Goal: Task Accomplishment & Management: Manage account settings

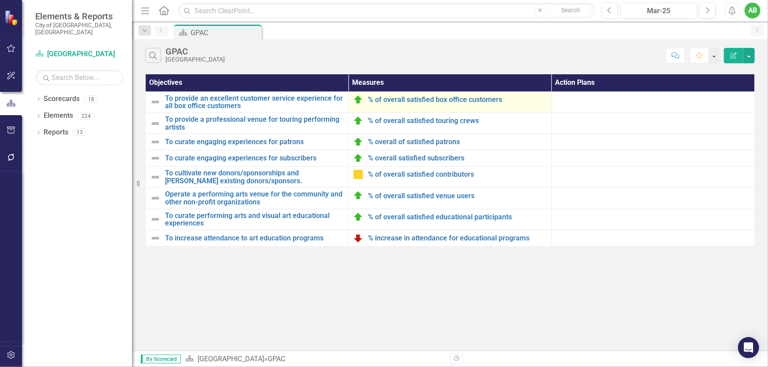
click at [425, 104] on div "% of overall satisfied box office customers" at bounding box center [450, 100] width 194 height 11
click at [425, 100] on link "% of overall satisfied box office customers" at bounding box center [457, 100] width 179 height 8
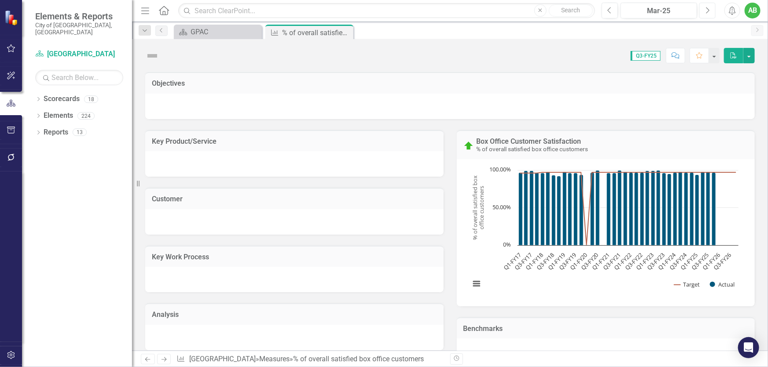
click at [705, 13] on icon "Next" at bounding box center [707, 11] width 5 height 8
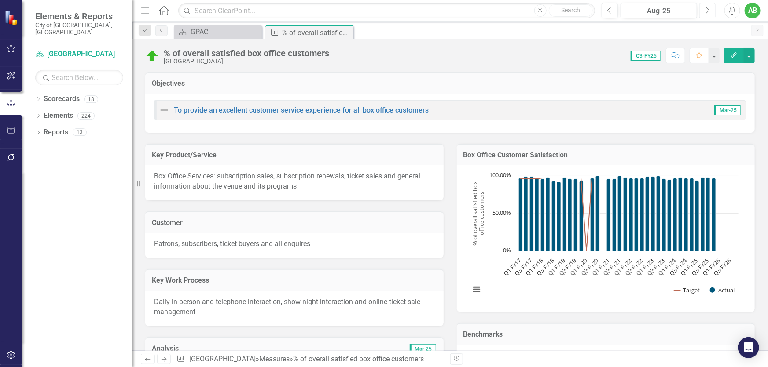
click at [705, 12] on icon "Next" at bounding box center [707, 11] width 5 height 8
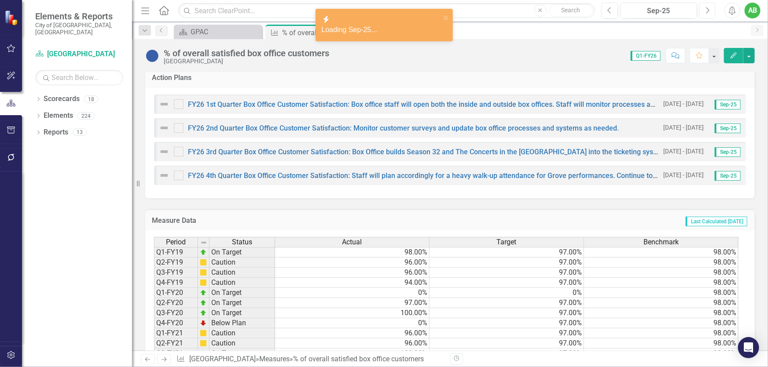
scroll to position [400, 0]
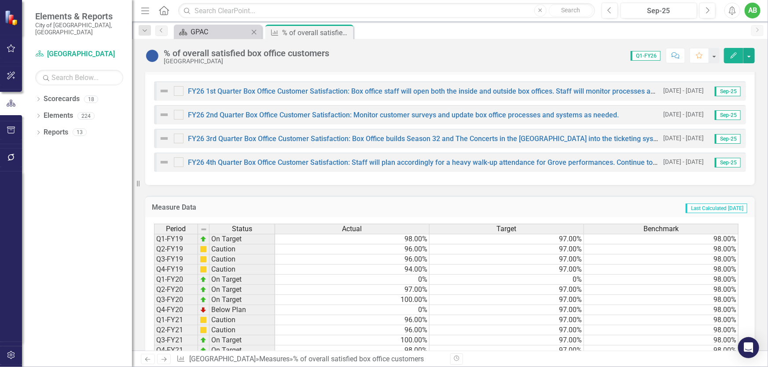
click at [233, 37] on div "Scorecard GPAC Close" at bounding box center [218, 32] width 88 height 15
click at [224, 29] on div "GPAC" at bounding box center [219, 31] width 58 height 11
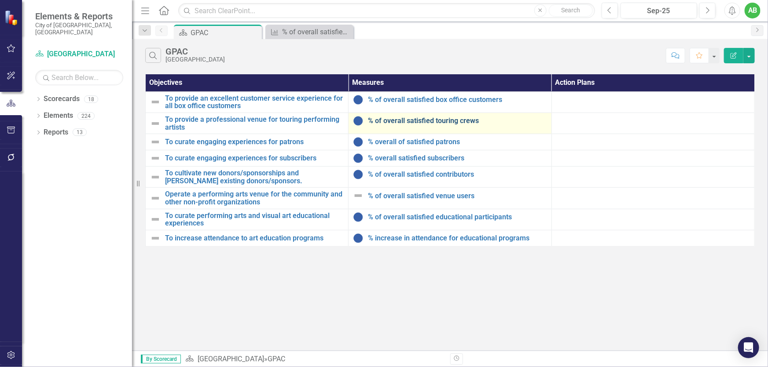
click at [407, 123] on link "% of overall satisfied touring crews" at bounding box center [457, 121] width 179 height 8
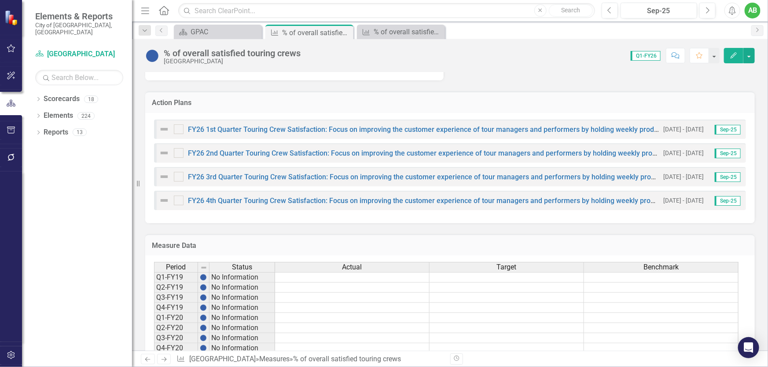
scroll to position [400, 0]
click at [190, 28] on div "GPAC" at bounding box center [219, 31] width 58 height 11
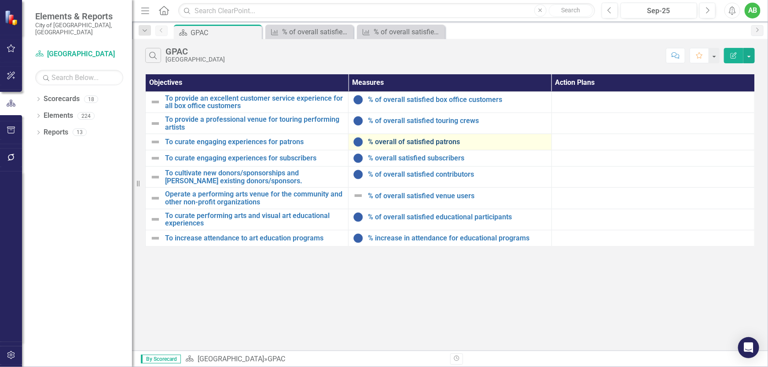
click at [441, 140] on link "% overall of satisfied patrons" at bounding box center [457, 142] width 179 height 8
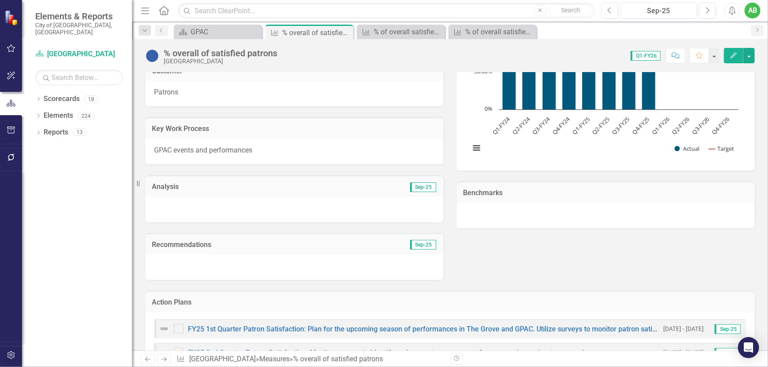
scroll to position [400, 0]
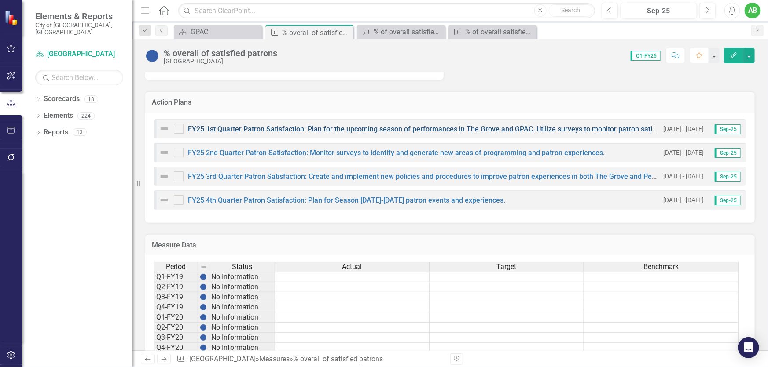
click at [390, 129] on link "FY25 1st Quarter Patron Satisfaction: Plan for the upcoming season of performan…" at bounding box center [499, 129] width 622 height 8
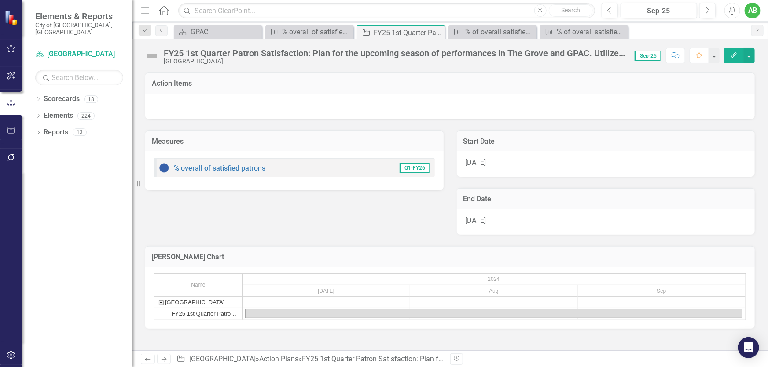
click at [490, 52] on div "FY25 1st Quarter Patron Satisfaction: Plan for the upcoming season of performan…" at bounding box center [395, 53] width 462 height 10
click at [236, 52] on div "FY25 1st Quarter Patron Satisfaction: Plan for the upcoming season of performan…" at bounding box center [395, 53] width 462 height 10
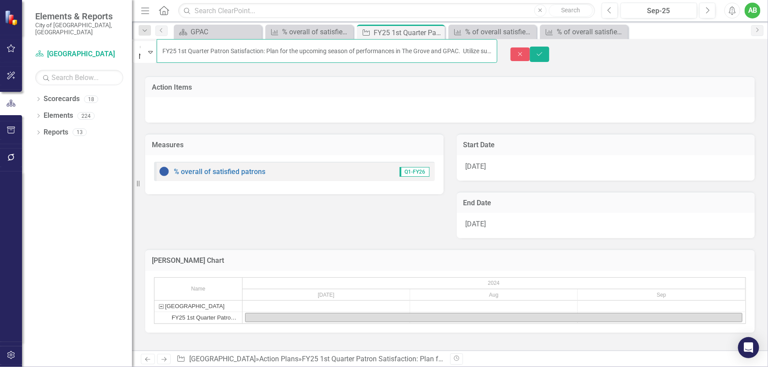
click at [189, 51] on input "FY25 1st Quarter Patron Satisfaction: Plan for the upcoming season of performan…" at bounding box center [327, 51] width 341 height 24
click at [193, 50] on input "FY25 1st Quarter Patron Satisfaction: Plan for the upcoming season of performan…" at bounding box center [327, 51] width 341 height 24
click at [193, 51] on input "FY25 1st Quarter Patron Satisfaction: Plan for the upcoming season of performan…" at bounding box center [327, 51] width 341 height 24
type input "FY26 1st Quarter Patron Satisfaction: Plan for the upcoming season of performan…"
click at [491, 159] on div "[DATE]" at bounding box center [606, 168] width 298 height 26
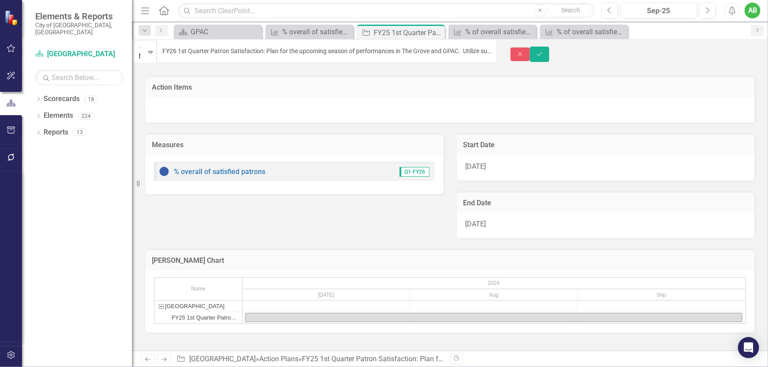
click at [483, 163] on span "[DATE]" at bounding box center [475, 166] width 21 height 8
click at [509, 150] on div "Start Date" at bounding box center [606, 145] width 298 height 22
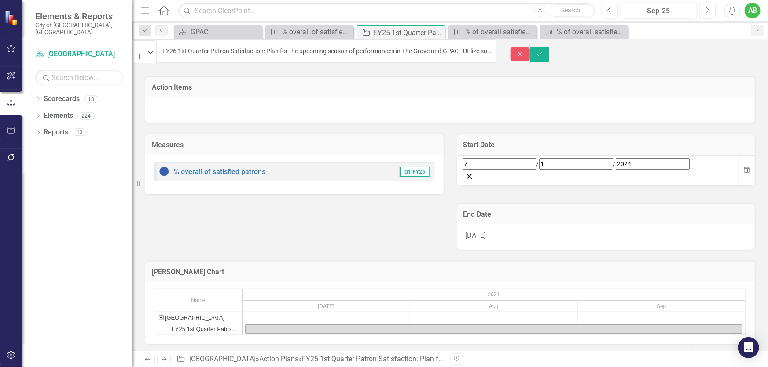
click at [503, 161] on div "7 / 1 / 2024" at bounding box center [597, 163] width 271 height 11
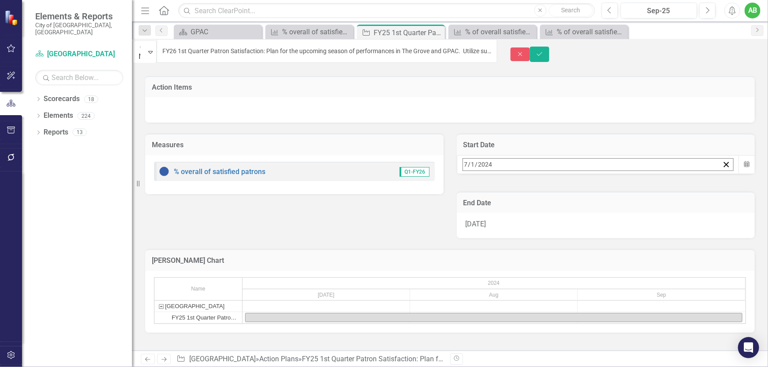
click at [611, 186] on button "»" at bounding box center [600, 183] width 19 height 19
click at [514, 216] on abbr "1" at bounding box center [512, 219] width 4 height 7
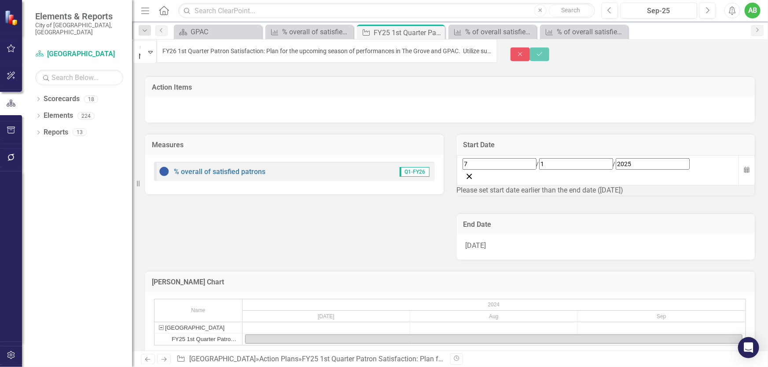
click at [582, 234] on div "[DATE]" at bounding box center [606, 247] width 298 height 26
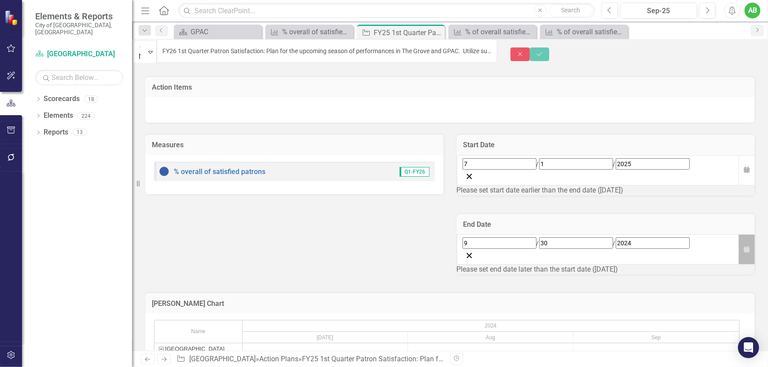
click at [744, 246] on icon "button" at bounding box center [746, 249] width 5 height 6
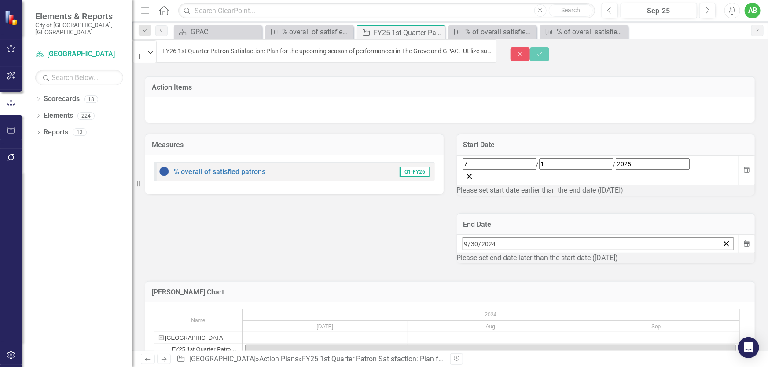
click at [611, 259] on button "»" at bounding box center [600, 262] width 19 height 19
click at [523, 356] on button "30" at bounding box center [512, 362] width 22 height 16
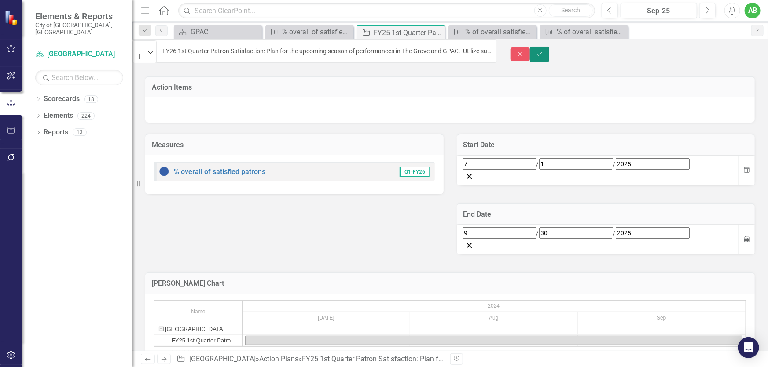
click at [542, 52] on icon "submit" at bounding box center [539, 54] width 5 height 4
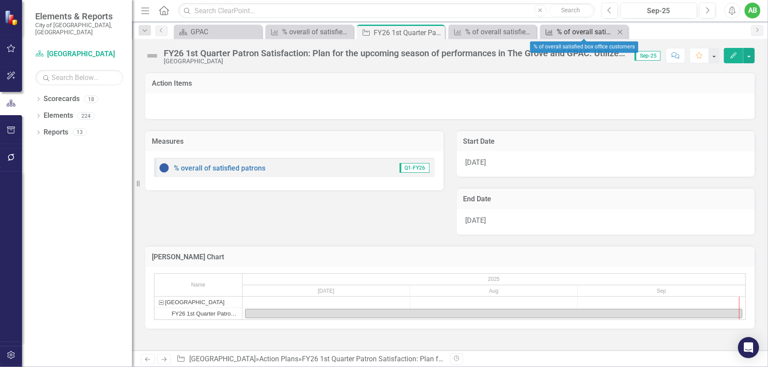
click at [573, 33] on div "% of overall satisfied box office customers" at bounding box center [586, 31] width 58 height 11
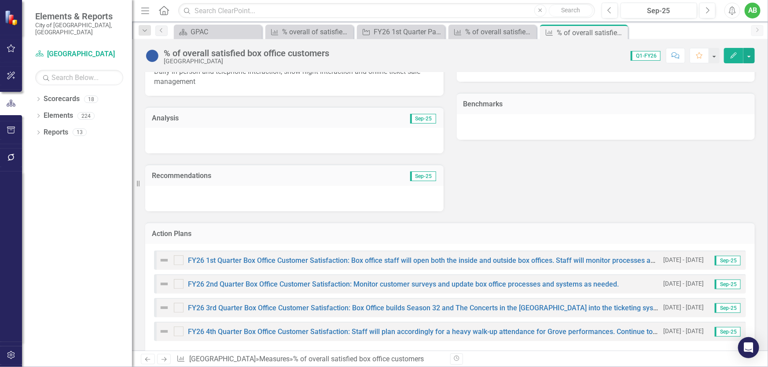
scroll to position [240, 0]
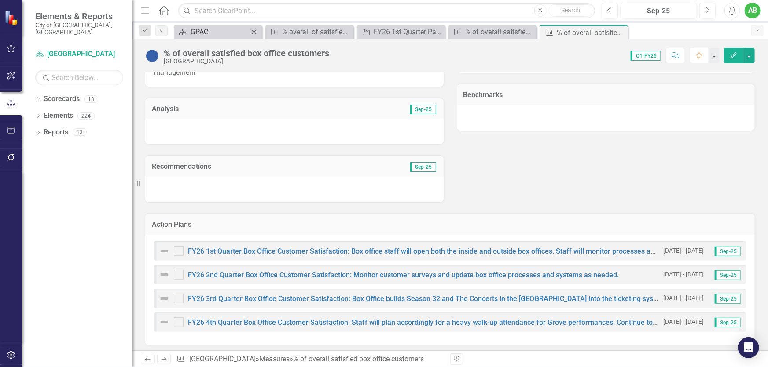
click at [201, 32] on div "GPAC" at bounding box center [219, 31] width 58 height 11
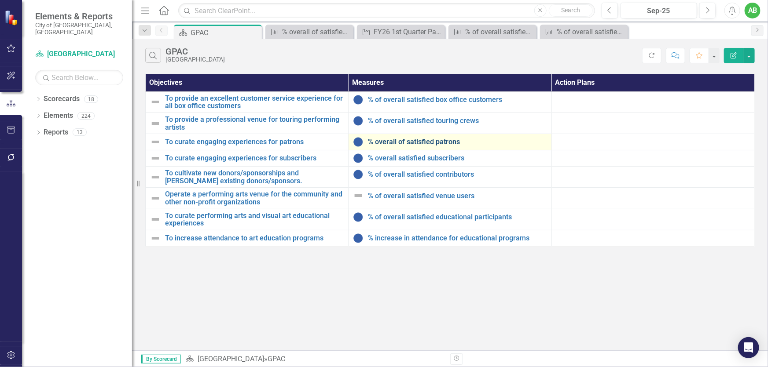
click at [424, 142] on link "% overall of satisfied patrons" at bounding box center [457, 142] width 179 height 8
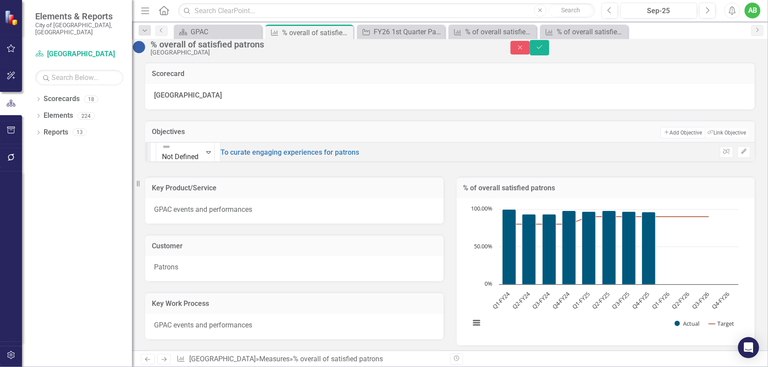
scroll to position [240, 0]
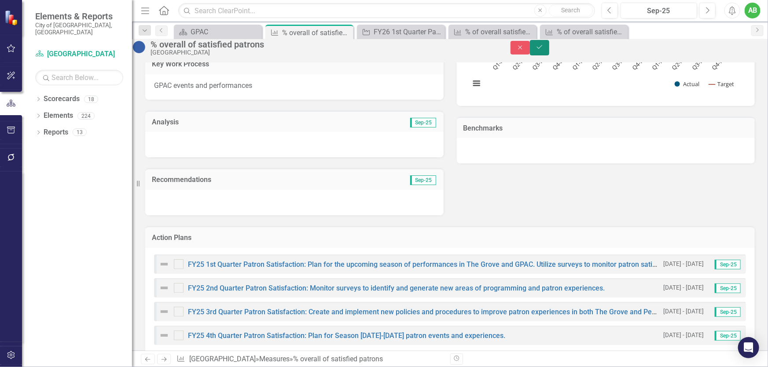
click at [549, 44] on button "Save" at bounding box center [539, 47] width 19 height 15
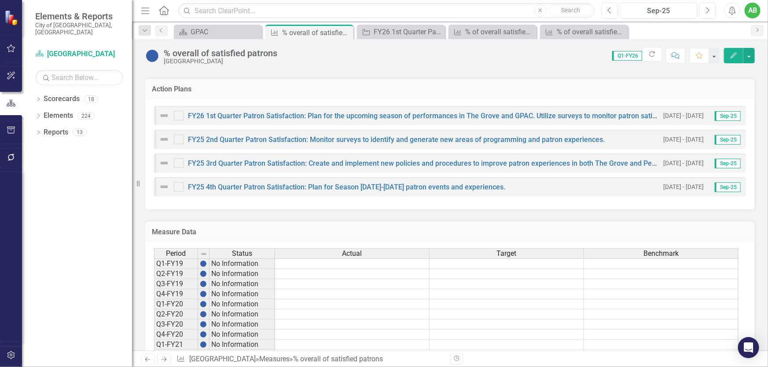
scroll to position [400, 0]
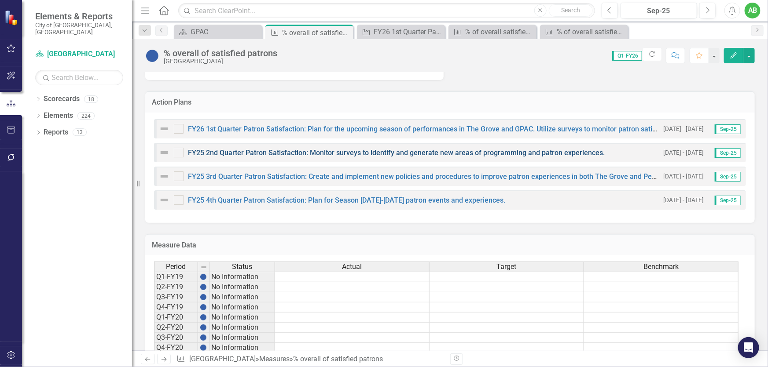
click at [289, 150] on link "FY25 2nd Quarter Patron Satisfaction: Monitor surveys to identify and generate …" at bounding box center [396, 153] width 417 height 8
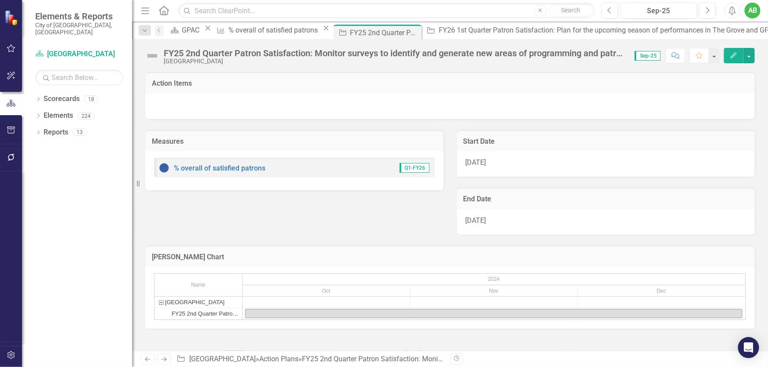
click at [192, 52] on div "FY25 2nd Quarter Patron Satisfaction: Monitor surveys to identify and generate …" at bounding box center [395, 53] width 462 height 10
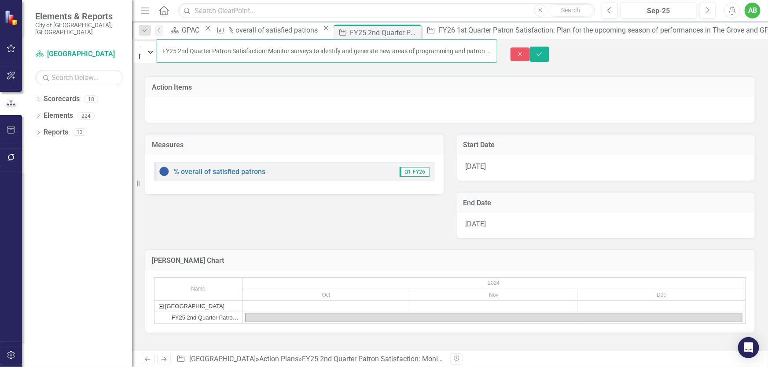
click at [189, 50] on input "FY25 2nd Quarter Patron Satisfaction: Monitor surveys to identify and generate …" at bounding box center [327, 51] width 341 height 24
type input "FY26 2nd Quarter Patron Satisfaction: Monitor surveys to identify and generate …"
click at [494, 168] on div "[DATE]" at bounding box center [606, 168] width 298 height 26
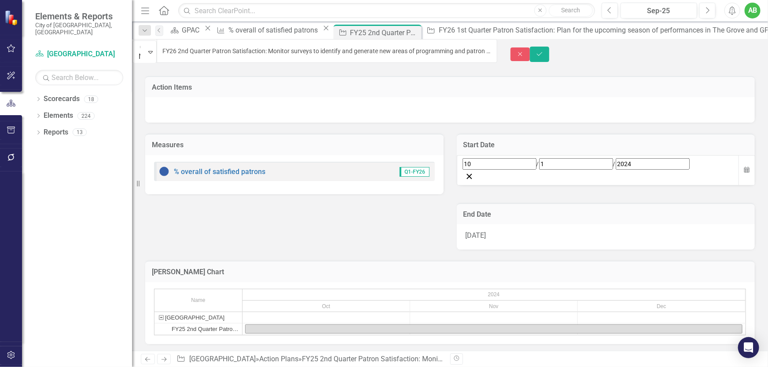
click at [521, 165] on div "10 / 1 / 2024" at bounding box center [597, 163] width 271 height 11
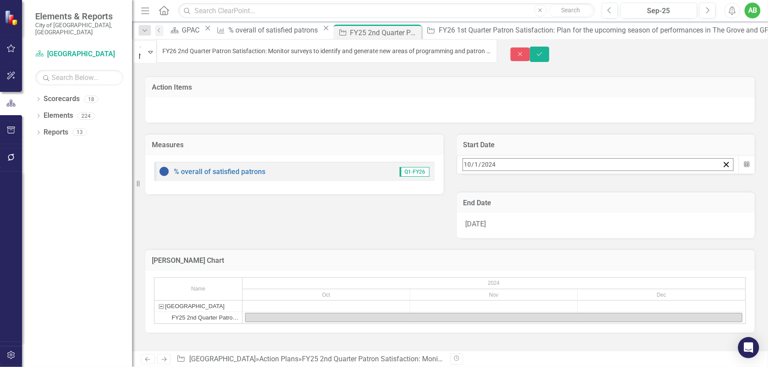
click at [591, 187] on button "›" at bounding box center [581, 183] width 19 height 19
click at [611, 186] on button "»" at bounding box center [600, 183] width 19 height 19
click at [496, 187] on button "‹" at bounding box center [486, 183] width 19 height 19
click at [536, 216] on abbr "1" at bounding box center [534, 219] width 4 height 7
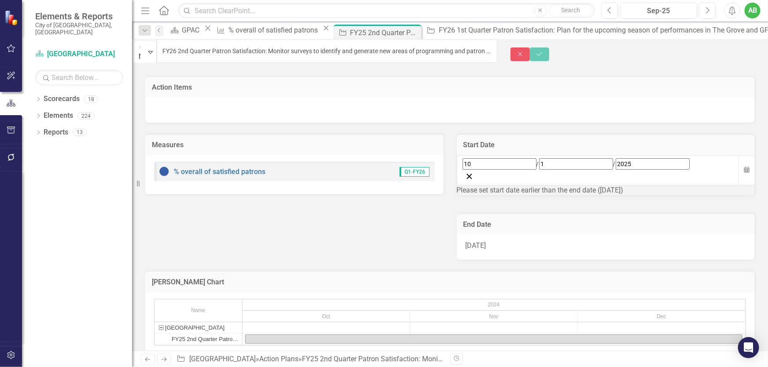
click at [510, 238] on div "[DATE]" at bounding box center [606, 247] width 298 height 26
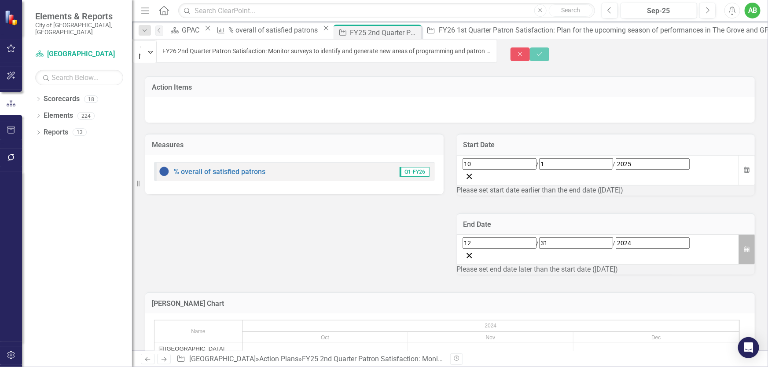
click at [738, 235] on button "Calendar" at bounding box center [746, 249] width 17 height 30
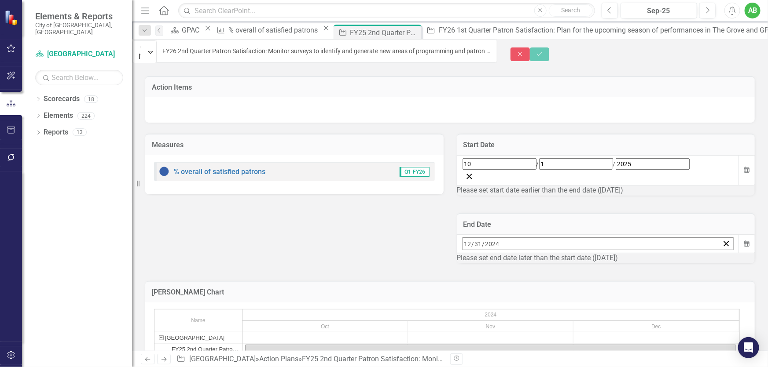
click at [611, 260] on button "»" at bounding box center [600, 262] width 19 height 19
click at [538, 358] on abbr "31" at bounding box center [534, 361] width 7 height 7
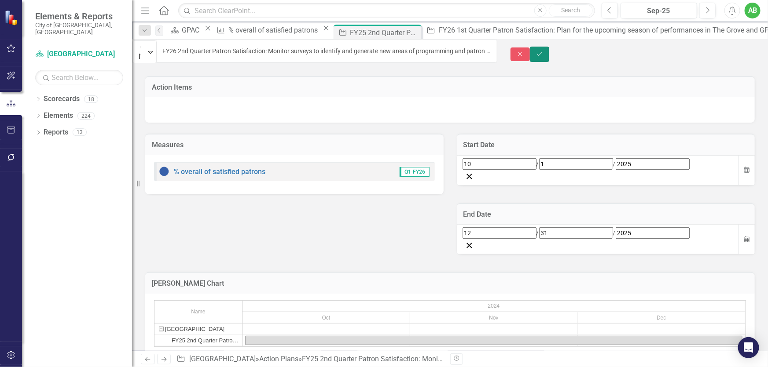
click at [543, 53] on icon "Save" at bounding box center [539, 54] width 8 height 6
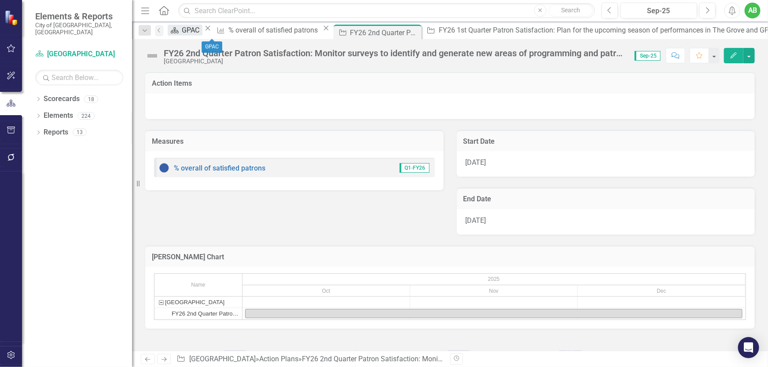
click at [191, 32] on div "GPAC" at bounding box center [192, 30] width 20 height 11
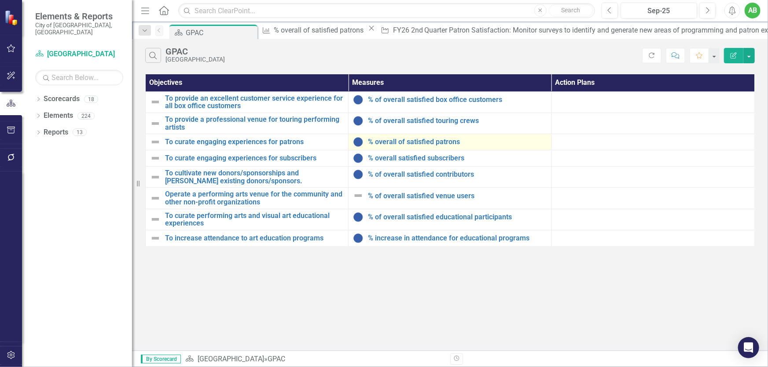
click at [431, 146] on div "% overall of satisfied patrons" at bounding box center [450, 142] width 194 height 11
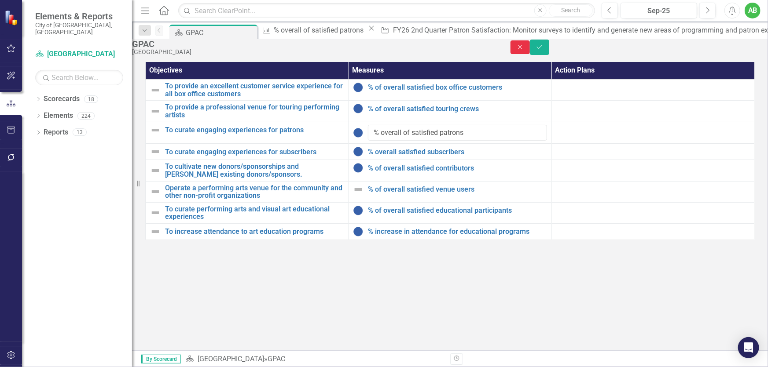
click at [530, 52] on button "Close" at bounding box center [519, 47] width 19 height 14
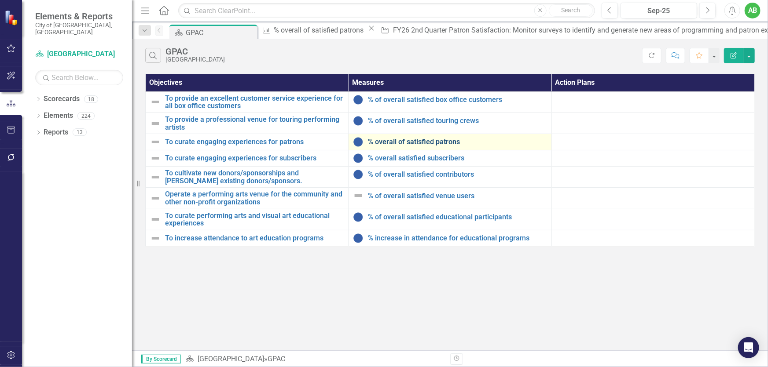
click at [439, 144] on link "% overall of satisfied patrons" at bounding box center [457, 142] width 179 height 8
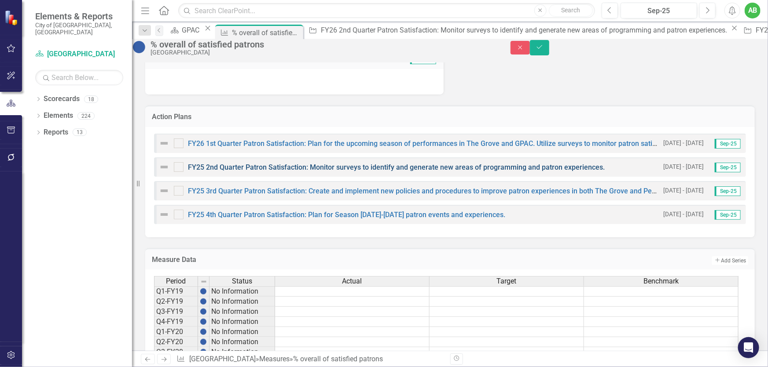
scroll to position [360, 0]
click at [337, 172] on link "FY25 2nd Quarter Patron Satisfaction: Monitor surveys to identify and generate …" at bounding box center [396, 168] width 417 height 8
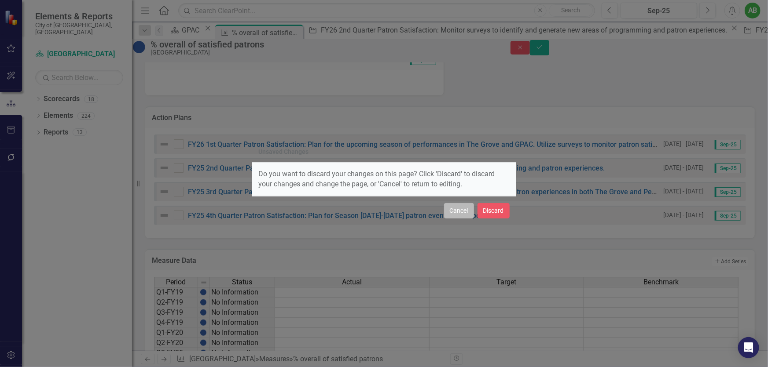
click at [448, 211] on button "Cancel" at bounding box center [459, 210] width 30 height 15
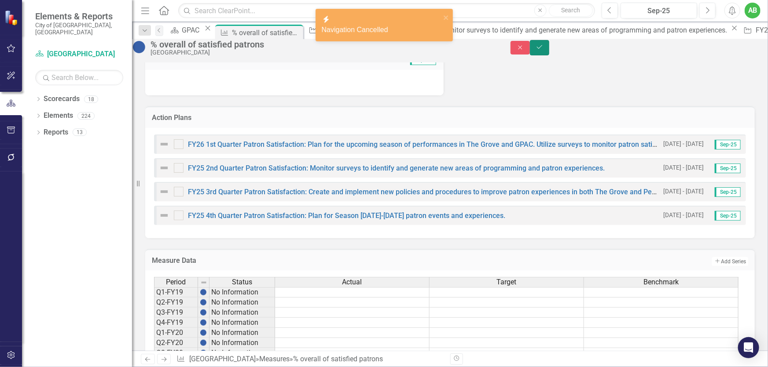
click at [543, 50] on icon "Save" at bounding box center [539, 47] width 8 height 6
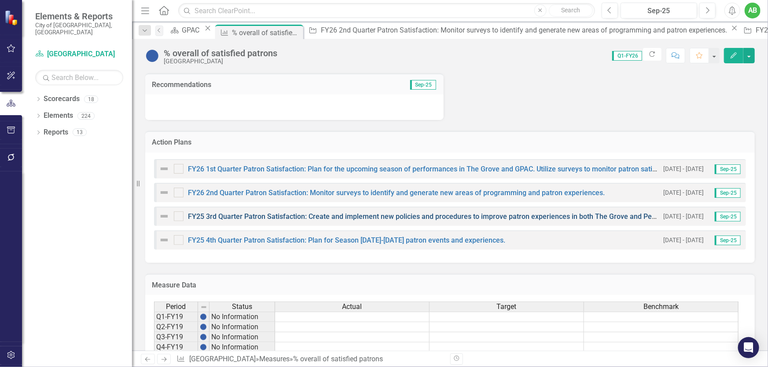
click at [253, 213] on link "FY25 3rd Quarter Patron Satisfaction: Create and implement new policies and pro…" at bounding box center [444, 216] width 513 height 8
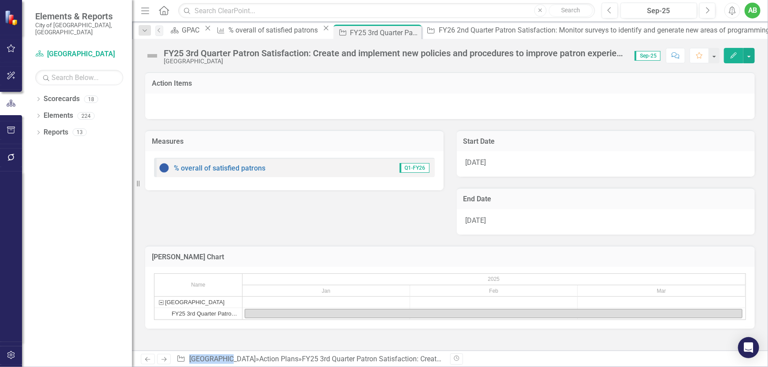
click at [195, 46] on div "FY25 3rd Quarter Patron Satisfaction: Create and implement new policies and pro…" at bounding box center [450, 52] width 636 height 26
click at [198, 52] on div "FY25 3rd Quarter Patron Satisfaction: Create and implement new policies and pro…" at bounding box center [395, 53] width 462 height 10
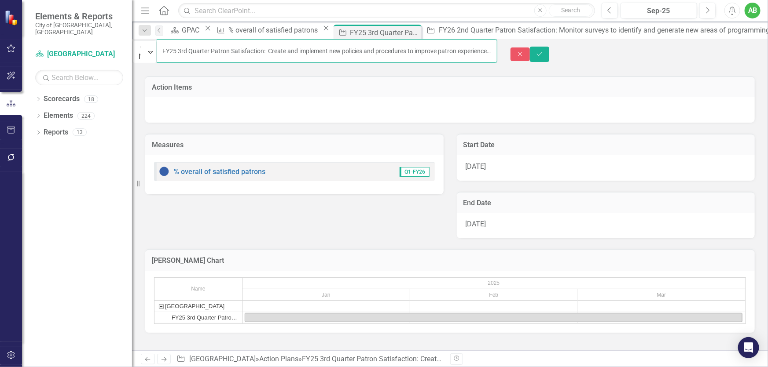
click at [186, 51] on input "FY25 3rd Quarter Patron Satisfaction: Create and implement new policies and pro…" at bounding box center [327, 51] width 341 height 24
click at [190, 51] on input "FY25 3rd Quarter Patron Satisfaction: Create and implement new policies and pro…" at bounding box center [327, 51] width 341 height 24
type input "FY26 3rd Quarter Patron Satisfaction: Create and implement new policies and pro…"
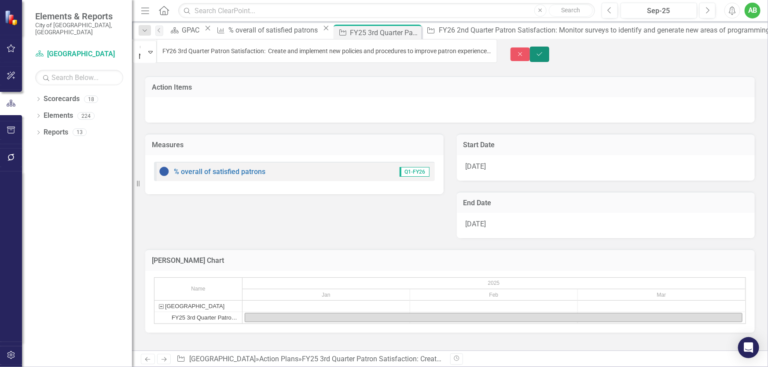
click at [543, 51] on icon "Save" at bounding box center [539, 54] width 8 height 6
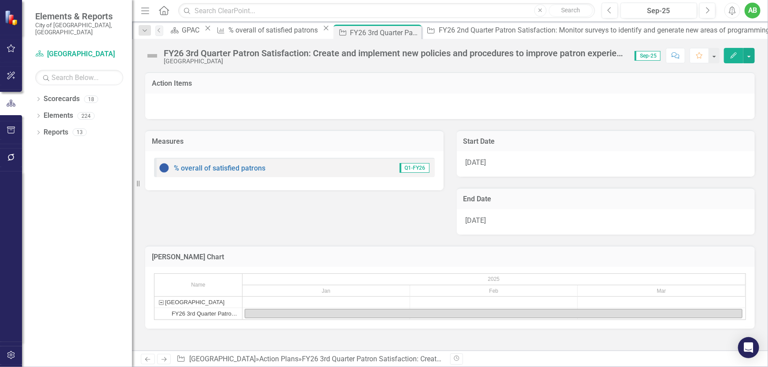
click at [495, 165] on div "[DATE]" at bounding box center [606, 164] width 298 height 26
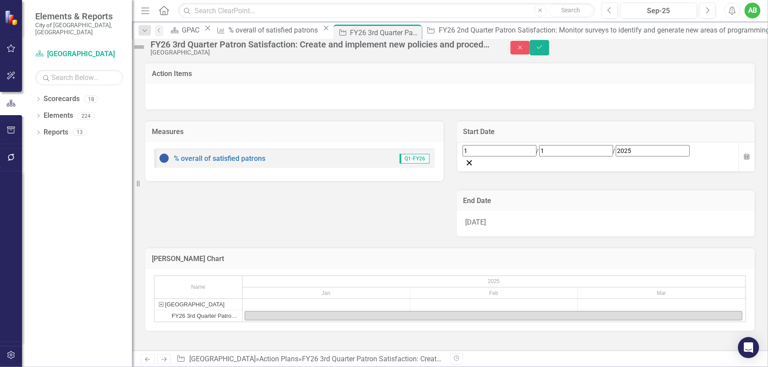
click at [511, 157] on div "1 / 1 / 2025" at bounding box center [597, 150] width 271 height 11
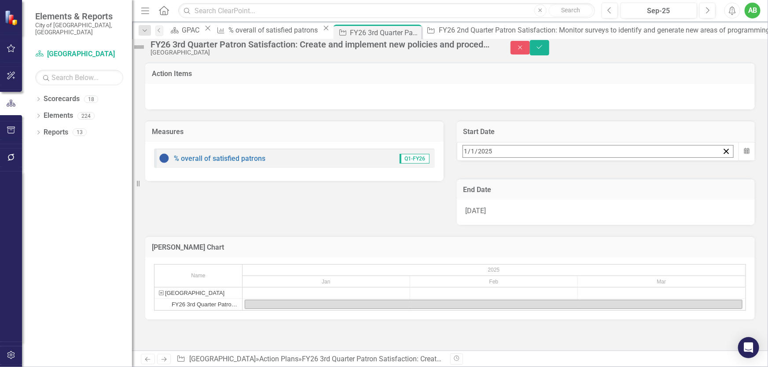
click at [511, 157] on div "2025-01-01 1 / 1 / 2025" at bounding box center [591, 152] width 256 height 12
click at [611, 180] on button "»" at bounding box center [600, 170] width 19 height 19
click at [567, 211] on button "1" at bounding box center [556, 206] width 22 height 16
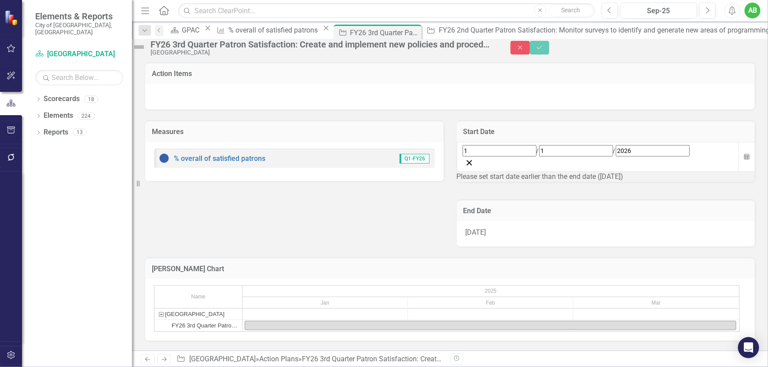
click at [572, 235] on div "[DATE]" at bounding box center [606, 234] width 298 height 26
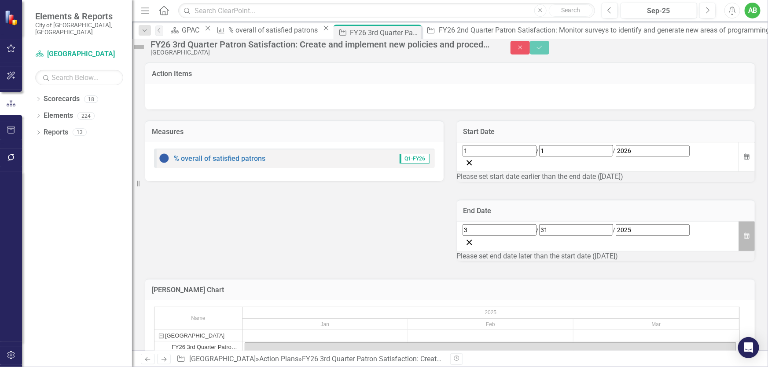
click at [738, 234] on button "Calendar" at bounding box center [746, 236] width 17 height 30
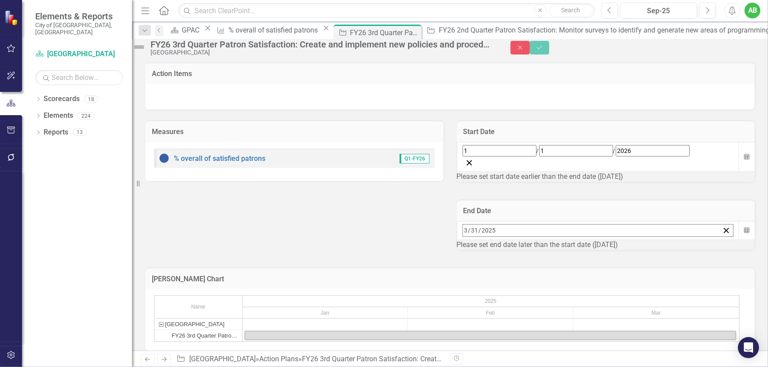
click at [611, 240] on button "»" at bounding box center [600, 249] width 19 height 19
click at [516, 345] on abbr "31" at bounding box center [512, 348] width 7 height 7
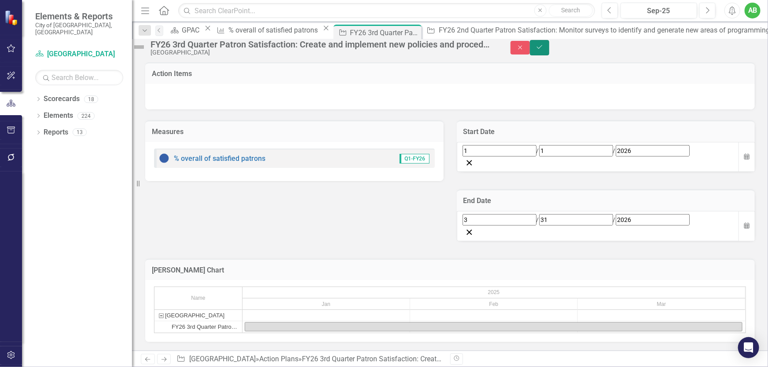
click at [543, 50] on icon "Save" at bounding box center [539, 47] width 8 height 6
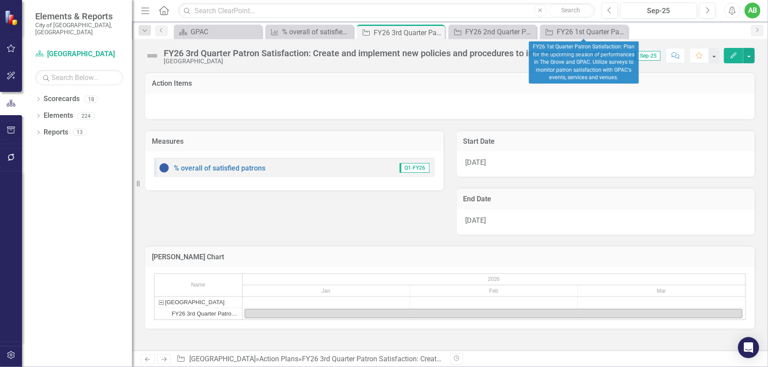
drag, startPoint x: 618, startPoint y: 33, endPoint x: 582, endPoint y: 36, distance: 35.4
click at [0, 0] on icon "Close" at bounding box center [0, 0] width 0 height 0
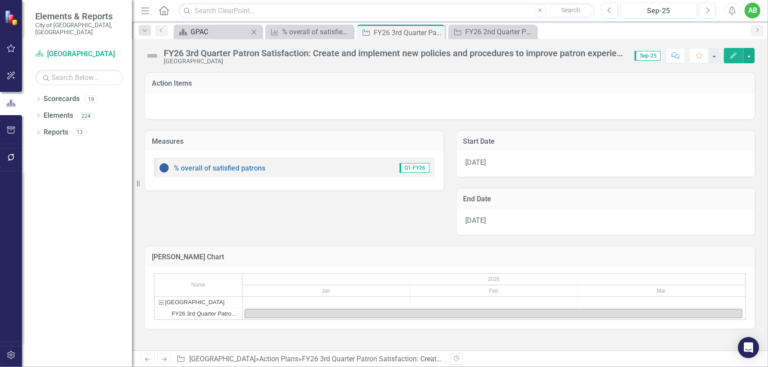
click at [220, 34] on div "GPAC" at bounding box center [219, 31] width 58 height 11
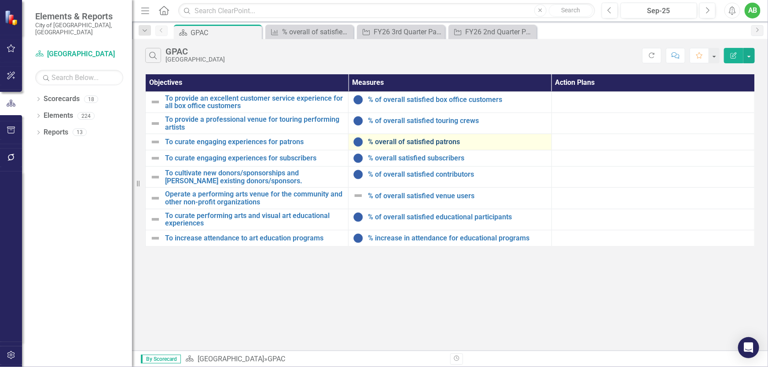
click at [426, 141] on link "% overall of satisfied patrons" at bounding box center [457, 142] width 179 height 8
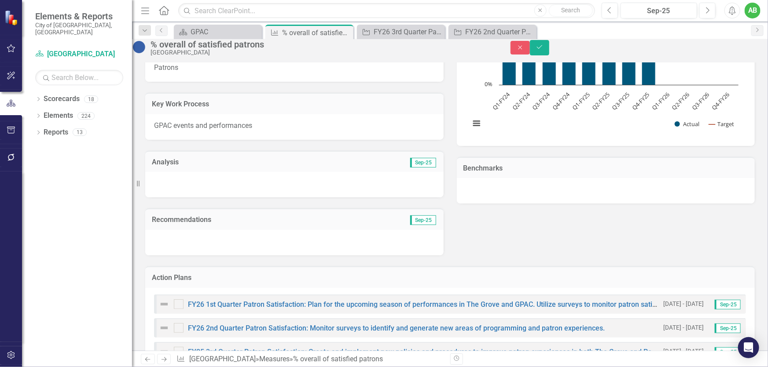
scroll to position [440, 0]
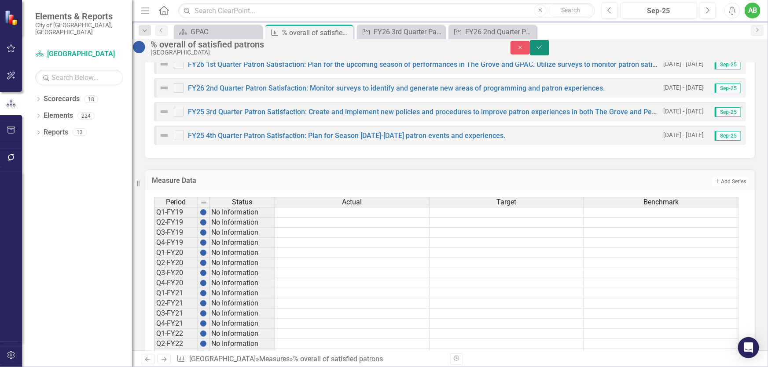
click at [549, 55] on button "Save" at bounding box center [539, 47] width 19 height 15
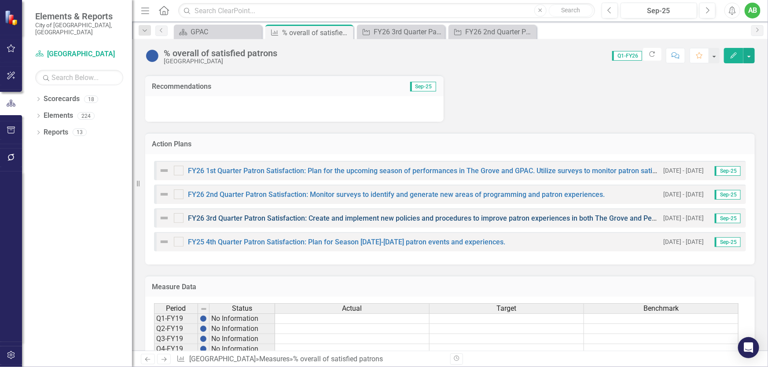
scroll to position [360, 0]
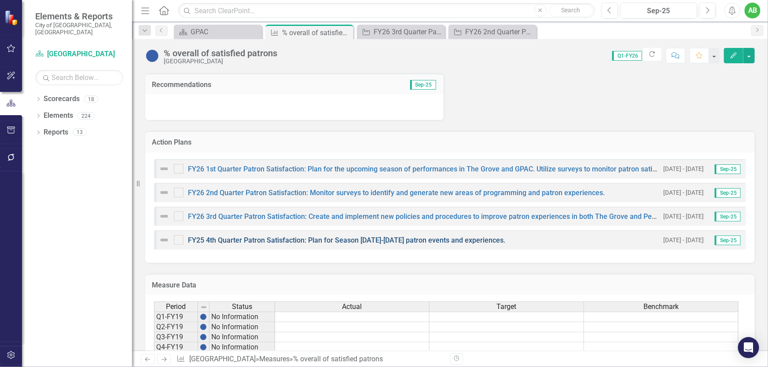
click at [341, 240] on link "FY25 4th Quarter Patron Satisfaction: Plan for Season 2025-2026 patron events a…" at bounding box center [346, 240] width 317 height 8
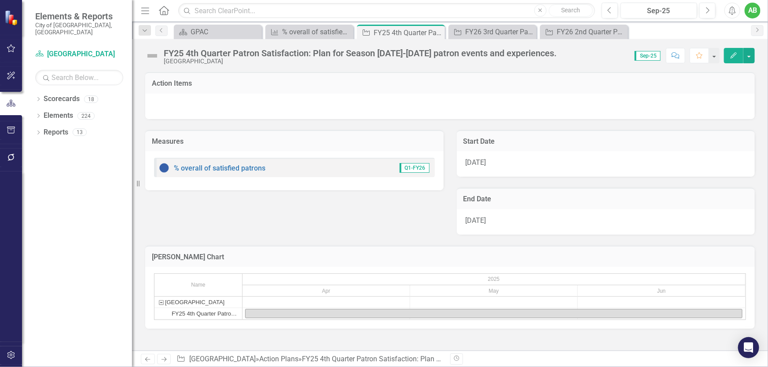
click at [228, 52] on div "FY25 4th Quarter Patron Satisfaction: Plan for Season 2025-2026 patron events a…" at bounding box center [360, 53] width 393 height 10
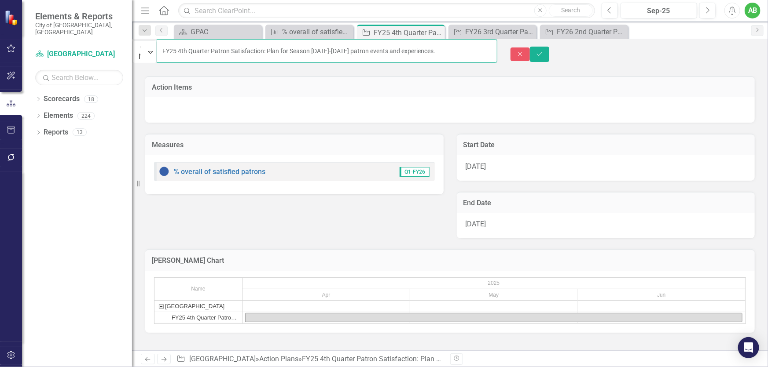
click at [190, 51] on input "FY25 4th Quarter Patron Satisfaction: Plan for Season 2025-2026 patron events a…" at bounding box center [327, 51] width 341 height 24
type input "FY26 4th Quarter Patron Satisfaction: Plan for Season [DATE]-[DATE] patron even…"
click at [536, 168] on div "[DATE]" at bounding box center [606, 168] width 298 height 26
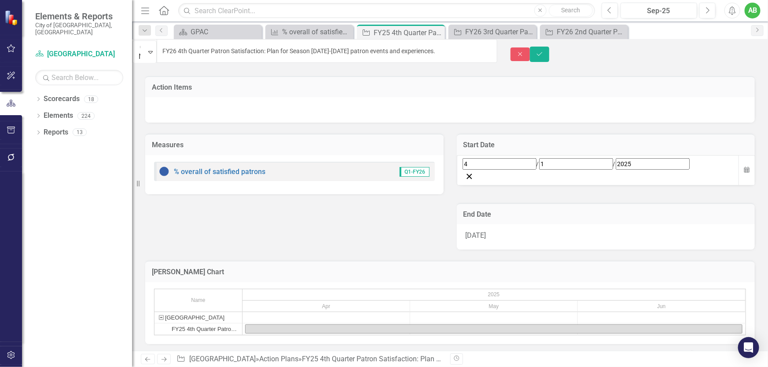
click at [564, 168] on div "4 / 1 / 2025" at bounding box center [597, 163] width 271 height 11
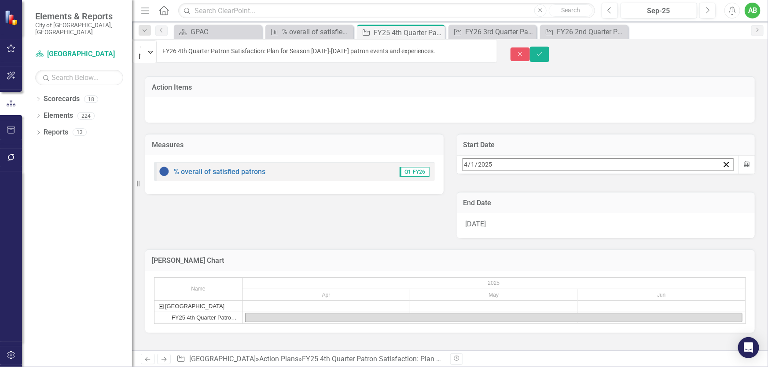
click at [564, 168] on div "2025-04-01 4 / 1 / 2025" at bounding box center [591, 165] width 256 height 12
drag, startPoint x: 665, startPoint y: 186, endPoint x: 661, endPoint y: 186, distance: 4.4
click at [611, 186] on button "»" at bounding box center [600, 183] width 19 height 19
click at [545, 212] on button "1" at bounding box center [534, 219] width 22 height 16
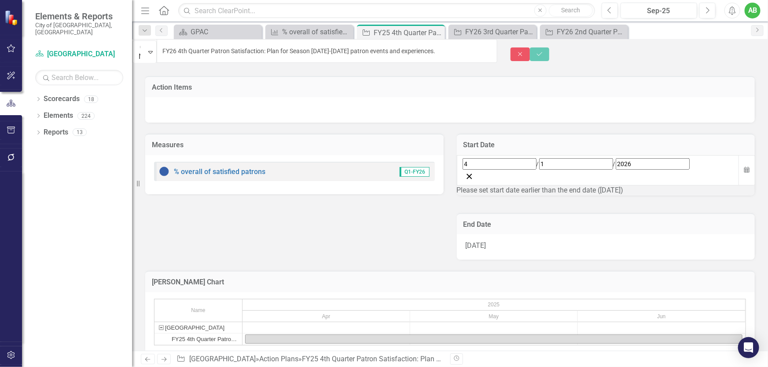
click at [544, 234] on div "[DATE]" at bounding box center [606, 247] width 298 height 26
click at [543, 234] on div "[DATE]" at bounding box center [606, 247] width 298 height 26
click at [542, 234] on div "[DATE]" at bounding box center [606, 247] width 298 height 26
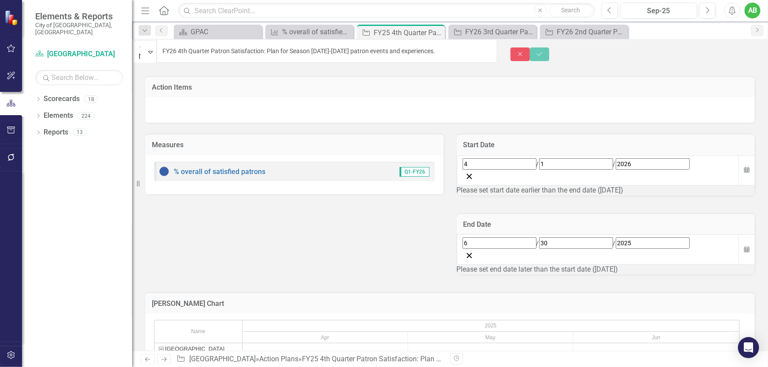
click at [576, 241] on div "6 / 30 / 2025" at bounding box center [597, 243] width 271 height 11
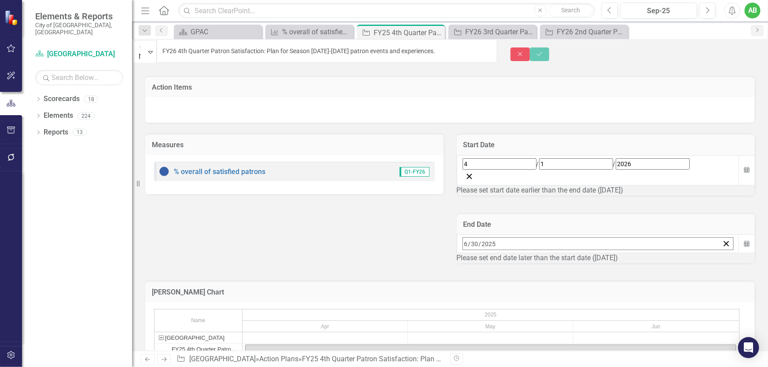
click at [611, 257] on button "»" at bounding box center [600, 262] width 19 height 19
click at [523, 354] on button "30" at bounding box center [512, 362] width 22 height 16
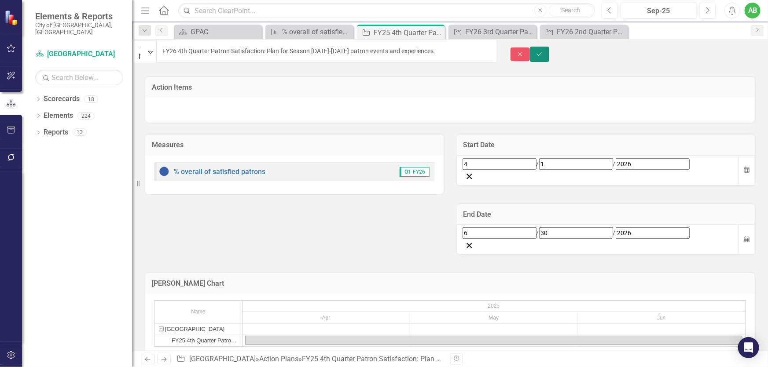
click at [543, 51] on icon "Save" at bounding box center [539, 54] width 8 height 6
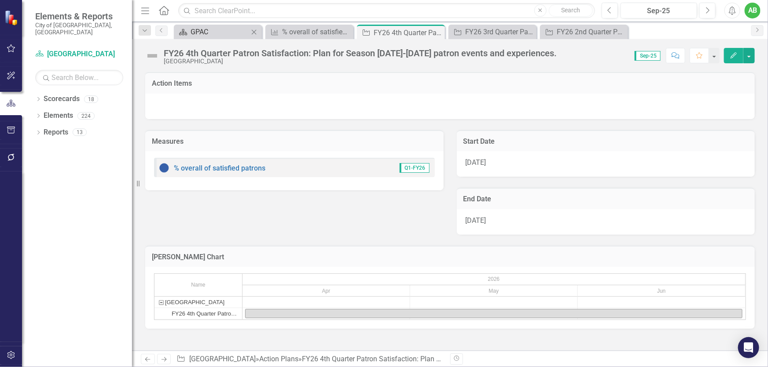
click at [218, 34] on div "GPAC" at bounding box center [219, 31] width 58 height 11
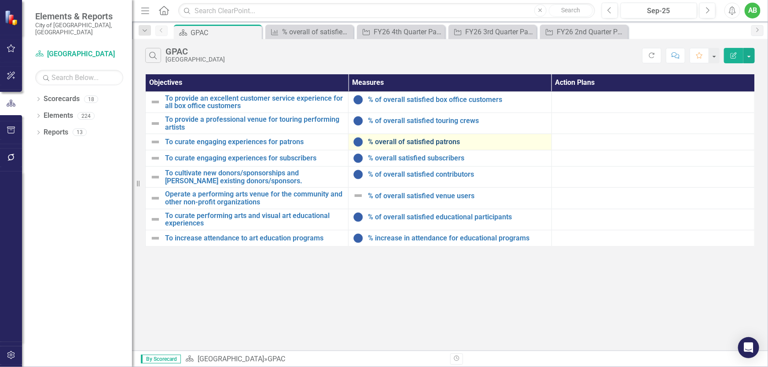
click at [442, 144] on link "% overall of satisfied patrons" at bounding box center [457, 142] width 179 height 8
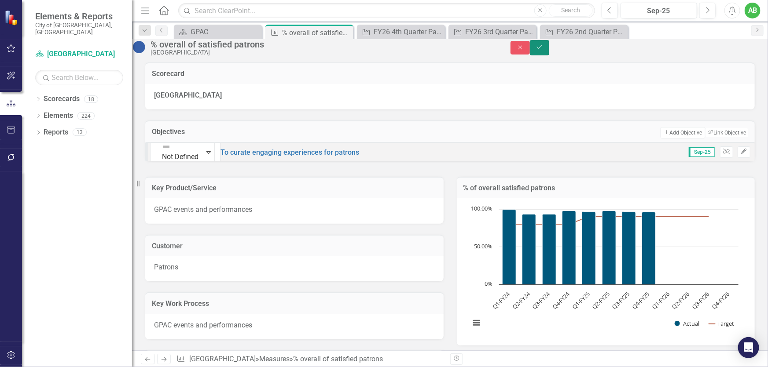
click at [549, 48] on button "Save" at bounding box center [539, 47] width 19 height 15
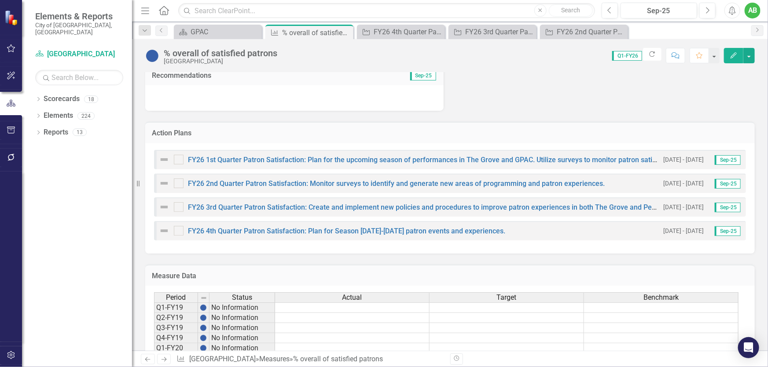
scroll to position [440, 0]
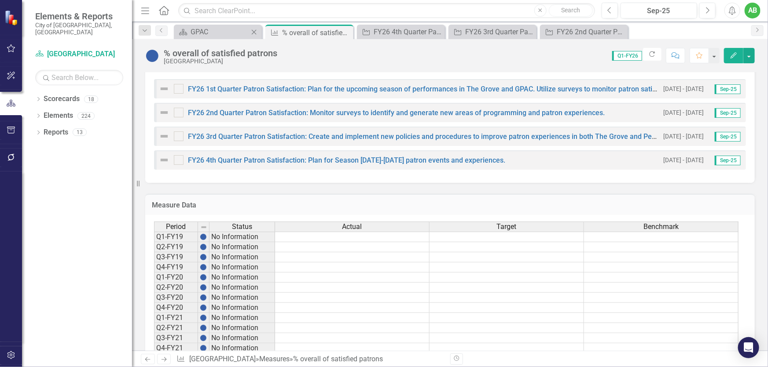
click at [198, 25] on div "Scorecard GPAC Close" at bounding box center [218, 32] width 88 height 15
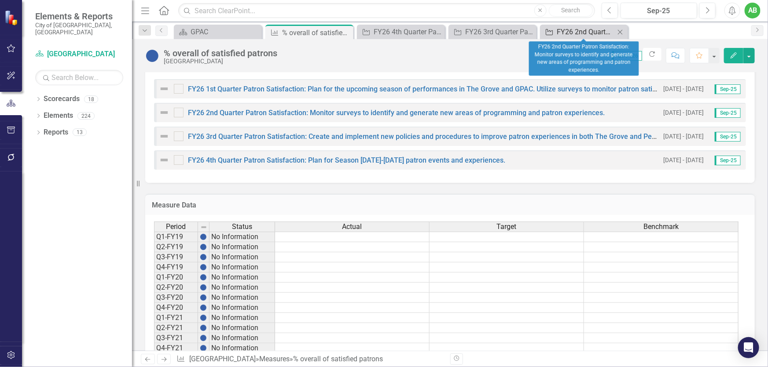
click at [613, 33] on div "FY26 2nd Quarter Patron Satisfaction: Monitor surveys to identify and generate …" at bounding box center [586, 31] width 58 height 11
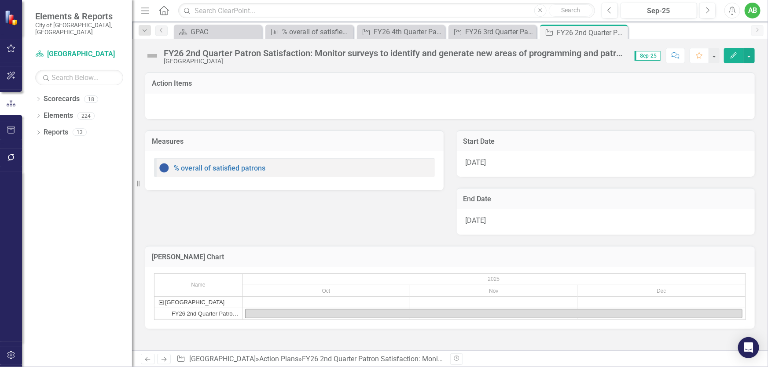
click at [0, 0] on icon "Close" at bounding box center [0, 0] width 0 height 0
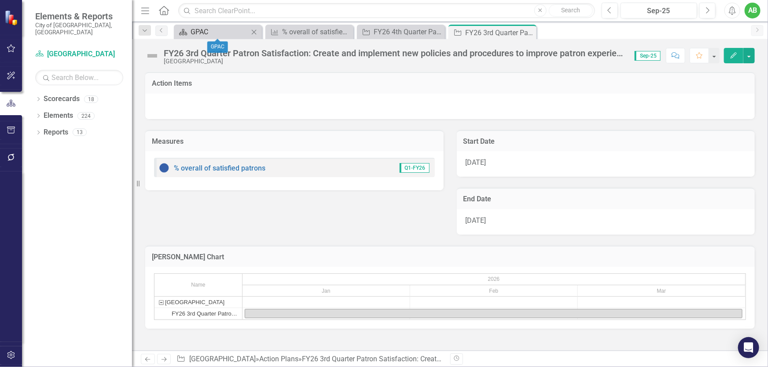
click at [228, 31] on div "GPAC" at bounding box center [219, 31] width 58 height 11
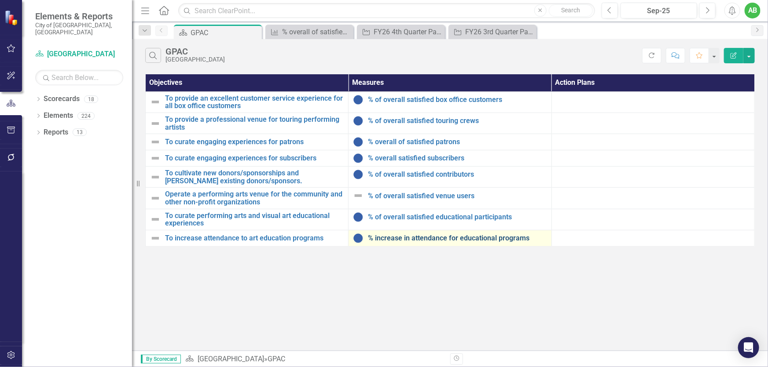
click at [420, 238] on link "% increase in attendance for educational programs" at bounding box center [457, 238] width 179 height 8
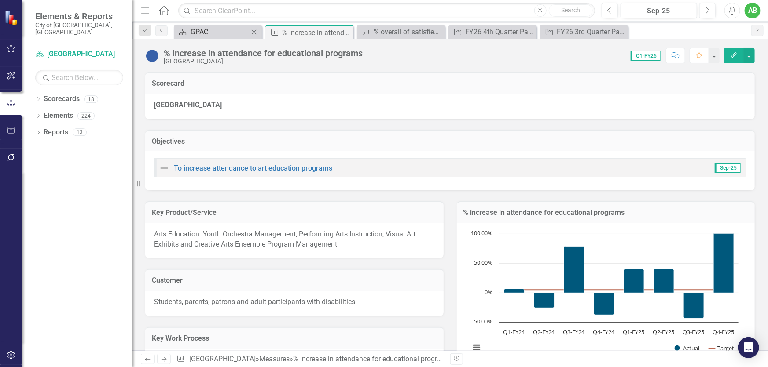
click at [210, 35] on div "GPAC" at bounding box center [219, 31] width 58 height 11
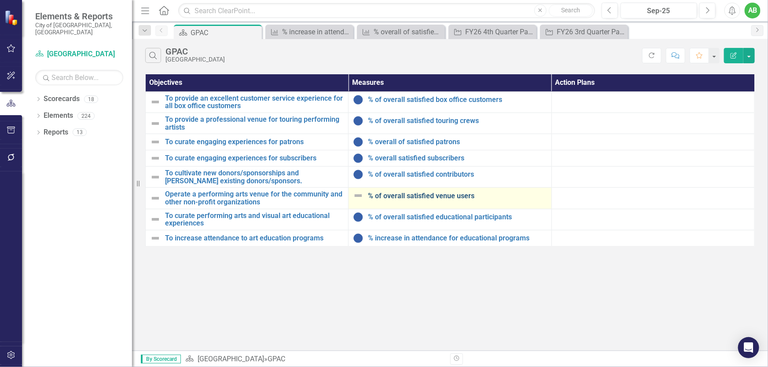
click at [398, 198] on link "% of overall satisfied venue users" at bounding box center [457, 196] width 179 height 8
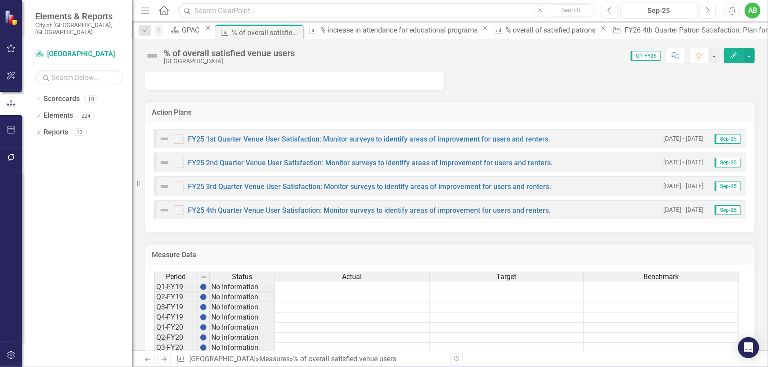
scroll to position [680, 0]
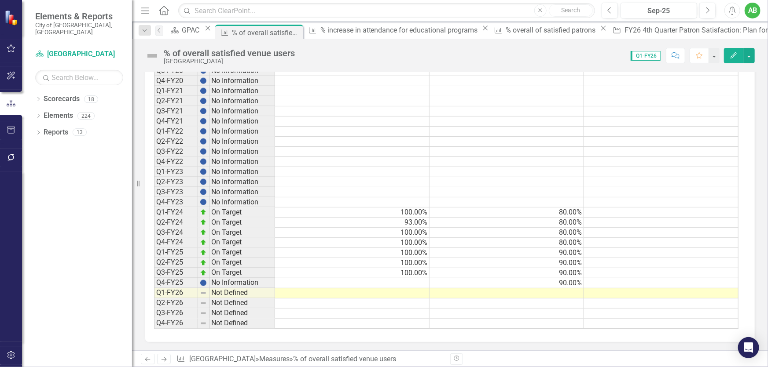
click at [416, 281] on td at bounding box center [352, 283] width 154 height 10
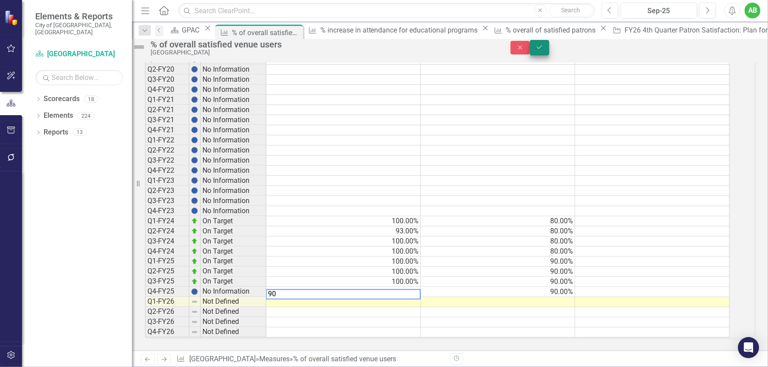
type textarea "90"
click at [543, 50] on icon "Save" at bounding box center [539, 47] width 8 height 6
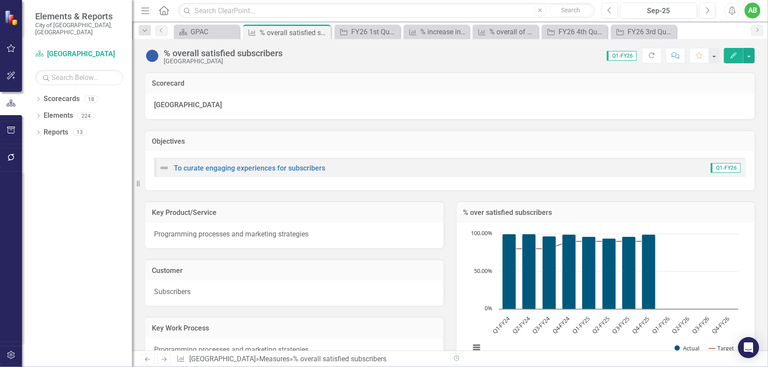
scroll to position [400, 0]
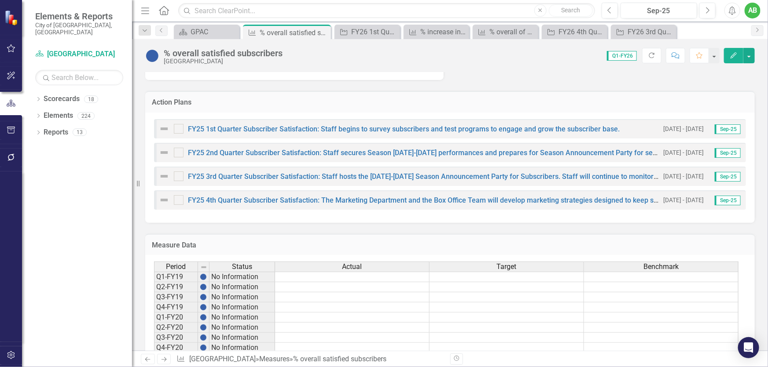
click at [202, 39] on div "% overall satisfied subscribers Germantown Performing Arts Center Score: 0.00 Q…" at bounding box center [450, 52] width 636 height 26
click at [207, 31] on div "GPAC" at bounding box center [208, 31] width 36 height 11
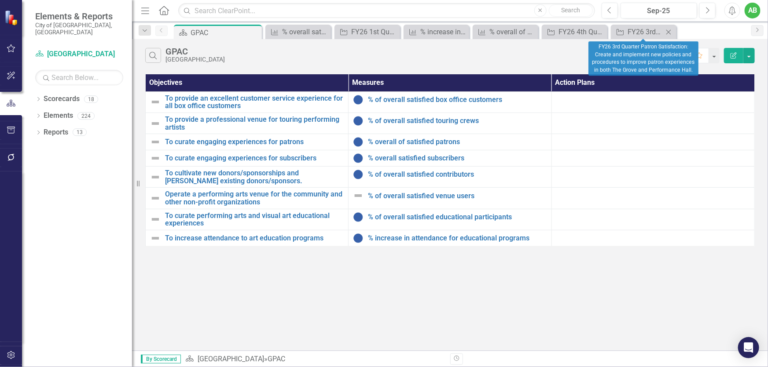
click at [670, 30] on icon at bounding box center [668, 31] width 5 height 5
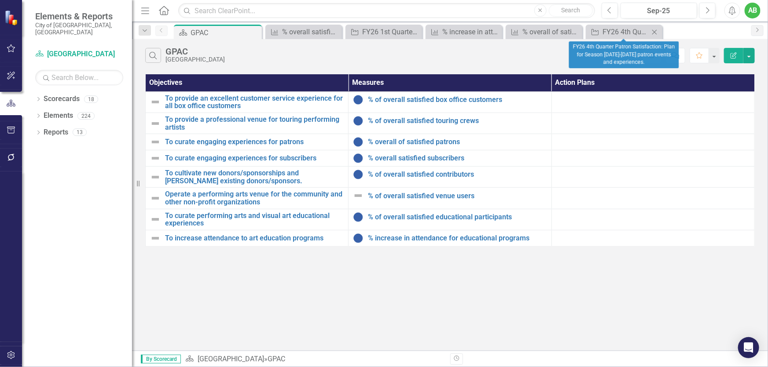
click at [657, 33] on icon "Close" at bounding box center [654, 32] width 9 height 7
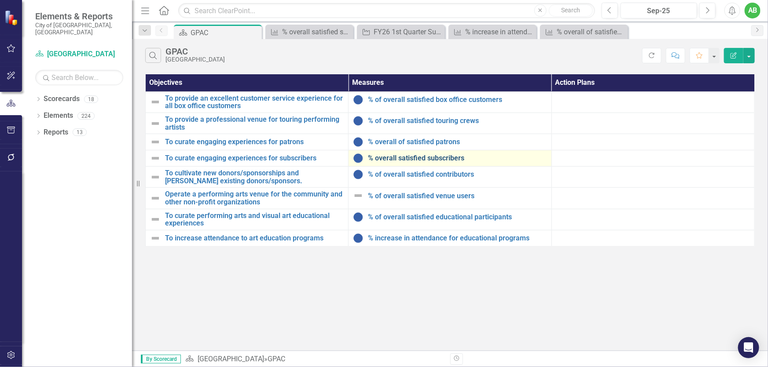
click at [414, 157] on link "% overall satisfied subscribers" at bounding box center [457, 158] width 179 height 8
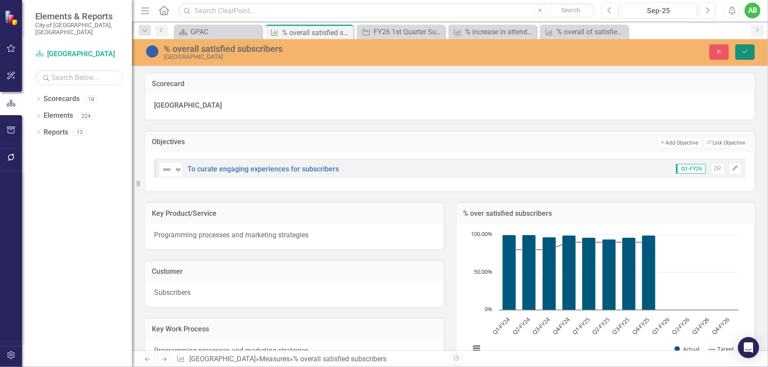
click at [744, 51] on icon "Save" at bounding box center [745, 51] width 8 height 6
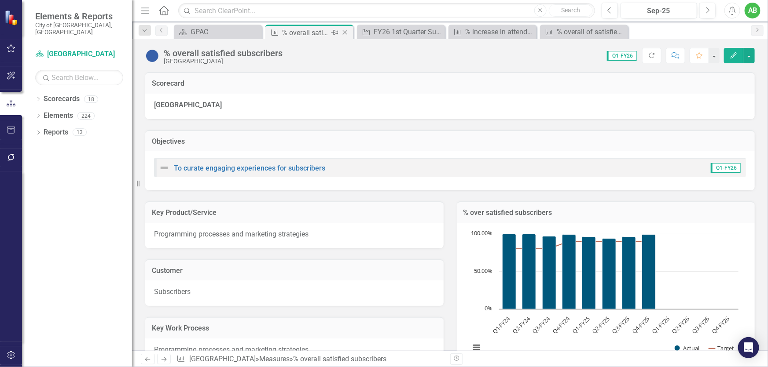
click at [300, 32] on div "% overall satisfied subscribers" at bounding box center [305, 32] width 47 height 11
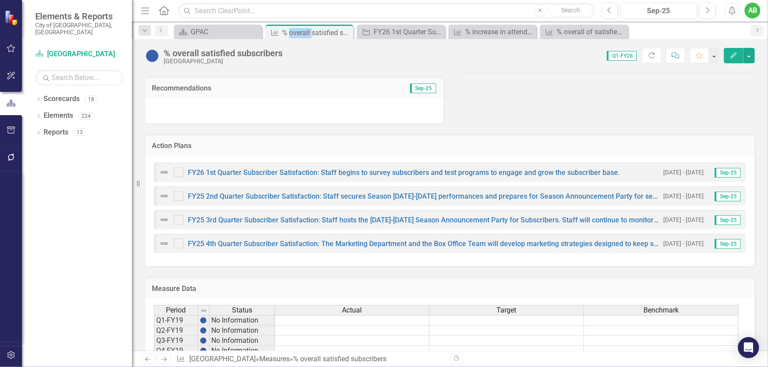
scroll to position [440, 0]
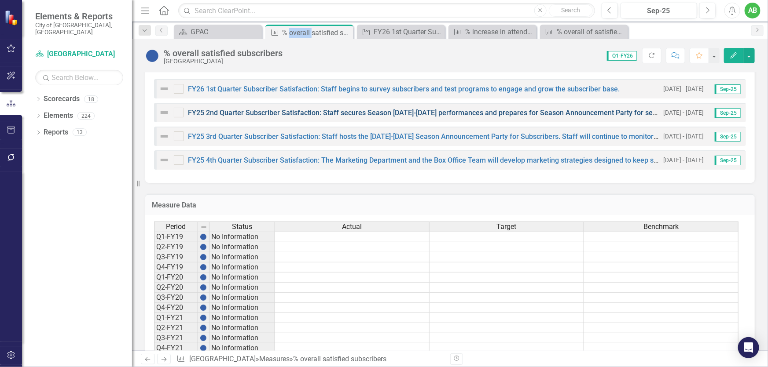
click at [248, 110] on link "FY25 2nd Quarter Subscriber Satisfaction: Staff secures Season 2025-2026 perfor…" at bounding box center [448, 113] width 520 height 8
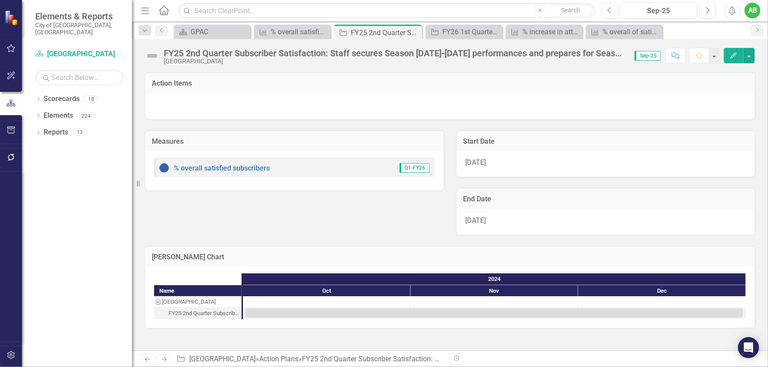
click at [435, 55] on div "FY25 2nd Quarter Subscriber Satisfaction: Staff secures Season 2025-2026 perfor…" at bounding box center [395, 53] width 462 height 10
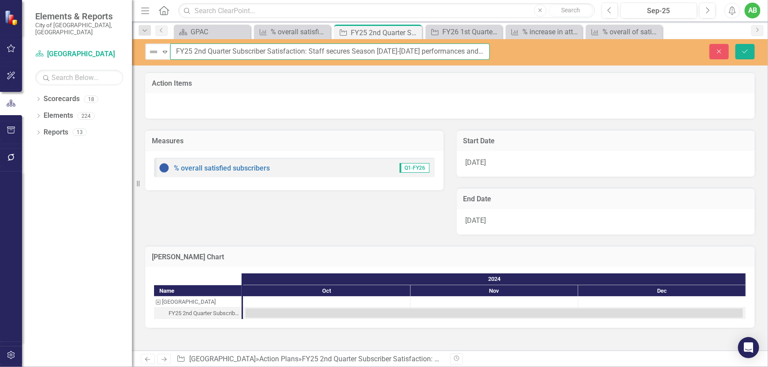
click at [390, 51] on input "FY25 2nd Quarter Subscriber Satisfaction: Staff secures Season 2025-2026 perfor…" at bounding box center [329, 52] width 319 height 16
click at [406, 50] on input "FY25 2nd Quarter Subscriber Satisfaction: Staff secures Season 2026-2026 perfor…" at bounding box center [329, 52] width 319 height 16
click at [191, 53] on input "FY25 2nd Quarter Subscriber Satisfaction: Staff secures Season 2026-2027 perfor…" at bounding box center [329, 52] width 319 height 16
type input "FY26 2nd Quarter Subscriber Satisfaction: Staff secures Season [DATE]-[DATE] pe…"
click at [528, 159] on div "[DATE]" at bounding box center [606, 164] width 298 height 26
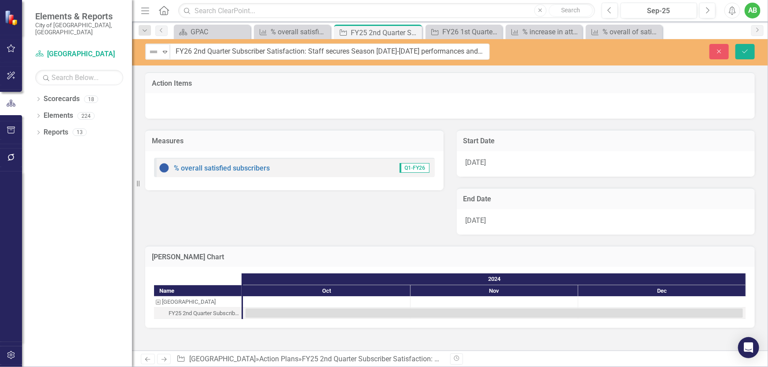
click at [527, 164] on div "[DATE]" at bounding box center [606, 164] width 298 height 26
click at [525, 164] on div "[DATE]" at bounding box center [606, 164] width 298 height 26
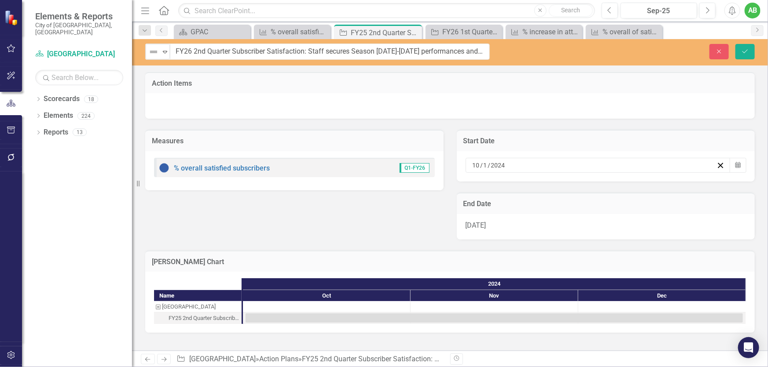
click at [523, 165] on div "10 / 1 / 2024" at bounding box center [593, 165] width 245 height 9
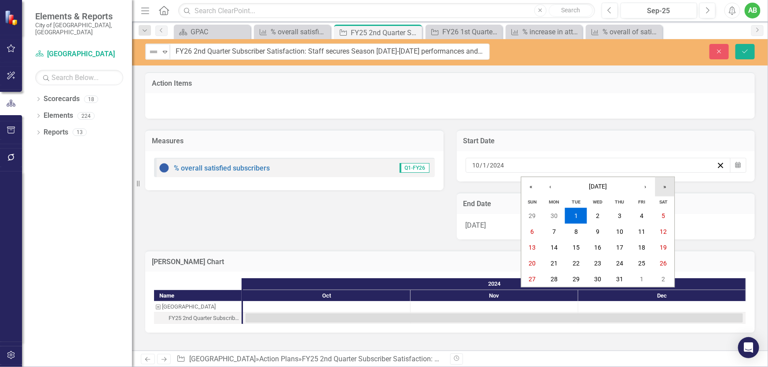
click at [663, 183] on button "»" at bounding box center [664, 186] width 19 height 19
click at [599, 212] on abbr "1" at bounding box center [598, 215] width 4 height 7
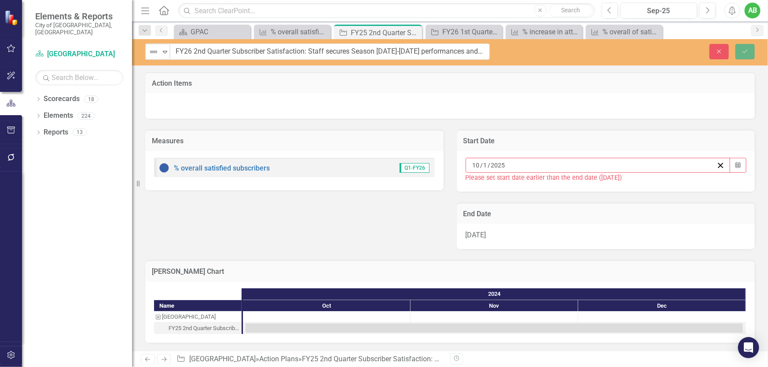
click at [527, 234] on div "[DATE]" at bounding box center [606, 237] width 298 height 26
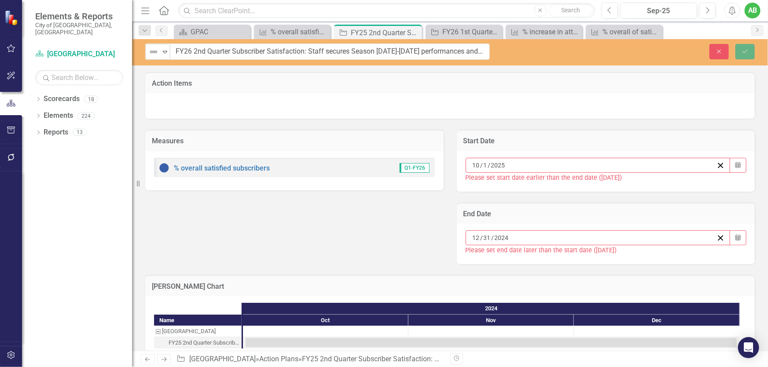
click at [548, 239] on div "12 / 31 / 2024" at bounding box center [593, 238] width 245 height 9
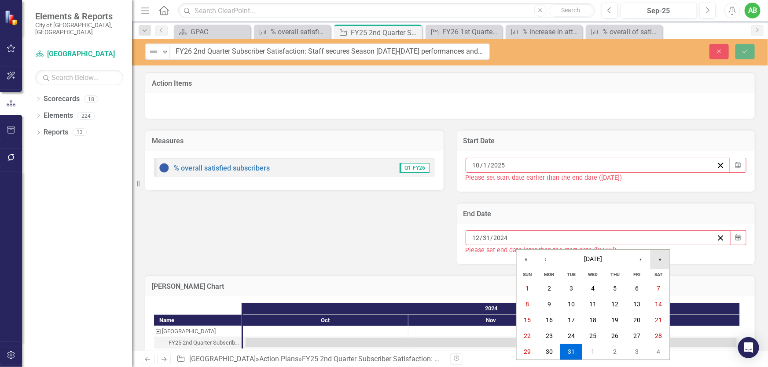
click at [660, 259] on button "»" at bounding box center [659, 259] width 19 height 19
click at [599, 352] on button "31" at bounding box center [593, 352] width 22 height 16
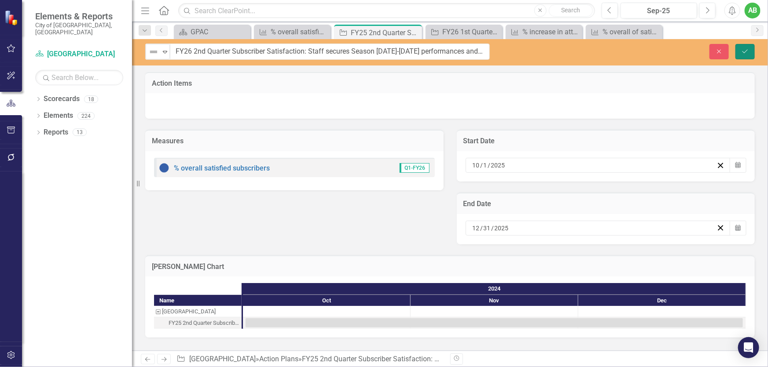
click at [740, 48] on button "Save" at bounding box center [744, 51] width 19 height 15
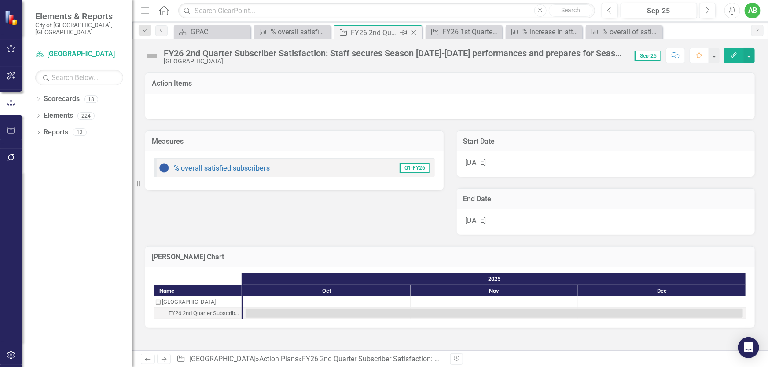
click at [412, 31] on icon at bounding box center [413, 32] width 5 height 5
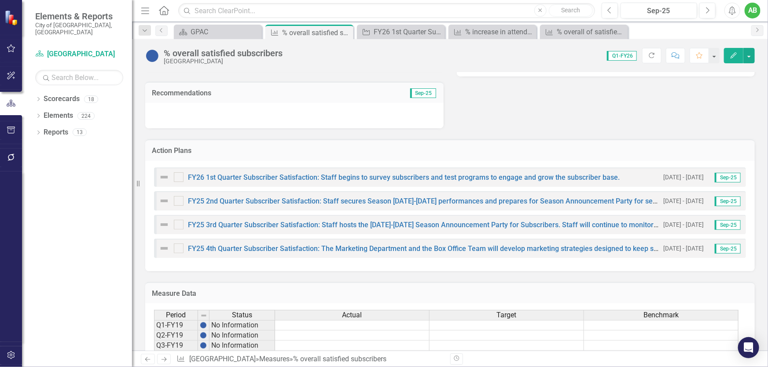
scroll to position [400, 0]
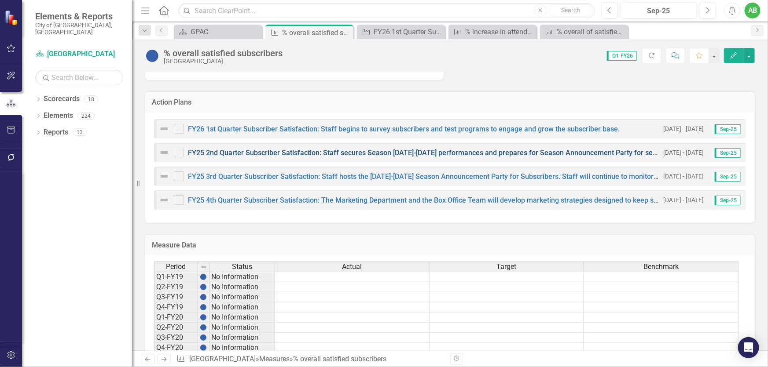
click at [351, 151] on link "FY25 2nd Quarter Subscriber Satisfaction: Staff secures Season 2025-2026 perfor…" at bounding box center [448, 153] width 520 height 8
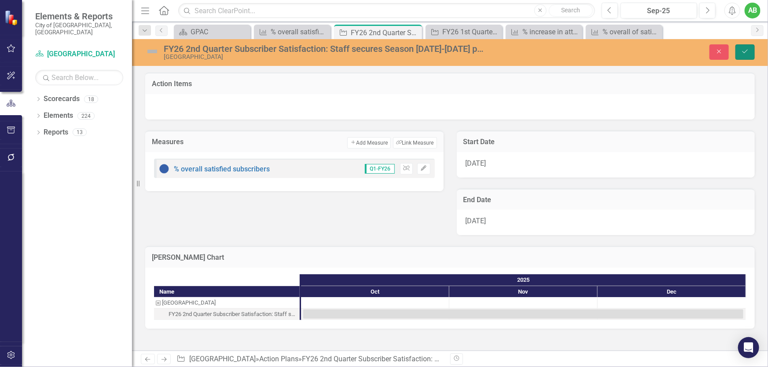
click at [748, 51] on icon "Save" at bounding box center [745, 51] width 8 height 6
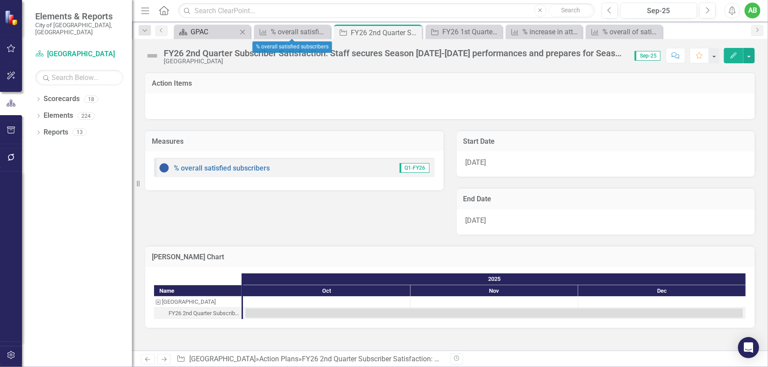
click at [214, 27] on div "GPAC" at bounding box center [213, 31] width 47 height 11
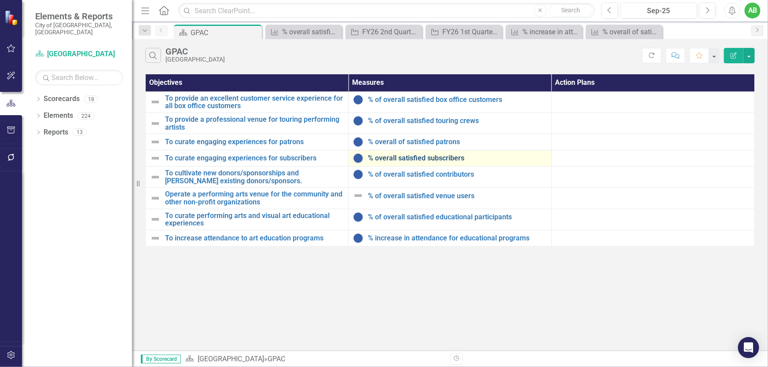
click at [440, 160] on link "% overall satisfied subscribers" at bounding box center [457, 158] width 179 height 8
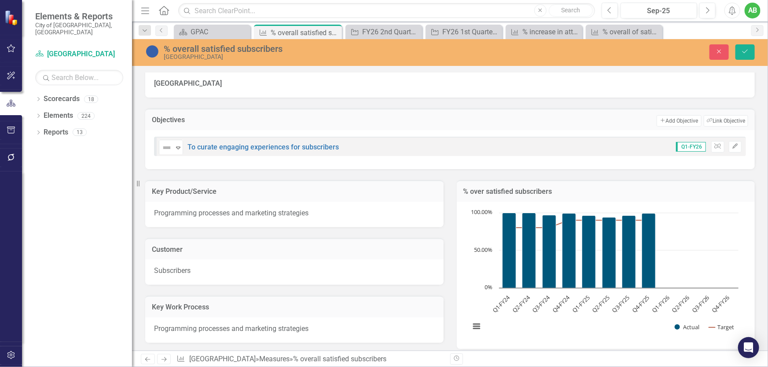
scroll to position [40, 0]
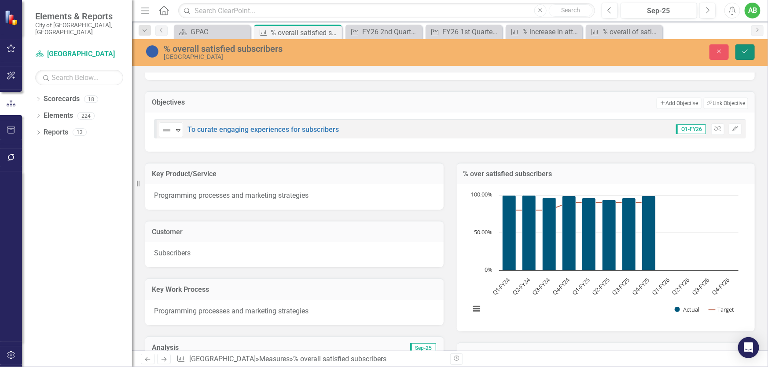
click at [743, 49] on icon "Save" at bounding box center [745, 51] width 8 height 6
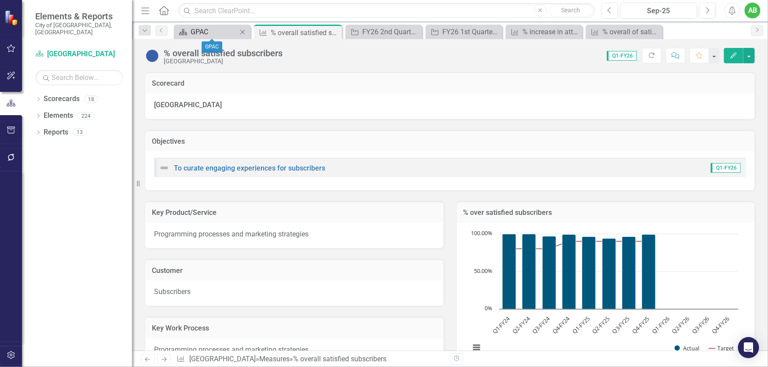
click at [220, 34] on div "GPAC" at bounding box center [213, 31] width 47 height 11
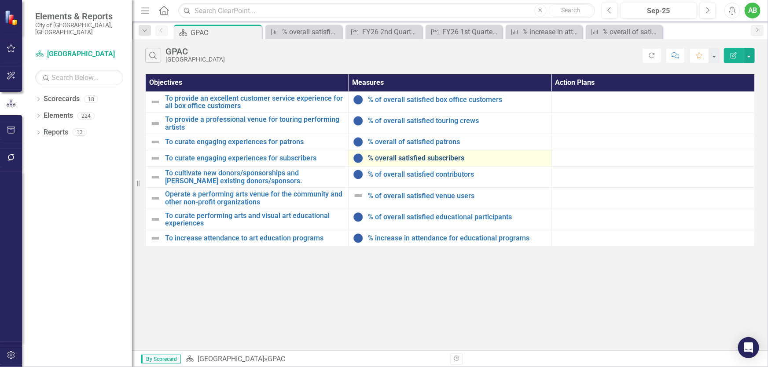
click at [437, 162] on link "% overall satisfied subscribers" at bounding box center [457, 158] width 179 height 8
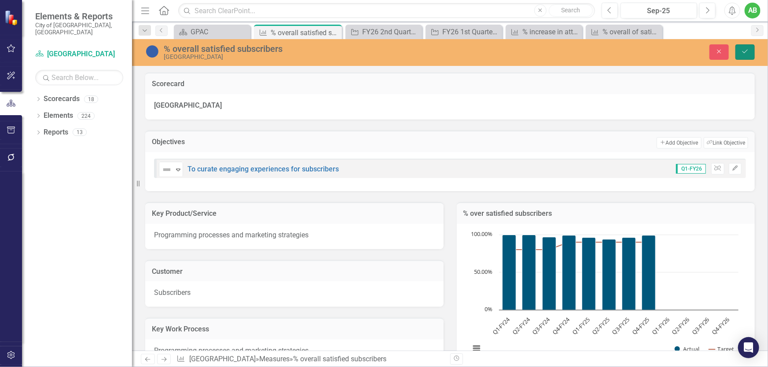
click at [747, 55] on button "Save" at bounding box center [744, 51] width 19 height 15
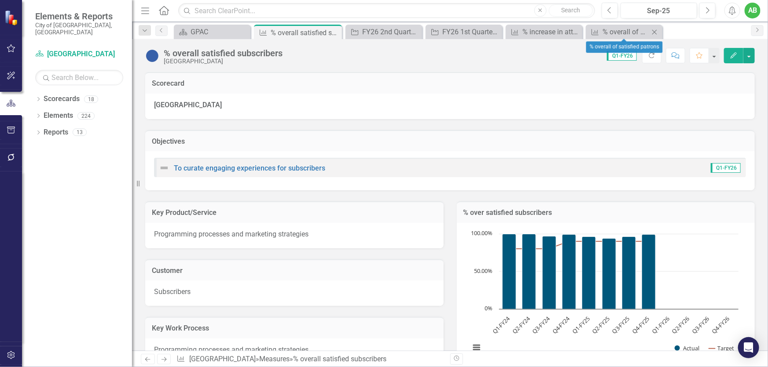
click at [655, 32] on icon at bounding box center [654, 31] width 5 height 5
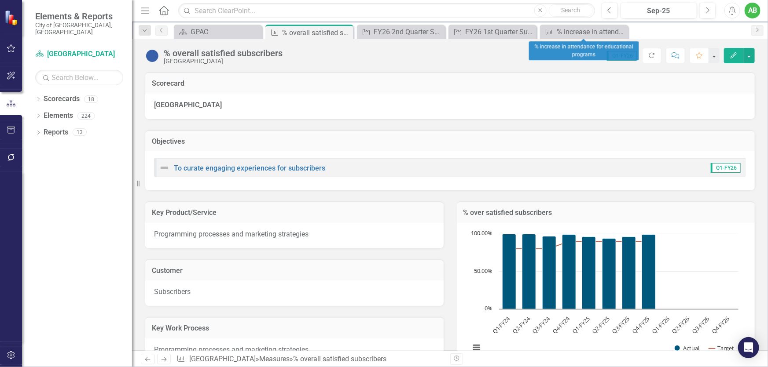
drag, startPoint x: 622, startPoint y: 33, endPoint x: 583, endPoint y: 33, distance: 39.6
click at [0, 0] on icon "Close" at bounding box center [0, 0] width 0 height 0
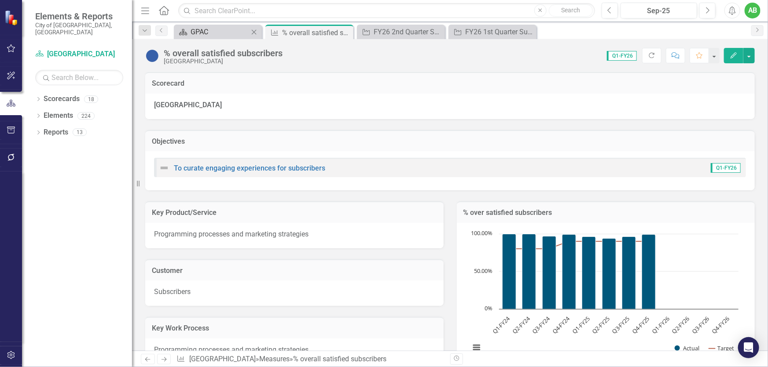
click at [220, 32] on div "GPAC" at bounding box center [219, 31] width 58 height 11
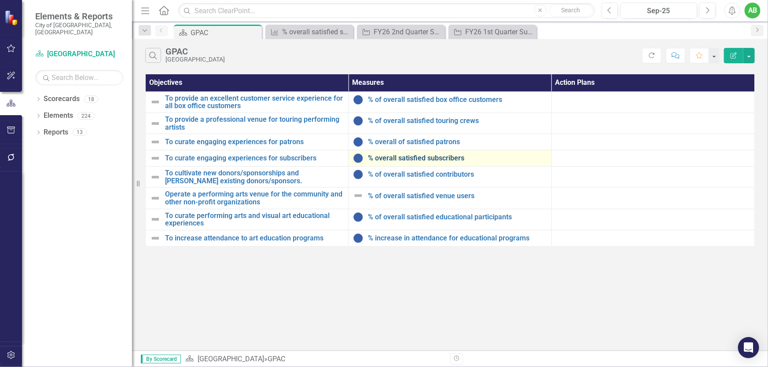
click at [447, 160] on link "% overall satisfied subscribers" at bounding box center [457, 158] width 179 height 8
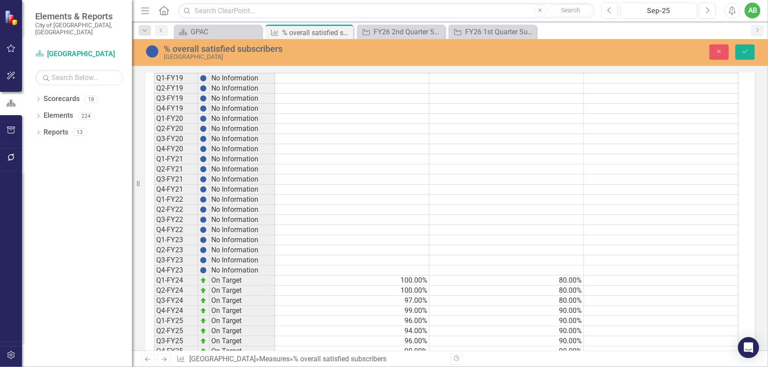
scroll to position [673, 0]
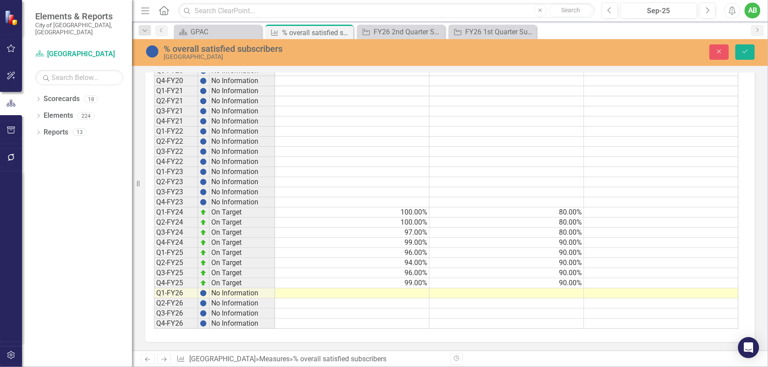
click at [542, 290] on td at bounding box center [506, 294] width 154 height 10
type textarea "90"
click at [568, 299] on td at bounding box center [506, 304] width 154 height 10
type textarea "90"
click at [571, 310] on td at bounding box center [506, 314] width 154 height 10
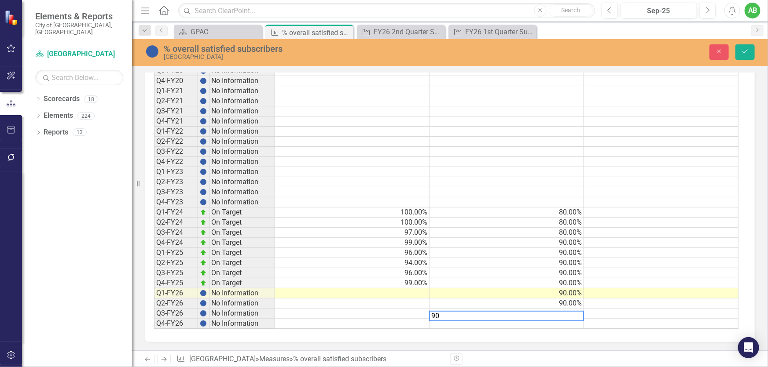
type textarea "90"
drag, startPoint x: 572, startPoint y: 318, endPoint x: 578, endPoint y: 319, distance: 5.8
click at [572, 319] on td at bounding box center [506, 324] width 154 height 10
type textarea "90"
click at [745, 53] on icon "Save" at bounding box center [745, 51] width 8 height 6
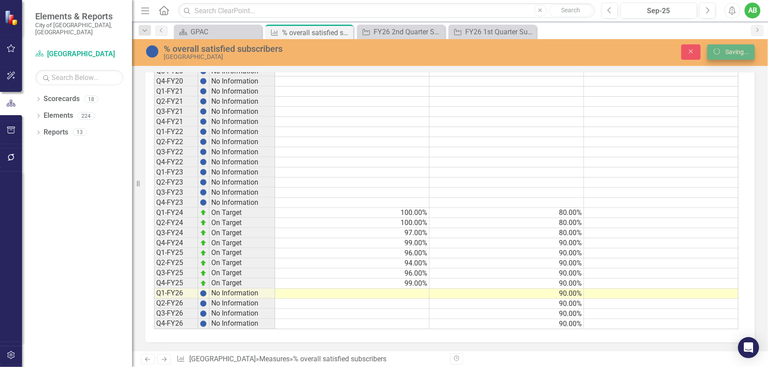
scroll to position [672, 0]
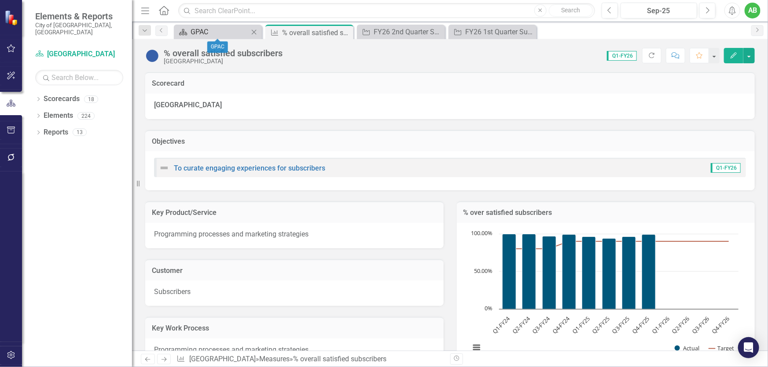
click at [211, 32] on div "GPAC" at bounding box center [219, 31] width 58 height 11
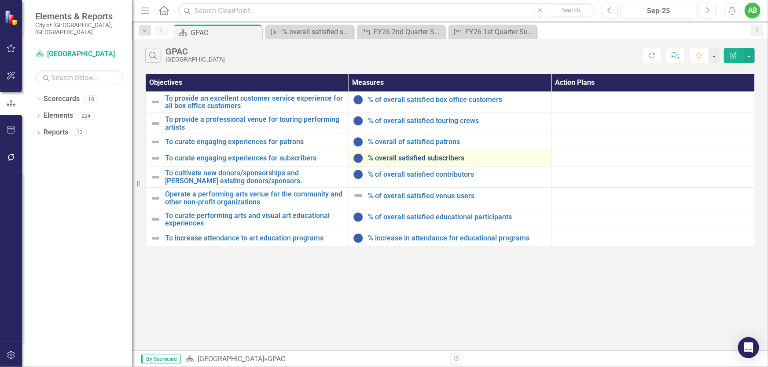
click at [445, 155] on link "% overall satisfied subscribers" at bounding box center [457, 158] width 179 height 8
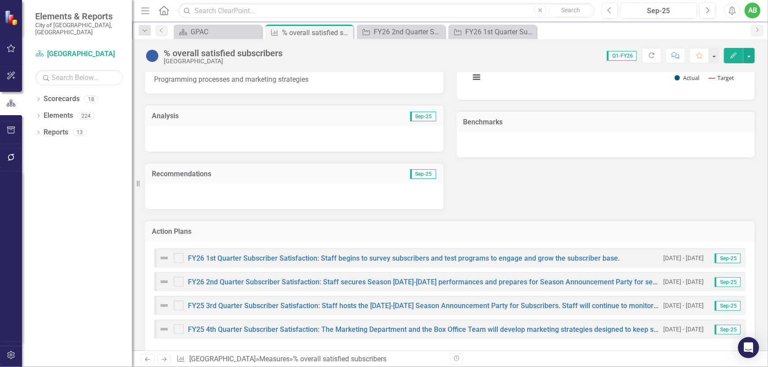
scroll to position [360, 0]
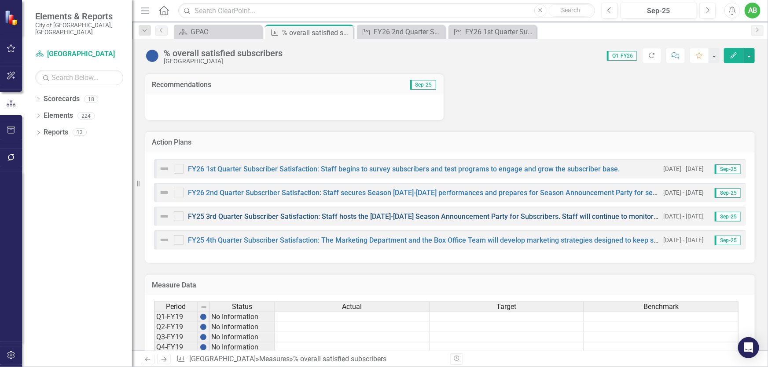
click at [270, 216] on link "FY25 3rd Quarter Subscriber Satisfaction: Staff hosts the 2025-2026 Season Anno…" at bounding box center [518, 216] width 660 height 8
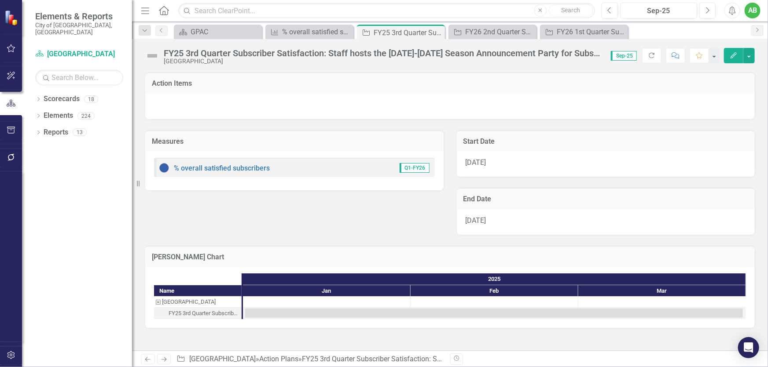
click at [244, 54] on div "FY25 3rd Quarter Subscriber Satisfaction: Staff hosts the 2025-2026 Season Anno…" at bounding box center [383, 53] width 438 height 10
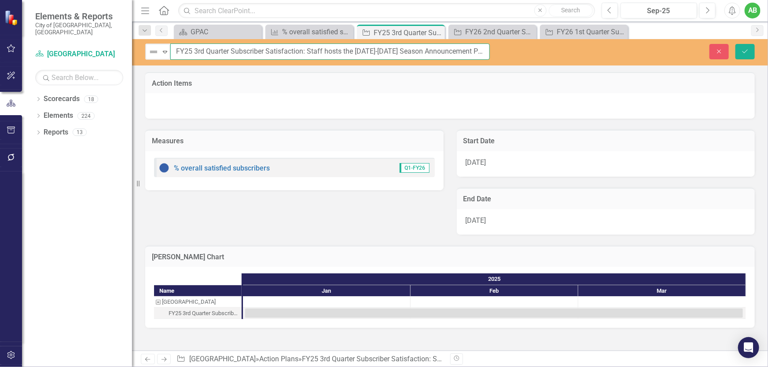
click at [189, 49] on input "FY25 3rd Quarter Subscriber Satisfaction: Staff hosts the 2025-2026 Season Anno…" at bounding box center [329, 52] width 319 height 16
click at [387, 51] on input "FY26 3rd Quarter Subscriber Satisfaction: Staff hosts the 2025-2026 Season Anno…" at bounding box center [329, 52] width 319 height 16
click at [367, 50] on input "FY26 3rd Quarter Subscriber Satisfaction: Staff hosts the 2025-2027 Season Anno…" at bounding box center [329, 52] width 319 height 16
type input "FY26 3rd Quarter Subscriber Satisfaction: Staff hosts the [DATE]-[DATE] Season …"
click at [530, 168] on div "[DATE]" at bounding box center [606, 164] width 298 height 26
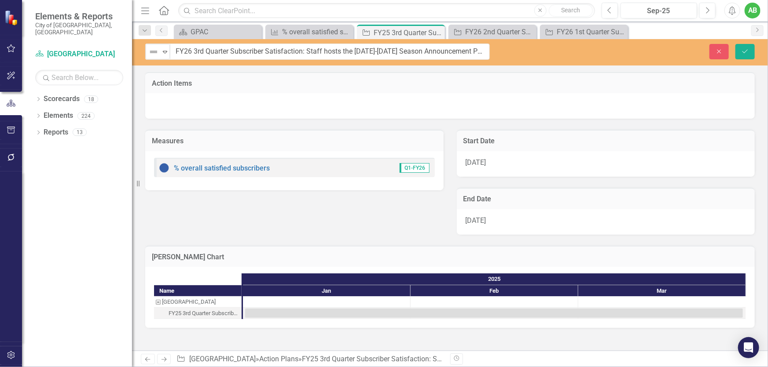
click at [529, 168] on div "[DATE]" at bounding box center [606, 164] width 298 height 26
click at [528, 167] on div "[DATE]" at bounding box center [606, 164] width 298 height 26
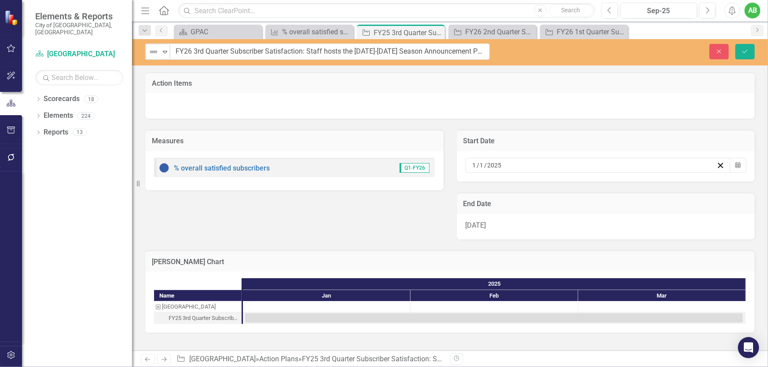
click at [528, 167] on div "1 / 1 / 2025" at bounding box center [593, 165] width 245 height 9
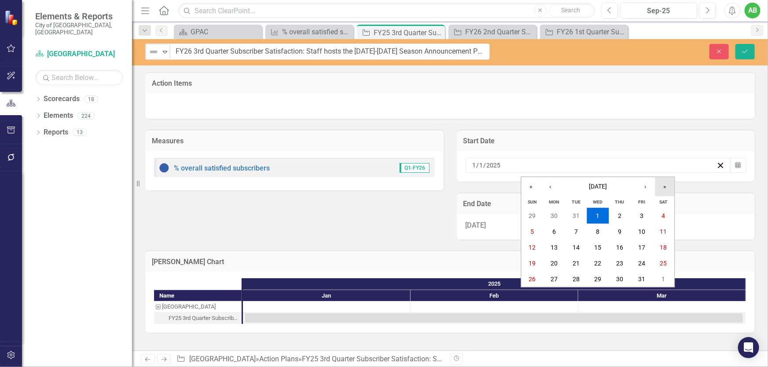
click at [665, 187] on button "»" at bounding box center [664, 186] width 19 height 19
click at [617, 211] on button "1" at bounding box center [619, 216] width 22 height 16
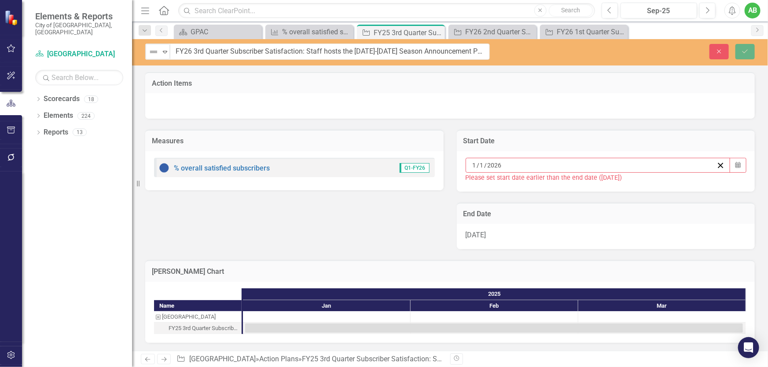
click at [527, 236] on div "[DATE]" at bounding box center [606, 237] width 298 height 26
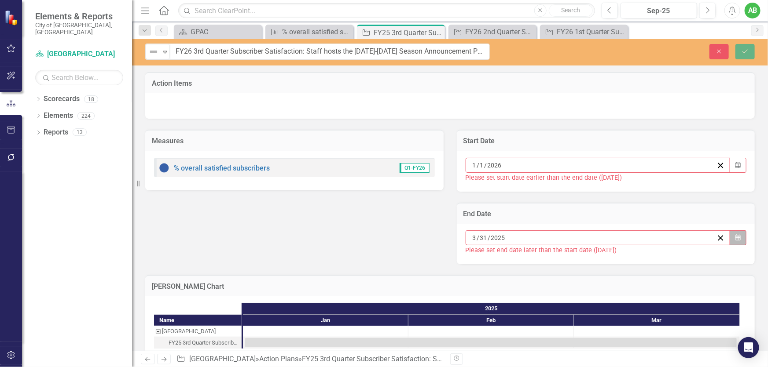
click at [735, 237] on icon "Calendar" at bounding box center [737, 238] width 5 height 6
click at [619, 245] on button "»" at bounding box center [609, 254] width 19 height 19
click at [524, 344] on abbr "31" at bounding box center [520, 347] width 7 height 7
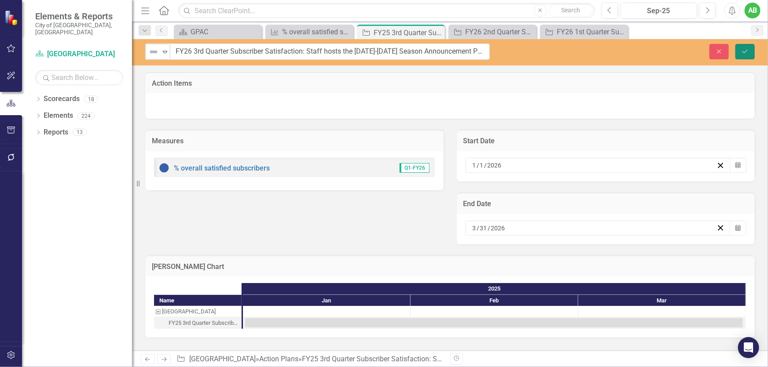
click at [737, 55] on button "Save" at bounding box center [744, 51] width 19 height 15
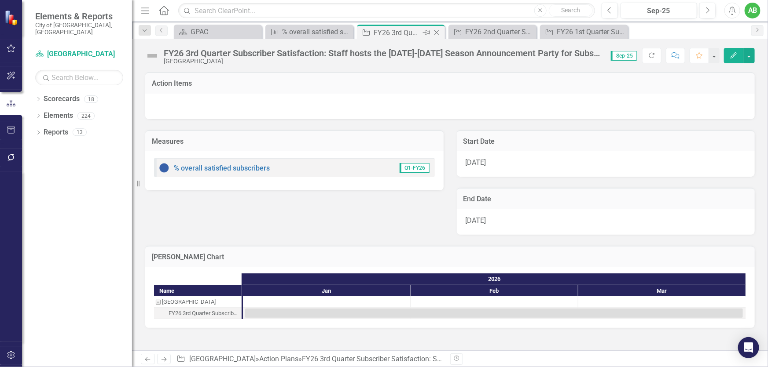
click at [436, 34] on icon "Close" at bounding box center [436, 32] width 9 height 7
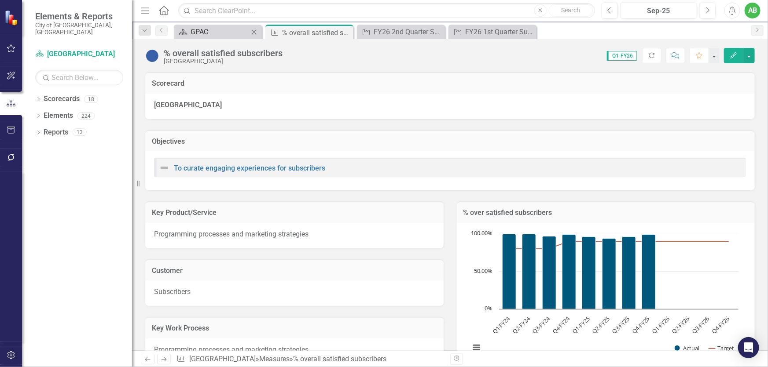
click at [233, 32] on div "GPAC" at bounding box center [219, 31] width 58 height 11
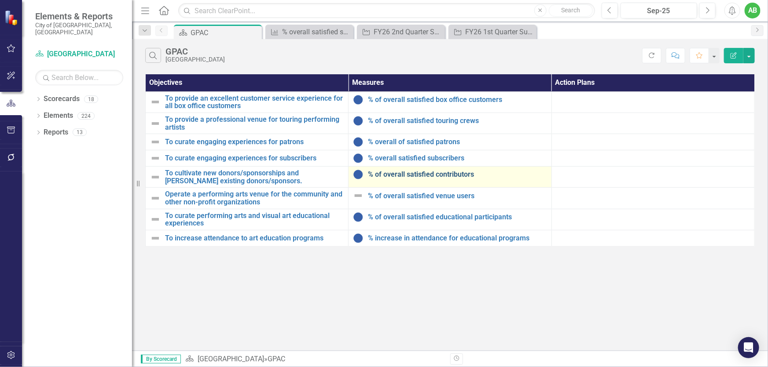
click at [450, 174] on link "% of overall satisfied contributors" at bounding box center [457, 175] width 179 height 8
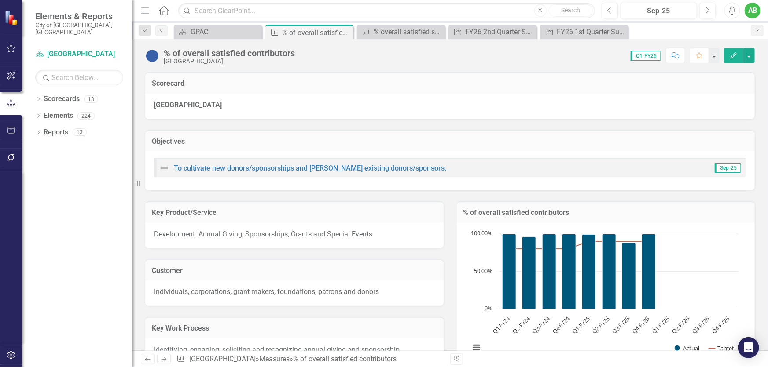
click at [220, 39] on div "% of overall satisfied contributors Germantown Performing Arts Center Score: 0.…" at bounding box center [450, 52] width 636 height 26
click at [222, 36] on div "GPAC" at bounding box center [219, 31] width 58 height 11
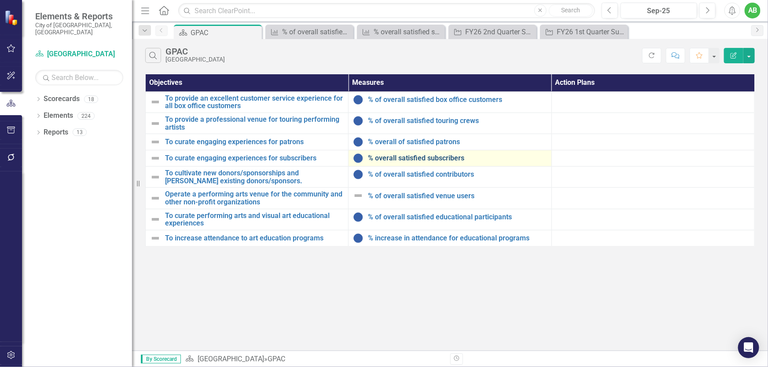
click at [441, 160] on link "% overall satisfied subscribers" at bounding box center [457, 158] width 179 height 8
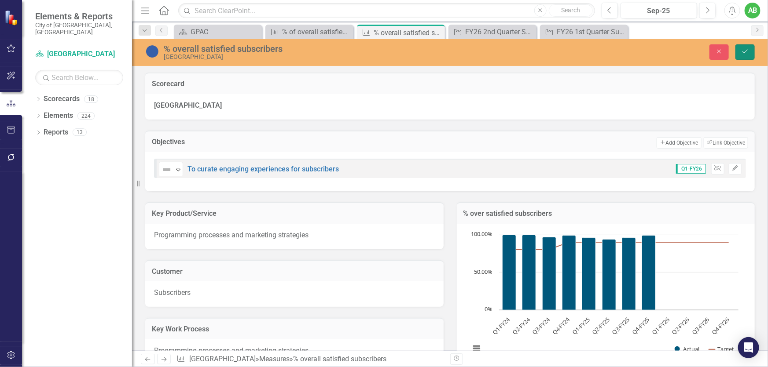
click at [753, 52] on button "Save" at bounding box center [744, 51] width 19 height 15
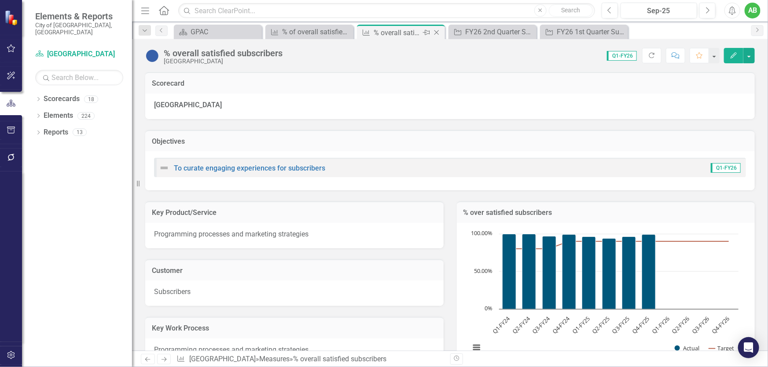
click at [440, 31] on icon "Close" at bounding box center [436, 32] width 9 height 7
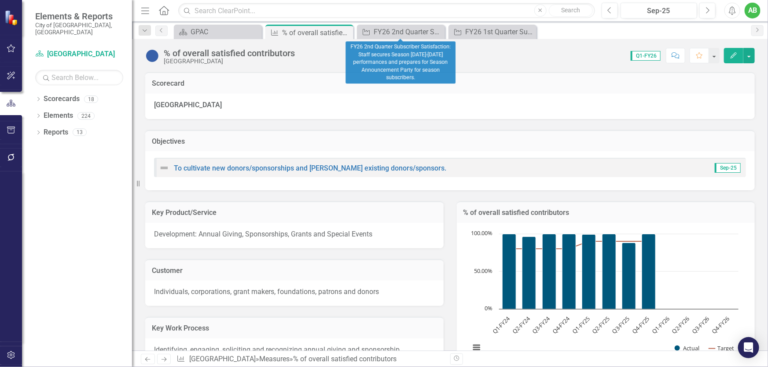
click at [0, 0] on icon "Close" at bounding box center [0, 0] width 0 height 0
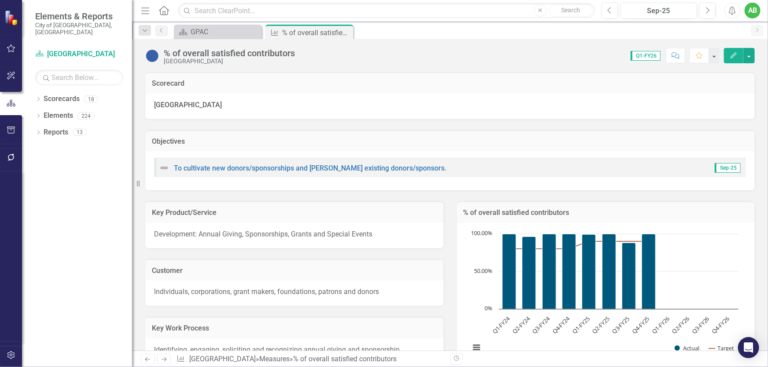
click at [0, 0] on div "Close" at bounding box center [0, 0] width 0 height 0
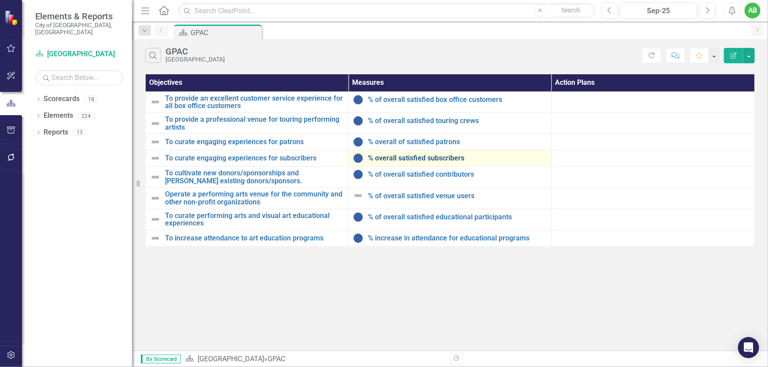
click at [393, 161] on link "% overall satisfied subscribers" at bounding box center [457, 158] width 179 height 8
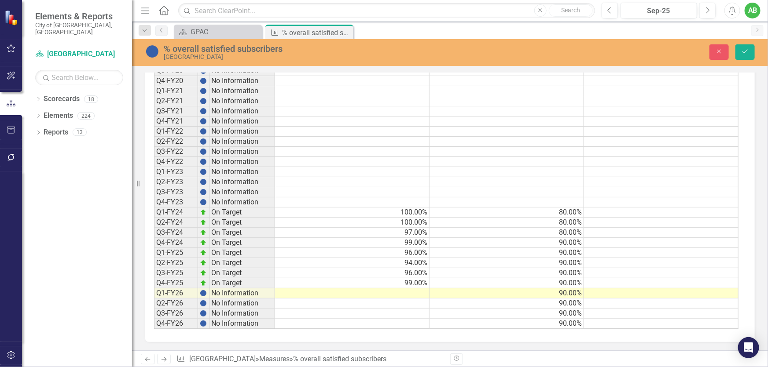
scroll to position [553, 0]
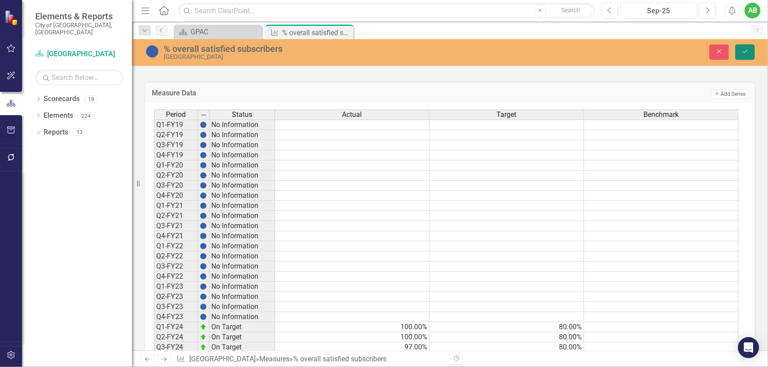
click at [745, 56] on button "Save" at bounding box center [744, 51] width 19 height 15
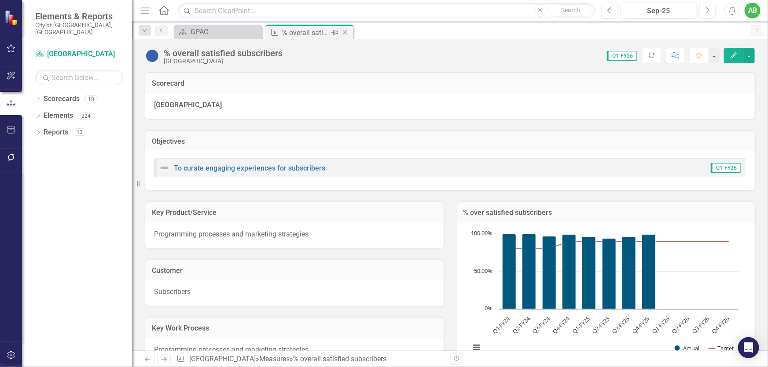
click at [348, 29] on icon "Close" at bounding box center [345, 32] width 9 height 7
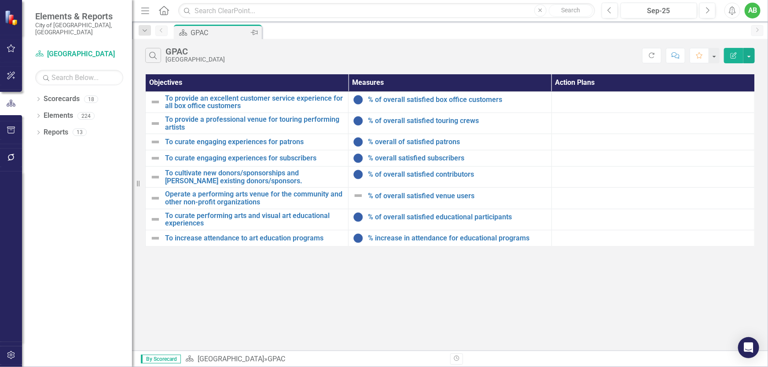
click at [233, 33] on div "GPAC" at bounding box center [219, 32] width 58 height 11
click at [392, 154] on div "% overall satisfied subscribers" at bounding box center [450, 158] width 194 height 11
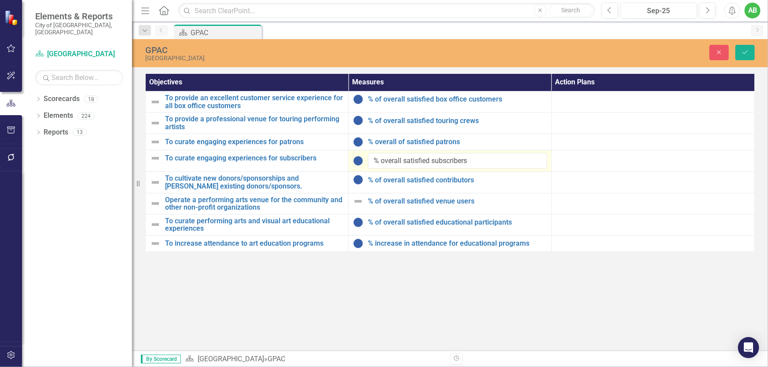
click at [392, 154] on input "% overall satisfied subscribers" at bounding box center [457, 161] width 179 height 16
click at [495, 166] on input "% overall satisfied subscribers" at bounding box center [457, 161] width 179 height 16
click at [719, 58] on button "Close" at bounding box center [718, 52] width 19 height 15
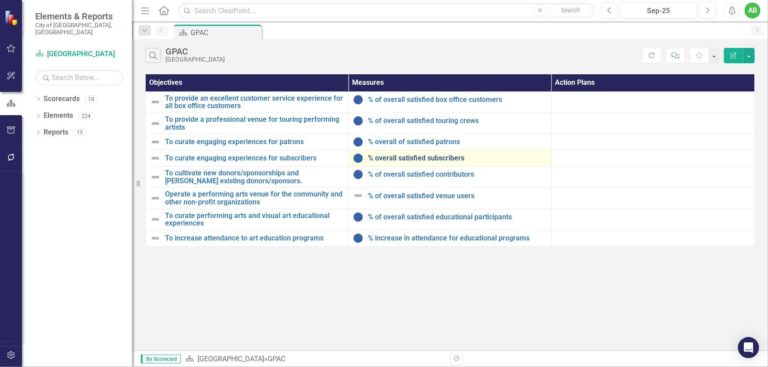
click at [452, 160] on link "% overall satisfied subscribers" at bounding box center [457, 158] width 179 height 8
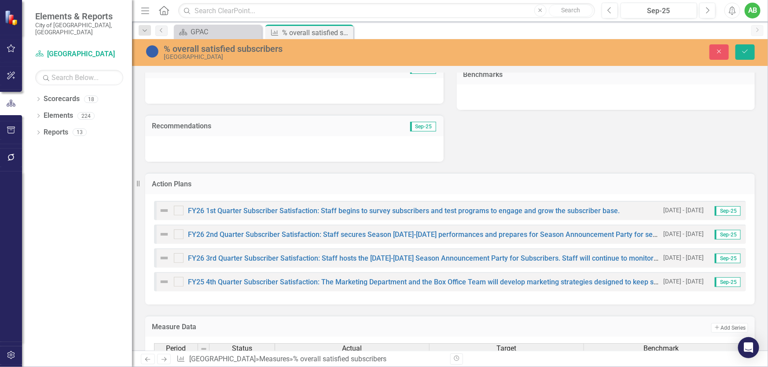
scroll to position [400, 0]
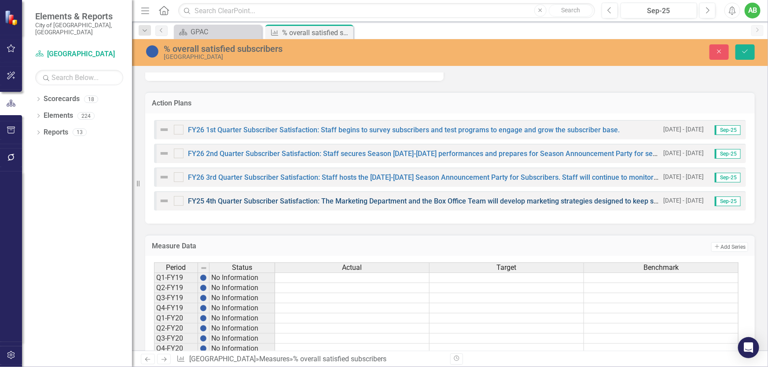
click at [429, 201] on link "FY25 4th Quarter Subscriber Satisfaction: The Marketing Department and the Box …" at bounding box center [497, 201] width 618 height 8
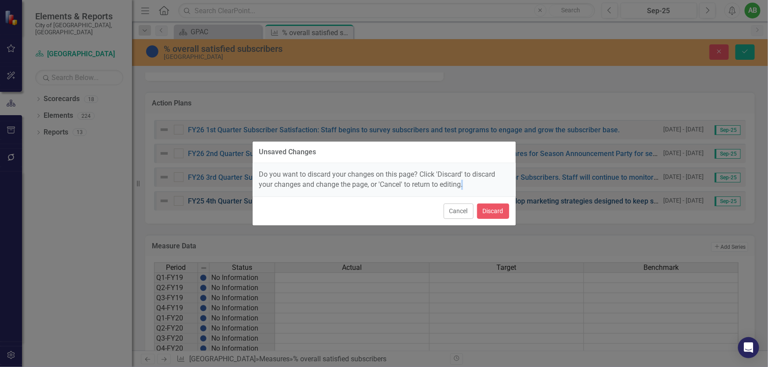
click at [429, 201] on div "Cancel Discard" at bounding box center [384, 211] width 263 height 29
click at [472, 210] on button "Cancel" at bounding box center [458, 211] width 30 height 15
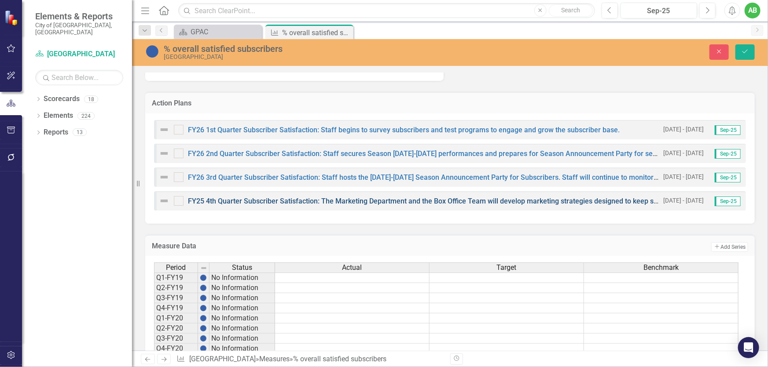
click at [509, 201] on link "FY25 4th Quarter Subscriber Satisfaction: The Marketing Department and the Box …" at bounding box center [497, 201] width 618 height 8
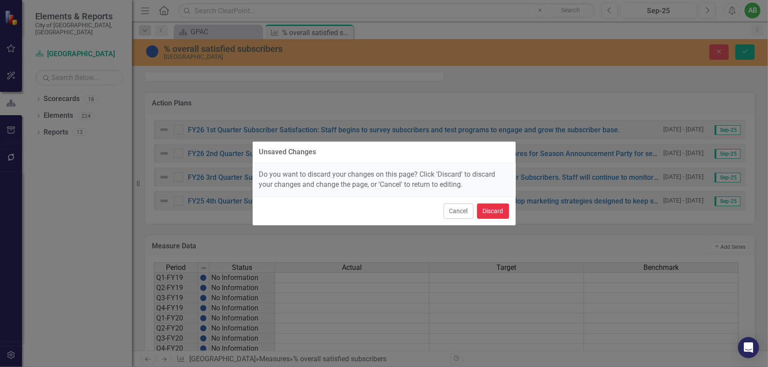
click at [490, 208] on button "Discard" at bounding box center [493, 211] width 32 height 15
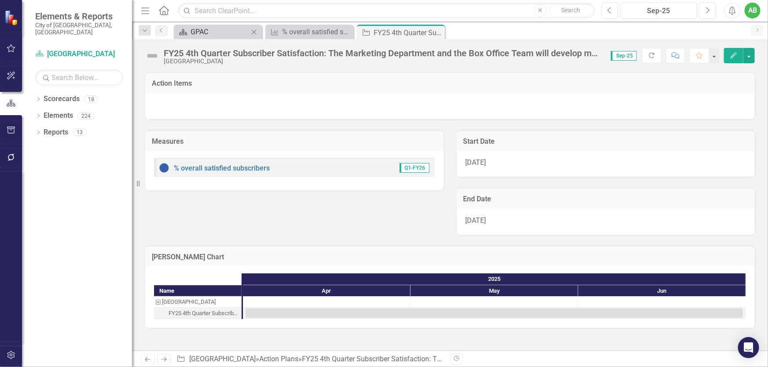
click at [191, 33] on div "GPAC" at bounding box center [219, 31] width 58 height 11
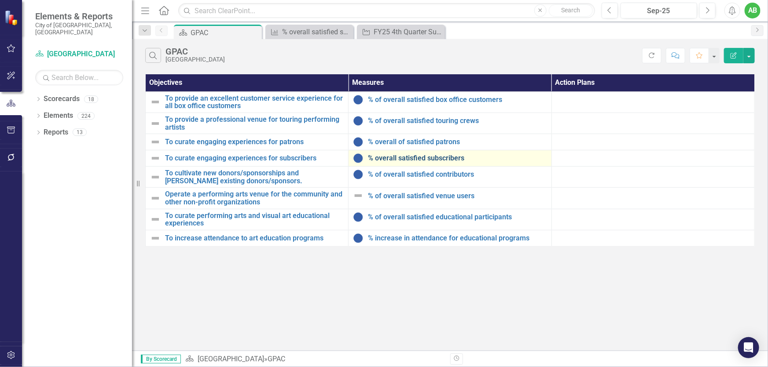
click at [422, 158] on link "% overall satisfied subscribers" at bounding box center [457, 158] width 179 height 8
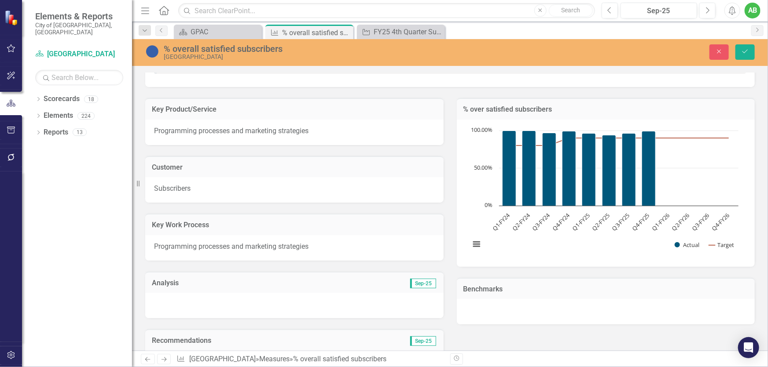
scroll to position [280, 0]
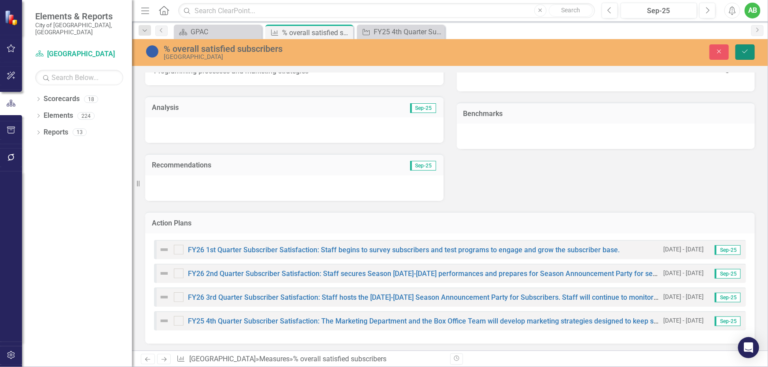
click at [745, 57] on button "Save" at bounding box center [744, 51] width 19 height 15
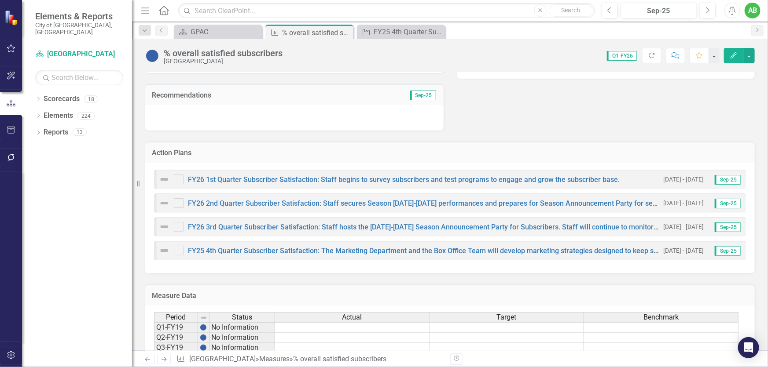
scroll to position [440, 0]
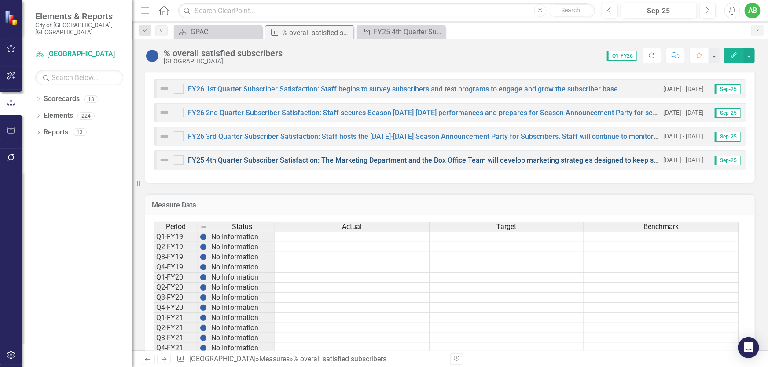
click at [289, 162] on link "FY25 4th Quarter Subscriber Satisfaction: The Marketing Department and the Box …" at bounding box center [497, 160] width 618 height 8
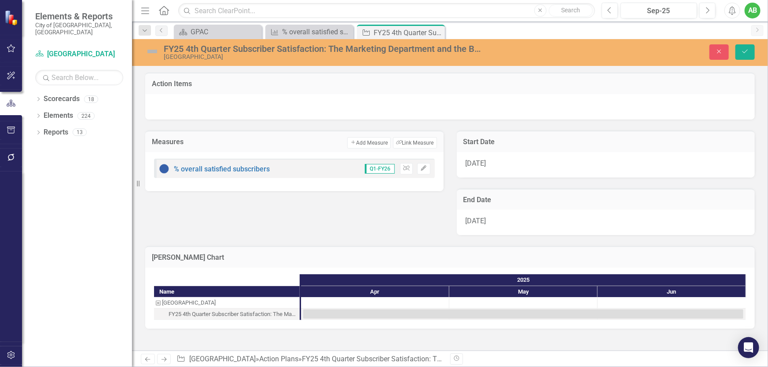
click at [500, 163] on div "[DATE]" at bounding box center [606, 165] width 298 height 26
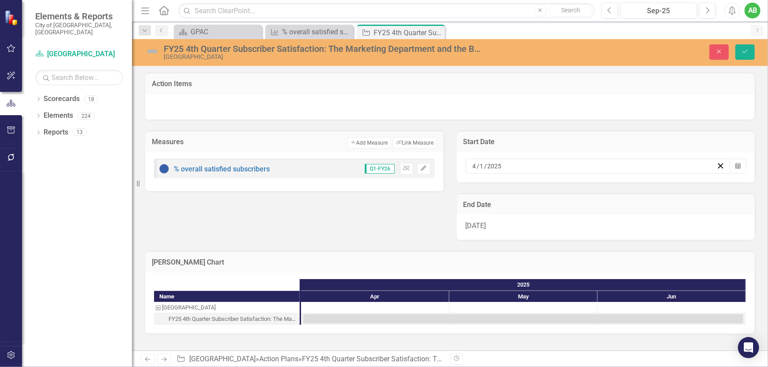
click at [603, 168] on div "4 / 1 / 2025" at bounding box center [593, 166] width 245 height 9
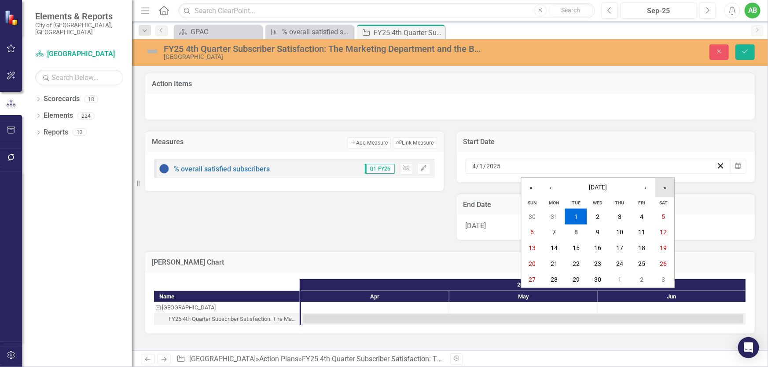
click at [664, 189] on button "»" at bounding box center [664, 187] width 19 height 19
click at [594, 216] on button "1" at bounding box center [598, 217] width 22 height 16
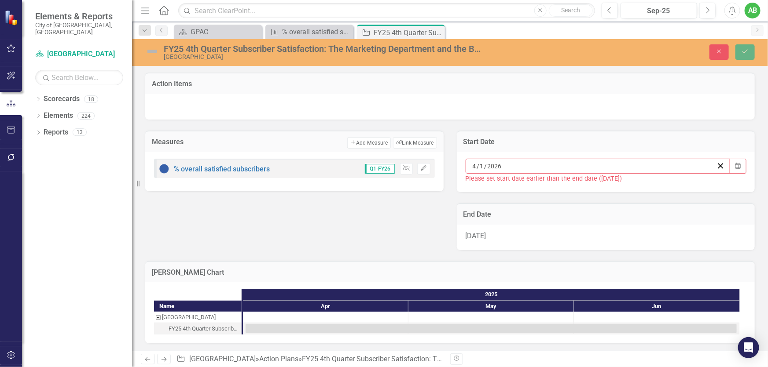
click at [570, 237] on div "[DATE]" at bounding box center [606, 238] width 298 height 26
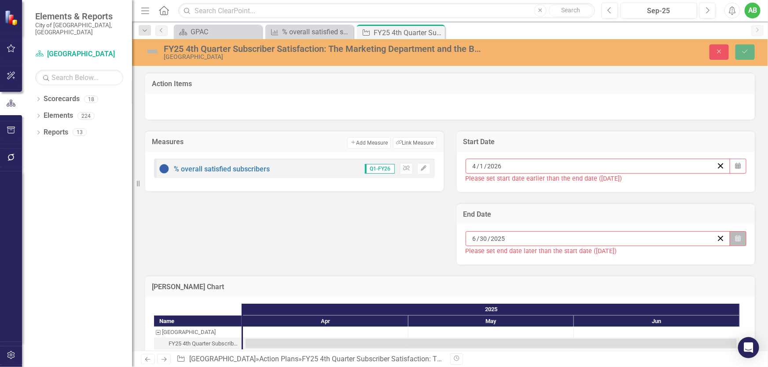
click at [735, 236] on icon "Calendar" at bounding box center [737, 239] width 5 height 6
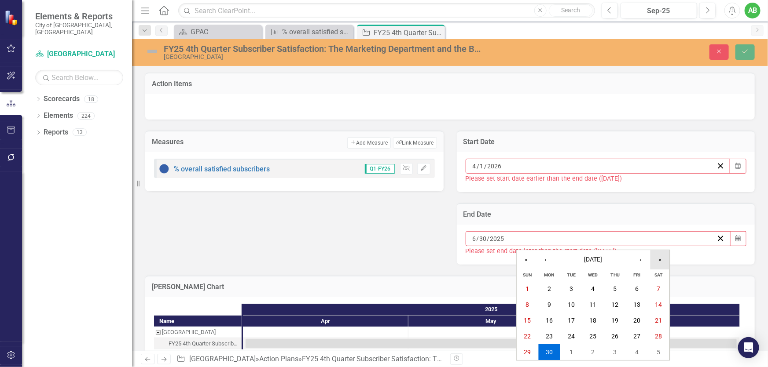
click at [658, 261] on button "»" at bounding box center [659, 259] width 19 height 19
click at [574, 352] on abbr "30" at bounding box center [571, 352] width 7 height 7
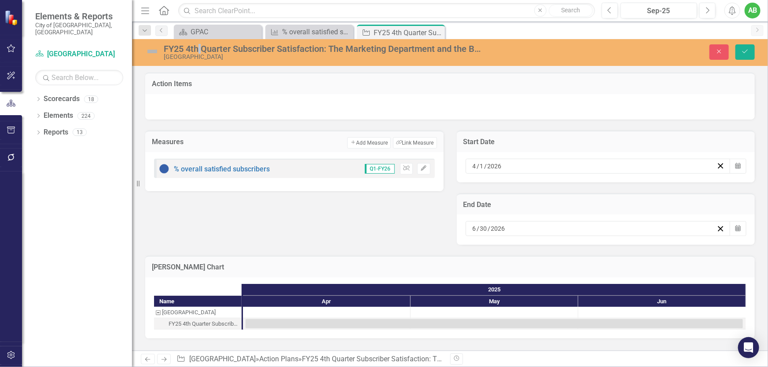
click at [195, 51] on div "FY25 4th Quarter Subscriber Satisfaction: The Marketing Department and the Box …" at bounding box center [325, 49] width 322 height 10
click at [184, 49] on div "FY25 4th Quarter Subscriber Satisfaction: The Marketing Department and the Box …" at bounding box center [325, 49] width 322 height 10
click at [208, 48] on div "FY25 4th Quarter Subscriber Satisfaction: The Marketing Department and the Box …" at bounding box center [325, 49] width 322 height 10
click at [207, 48] on div "FY25 4th Quarter Subscriber Satisfaction: The Marketing Department and the Box …" at bounding box center [325, 49] width 322 height 10
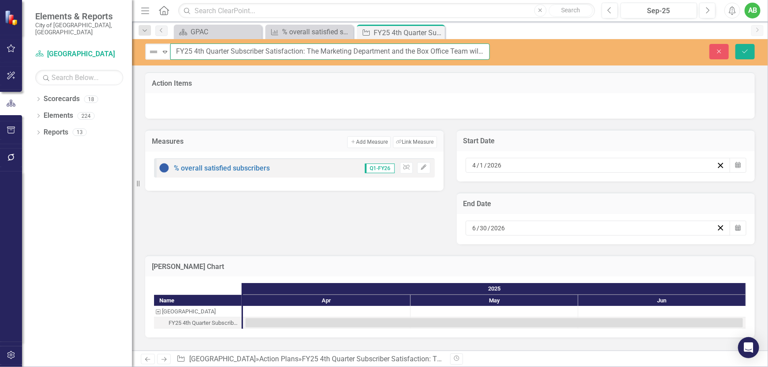
drag, startPoint x: 189, startPoint y: 50, endPoint x: 196, endPoint y: 49, distance: 7.5
click at [189, 50] on input "FY25 4th Quarter Subscriber Satisfaction: The Marketing Department and the Box …" at bounding box center [329, 52] width 319 height 16
type input "FY26 4th Quarter Subscriber Satisfaction: The Marketing Department and the Box …"
click at [741, 54] on icon "Save" at bounding box center [745, 51] width 8 height 6
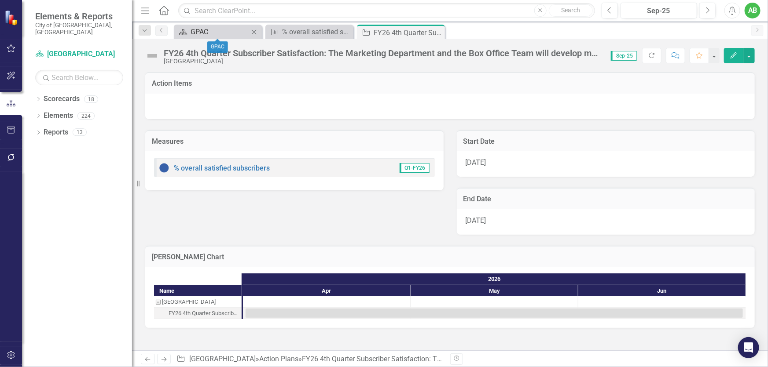
click at [196, 31] on div "GPAC" at bounding box center [219, 31] width 58 height 11
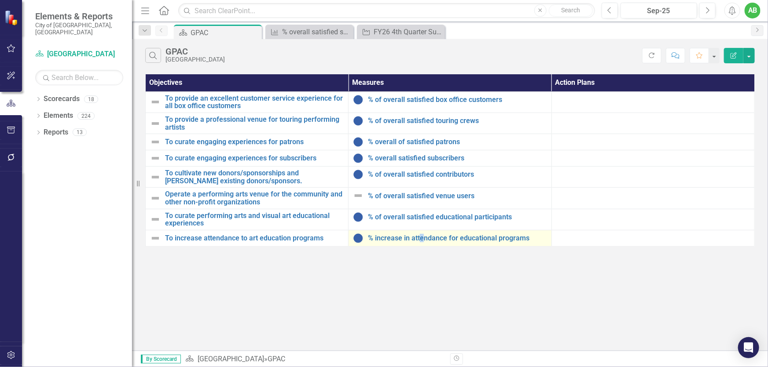
click at [421, 245] on td "% increase in attendance for educational programs Edit Edit Measure Link Open E…" at bounding box center [449, 238] width 203 height 16
click at [420, 238] on link "% increase in attendance for educational programs" at bounding box center [457, 238] width 179 height 8
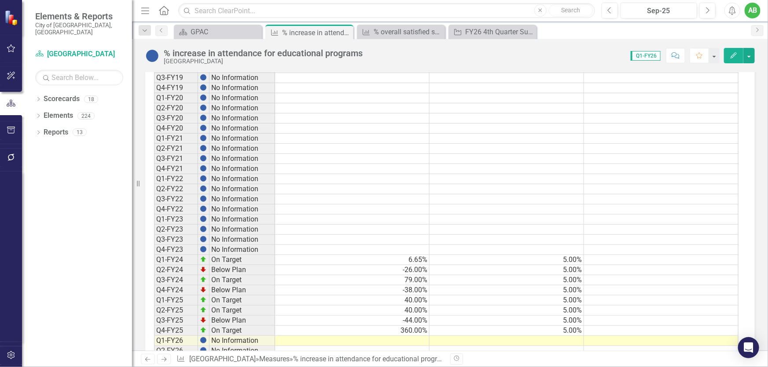
scroll to position [692, 0]
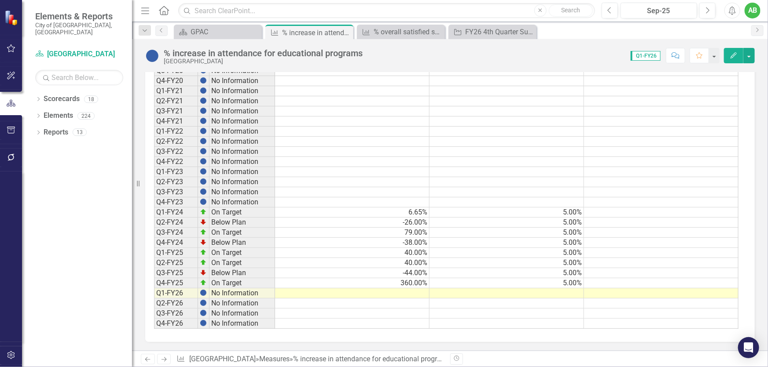
click at [554, 293] on td at bounding box center [506, 294] width 154 height 10
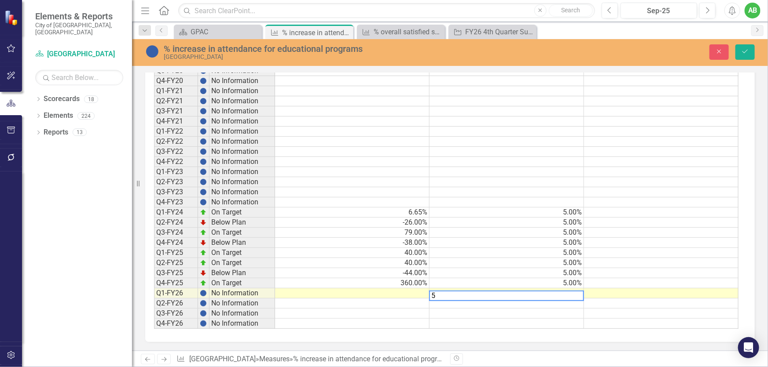
type textarea "5"
click at [560, 300] on td at bounding box center [506, 304] width 154 height 10
type textarea "5"
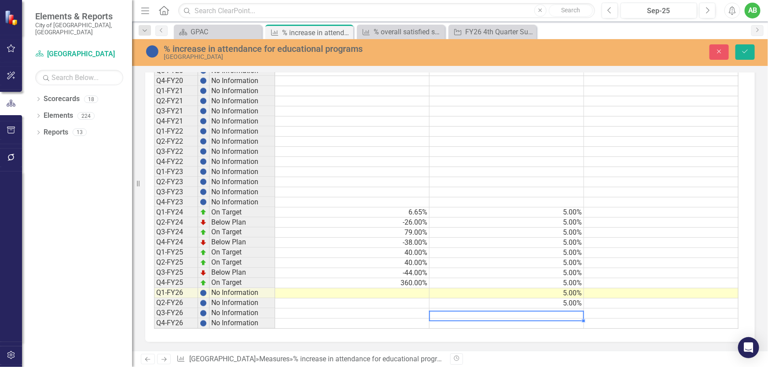
click at [572, 311] on td at bounding box center [506, 314] width 154 height 10
type textarea "5"
click at [577, 320] on td at bounding box center [506, 324] width 154 height 10
type textarea "5"
click at [745, 47] on button "Save" at bounding box center [744, 51] width 19 height 15
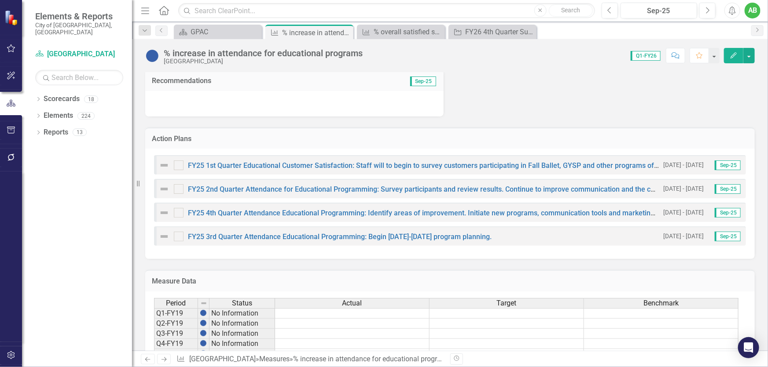
scroll to position [372, 0]
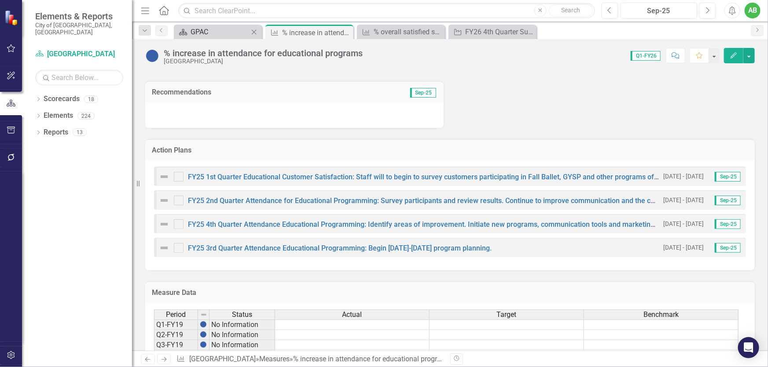
click at [207, 37] on div "GPAC" at bounding box center [219, 31] width 58 height 11
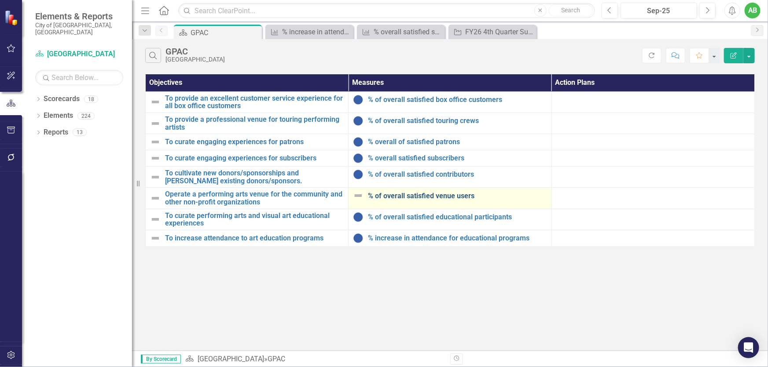
click at [417, 192] on link "% of overall satisfied venue users" at bounding box center [457, 196] width 179 height 8
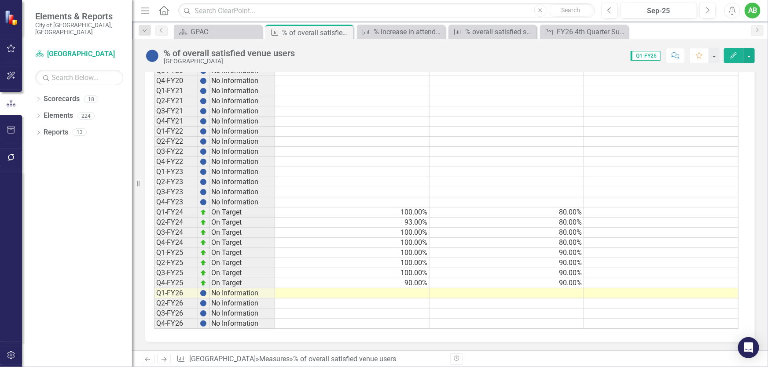
scroll to position [682, 0]
click at [578, 289] on td at bounding box center [506, 294] width 154 height 10
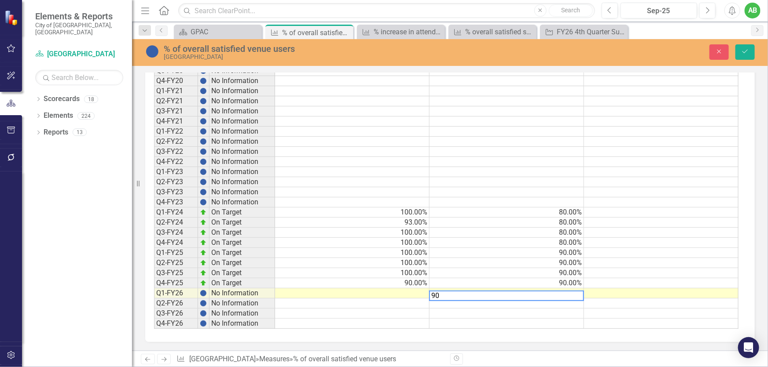
type textarea "90"
click at [568, 309] on td at bounding box center [506, 314] width 154 height 10
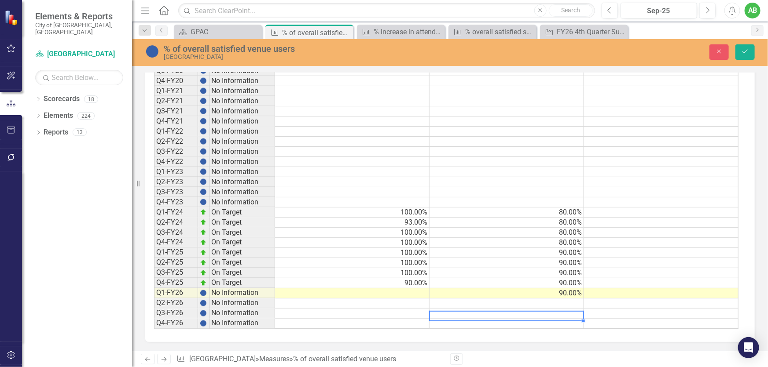
click at [572, 304] on td at bounding box center [506, 304] width 154 height 10
type textarea "90"
click at [576, 309] on td at bounding box center [506, 314] width 154 height 10
type textarea "90"
click at [575, 321] on td at bounding box center [506, 324] width 154 height 10
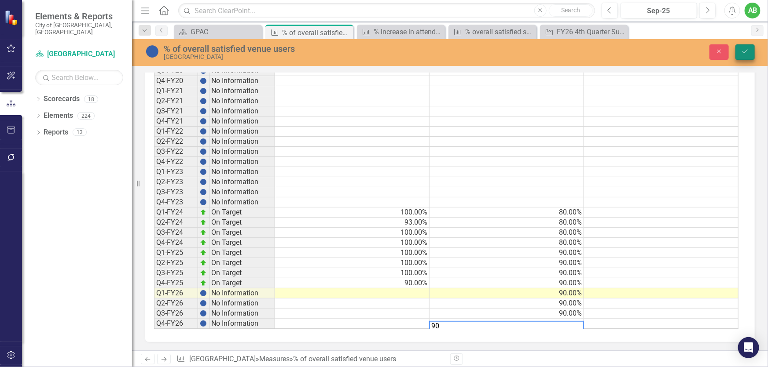
type textarea "90"
click at [738, 50] on button "Save" at bounding box center [744, 51] width 19 height 15
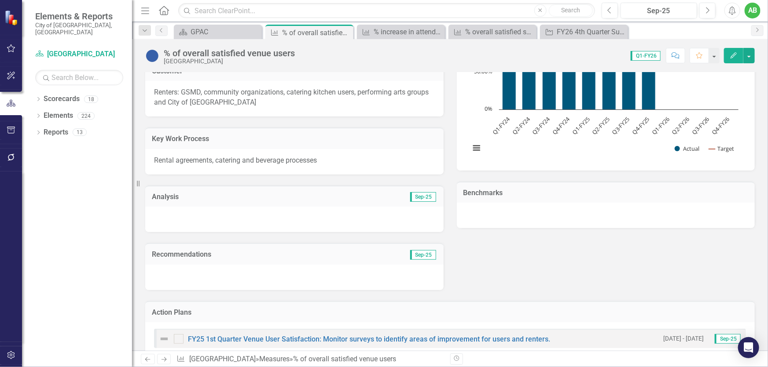
scroll to position [0, 0]
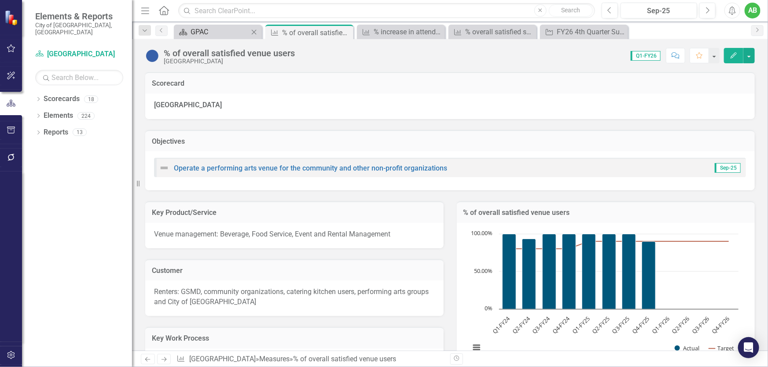
click at [204, 32] on div "GPAC" at bounding box center [219, 31] width 58 height 11
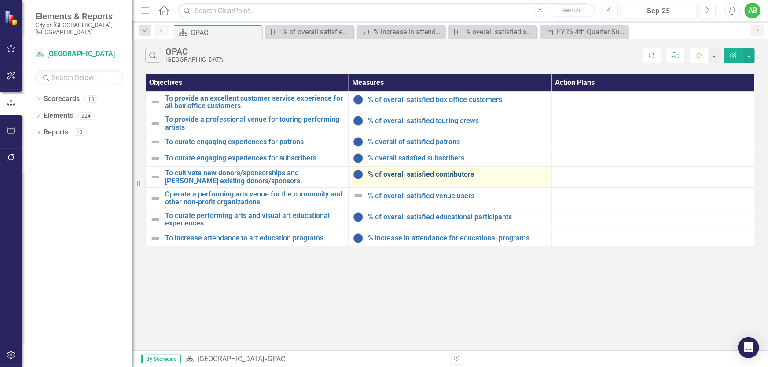
click at [425, 174] on link "% of overall satisfied contributors" at bounding box center [457, 175] width 179 height 8
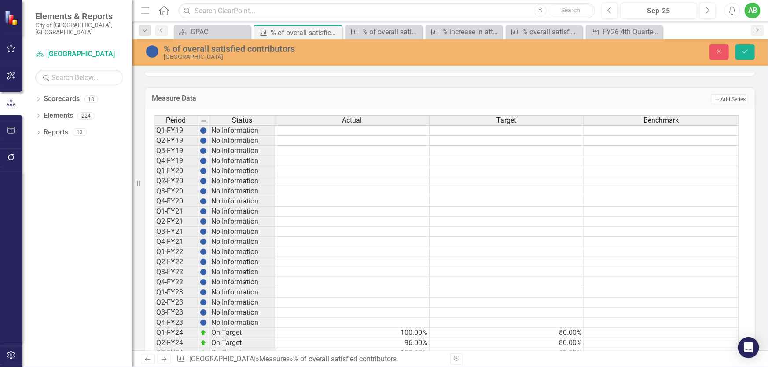
scroll to position [680, 0]
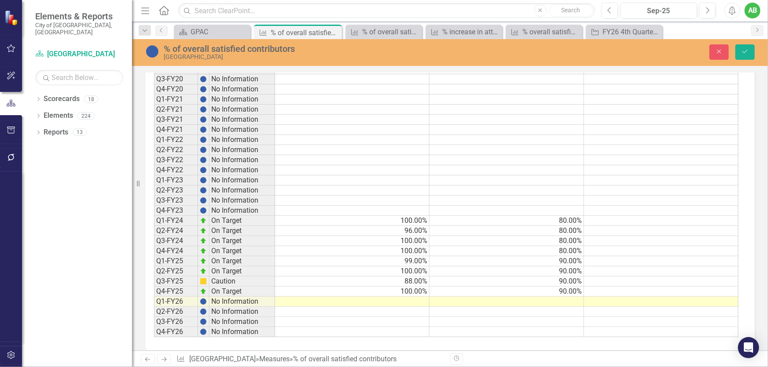
click at [154, 308] on div "Period Status Actual Target Benchmark Q1-FY19 No Information Q2-FY19 No Informa…" at bounding box center [154, 170] width 0 height 334
click at [577, 303] on td at bounding box center [506, 302] width 154 height 10
type textarea "90"
click at [573, 313] on td at bounding box center [506, 312] width 154 height 10
type textarea "90"
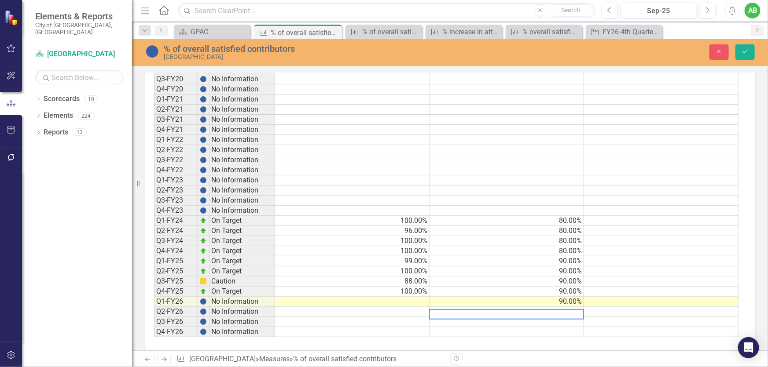
click at [578, 320] on td at bounding box center [506, 322] width 154 height 10
type textarea "90"
click at [574, 332] on td at bounding box center [506, 332] width 154 height 10
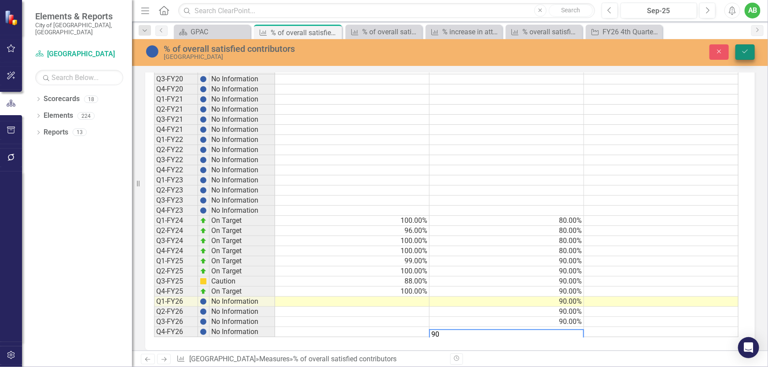
type textarea "90"
click at [743, 53] on icon "Save" at bounding box center [745, 51] width 8 height 6
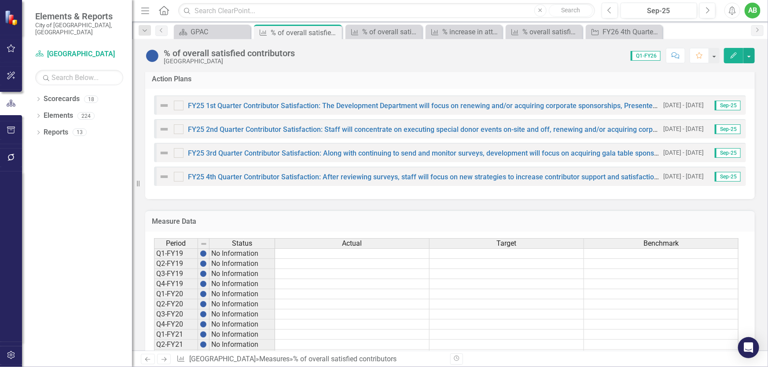
scroll to position [400, 0]
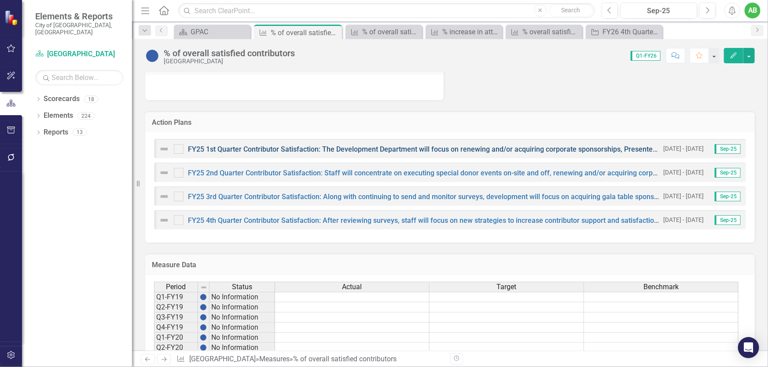
click at [411, 151] on link "FY25 1st Quarter Contributor Satisfaction: The Development Department will focu…" at bounding box center [561, 149] width 746 height 8
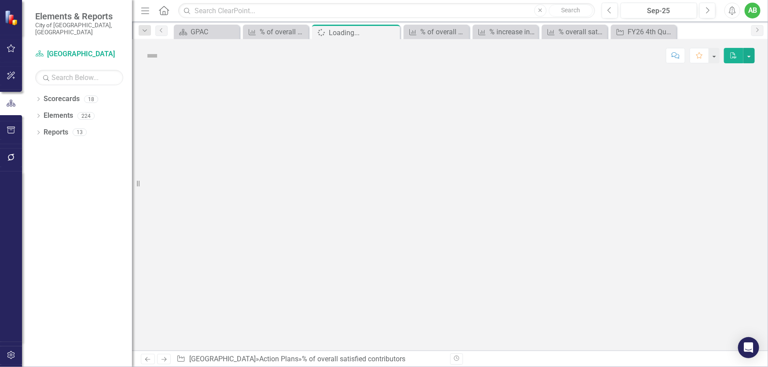
click at [411, 151] on div at bounding box center [450, 211] width 636 height 279
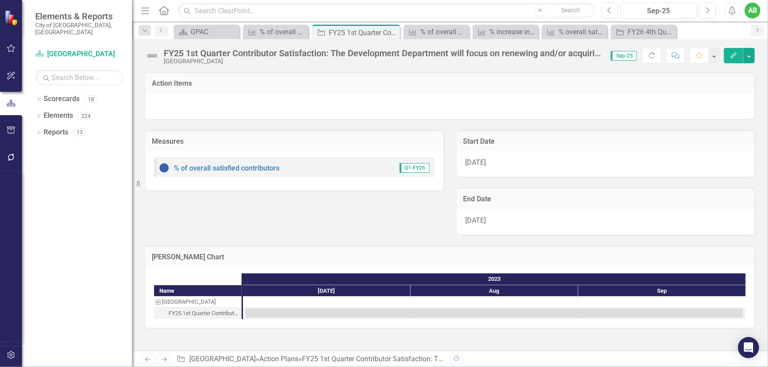
click at [181, 51] on div "FY25 1st Quarter Contributor Satisfaction: The Development Department will focu…" at bounding box center [383, 53] width 438 height 10
click at [183, 50] on div "FY25 1st Quarter Contributor Satisfaction: The Development Department will focu…" at bounding box center [383, 53] width 438 height 10
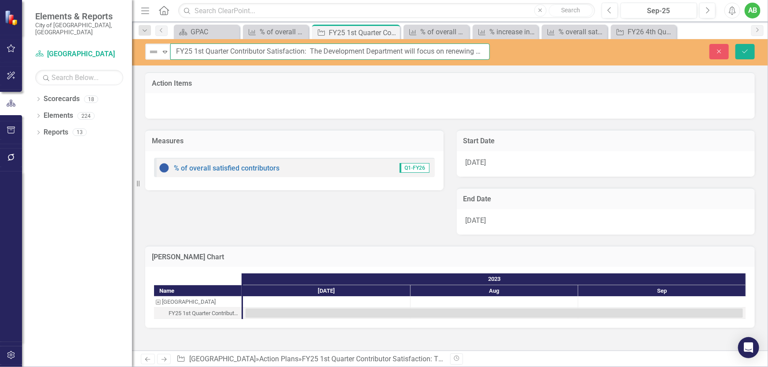
click at [188, 51] on input "FY25 1st Quarter Contributor Satisfaction: The Development Department will focu…" at bounding box center [329, 52] width 319 height 16
type input "FY2 1st Quarter Contributor Satisfaction: The Development Department will focus…"
type input "FY26 1st Quarter Contributor Satisfaction: The Development Department will focu…"
click at [511, 164] on div "[DATE]" at bounding box center [606, 164] width 298 height 26
click at [511, 164] on div "7/1/23" at bounding box center [606, 164] width 298 height 26
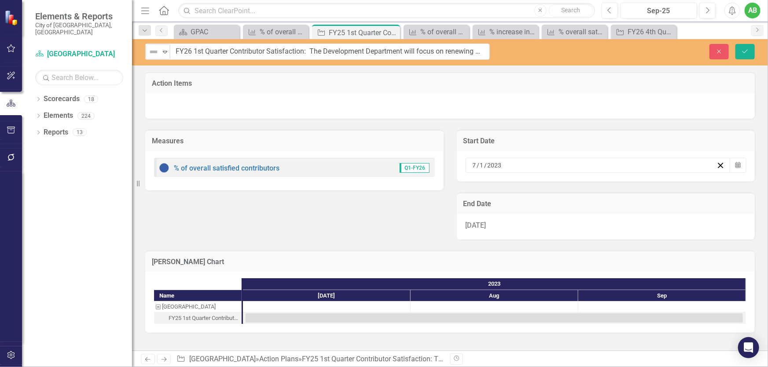
click at [511, 164] on div "7 / 1 / 2023" at bounding box center [593, 165] width 245 height 9
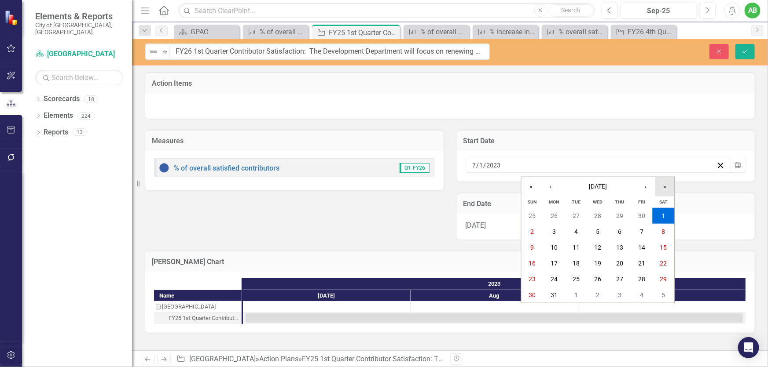
click at [663, 185] on button "»" at bounding box center [664, 186] width 19 height 19
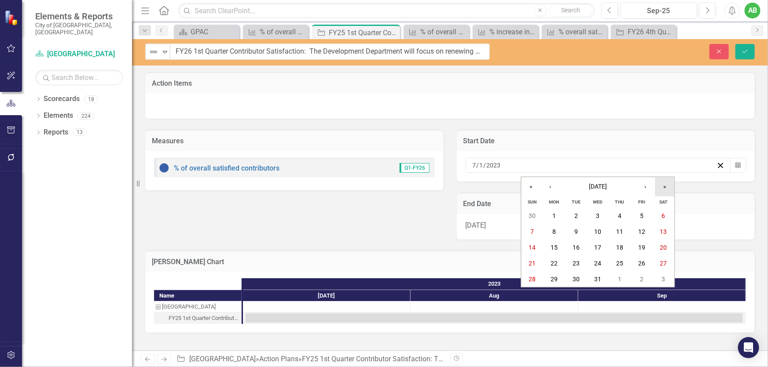
click at [663, 185] on button "»" at bounding box center [664, 186] width 19 height 19
click at [581, 213] on button "1" at bounding box center [576, 216] width 22 height 16
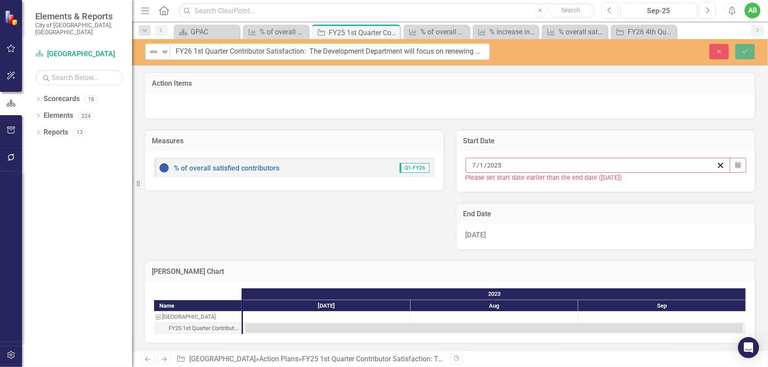
click at [539, 237] on div "9/30/23" at bounding box center [606, 237] width 298 height 26
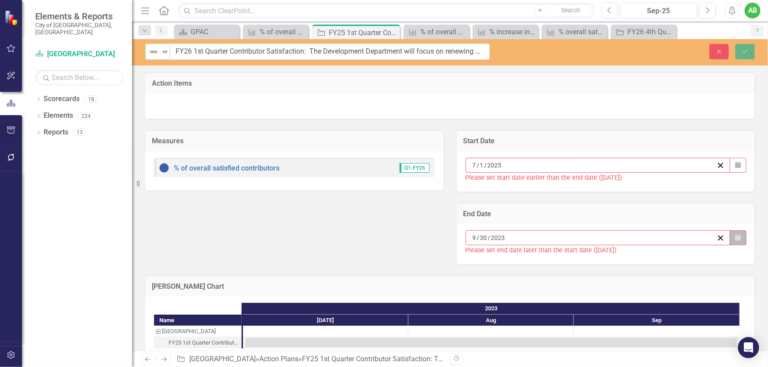
click at [735, 237] on icon "button" at bounding box center [737, 237] width 5 height 6
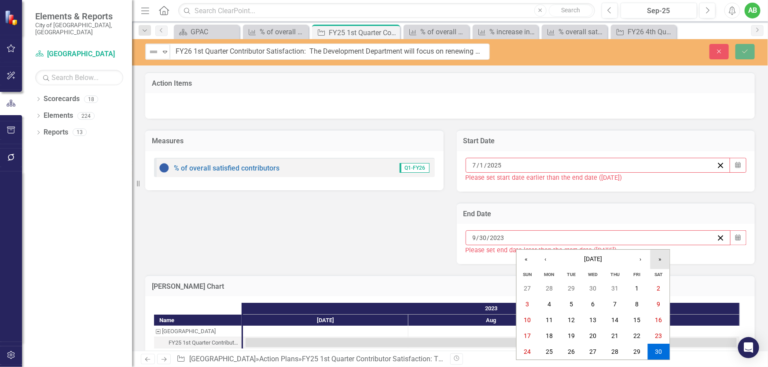
click at [661, 257] on button "»" at bounding box center [659, 259] width 19 height 19
click at [659, 259] on button "»" at bounding box center [659, 259] width 19 height 19
click at [572, 350] on abbr "30" at bounding box center [571, 352] width 7 height 7
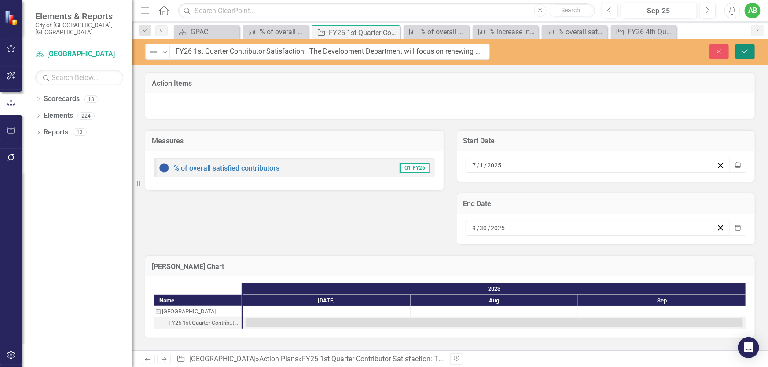
click at [743, 49] on icon "Save" at bounding box center [745, 51] width 8 height 6
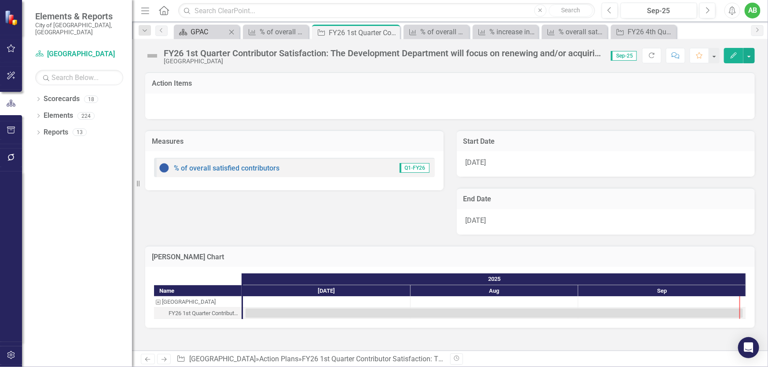
click at [198, 33] on div "GPAC" at bounding box center [208, 31] width 36 height 11
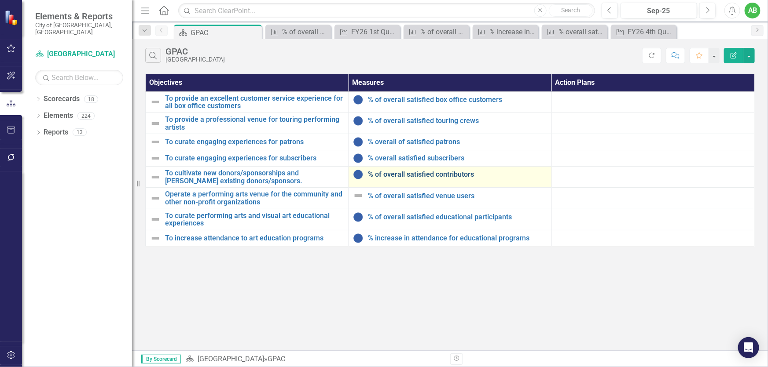
click at [444, 175] on link "% of overall satisfied contributors" at bounding box center [457, 175] width 179 height 8
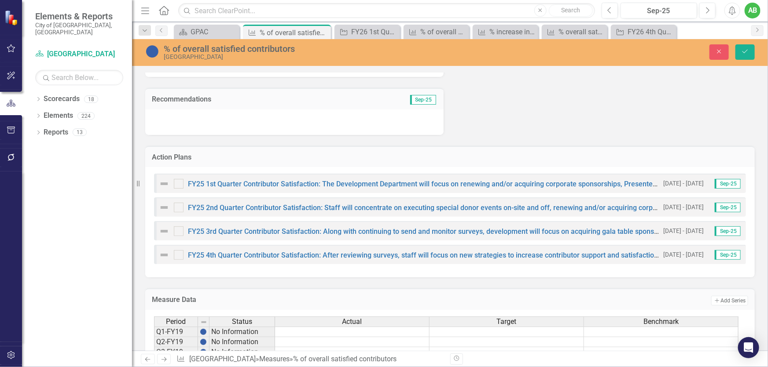
scroll to position [440, 0]
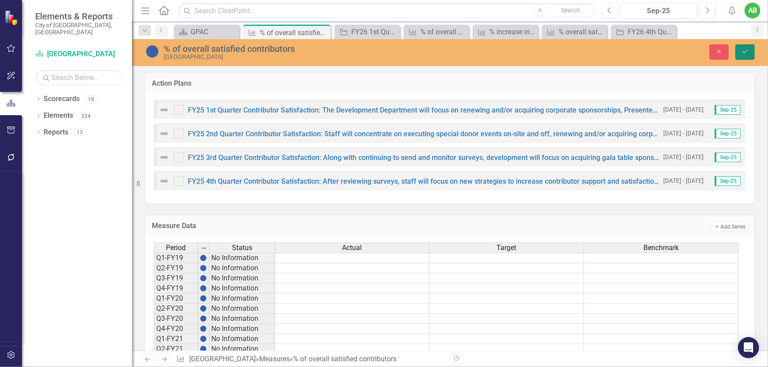
click at [750, 49] on button "Save" at bounding box center [744, 51] width 19 height 15
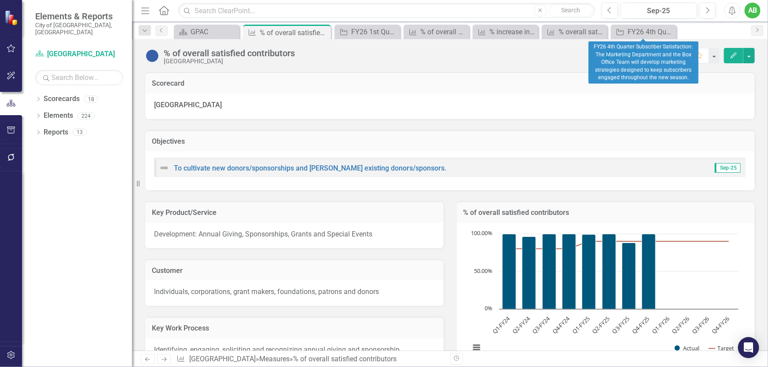
click at [0, 0] on icon "Close" at bounding box center [0, 0] width 0 height 0
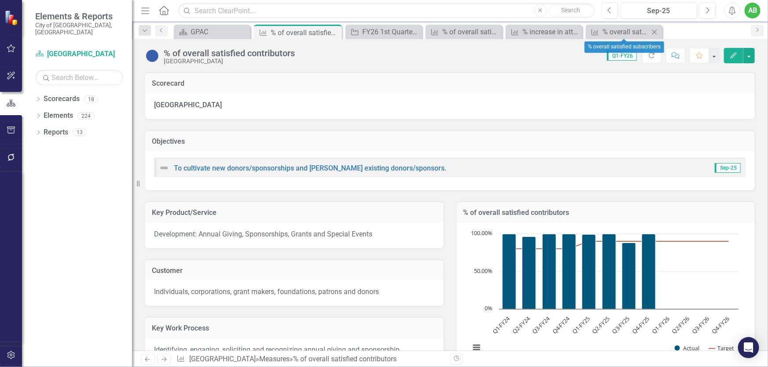
click at [650, 32] on icon "Close" at bounding box center [654, 32] width 9 height 7
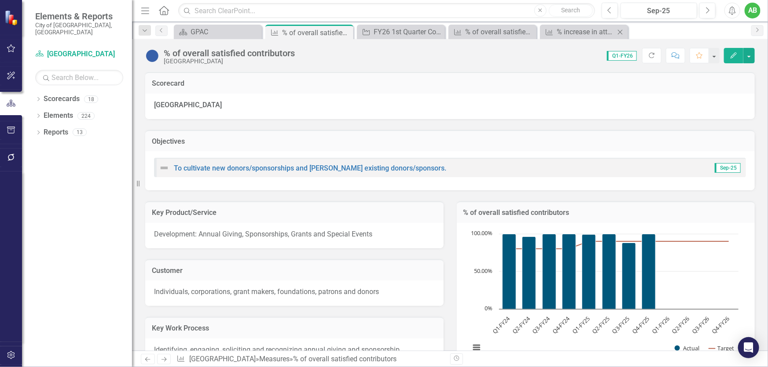
click at [622, 32] on icon "Close" at bounding box center [619, 32] width 9 height 7
click at [527, 33] on icon at bounding box center [528, 31] width 5 height 5
drag, startPoint x: 437, startPoint y: 33, endPoint x: 388, endPoint y: 33, distance: 48.4
click at [0, 0] on icon "Close" at bounding box center [0, 0] width 0 height 0
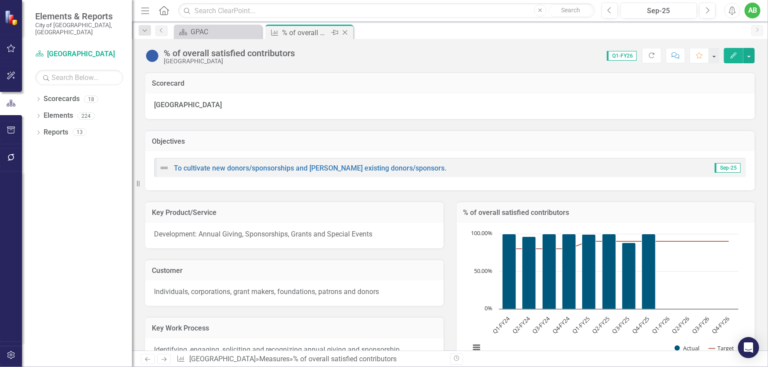
click at [345, 31] on icon "Close" at bounding box center [345, 32] width 9 height 7
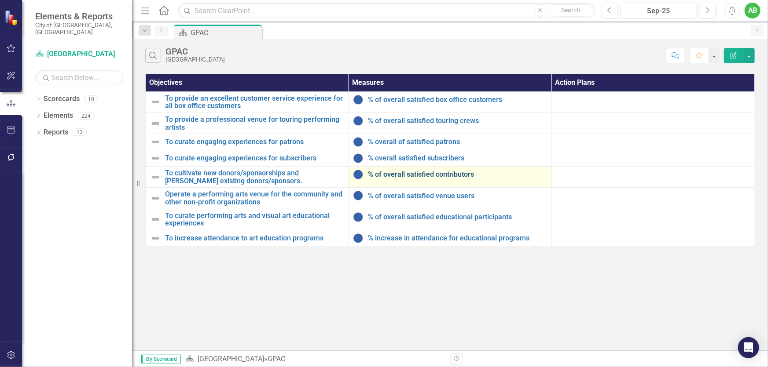
click at [439, 171] on link "% of overall satisfied contributors" at bounding box center [457, 175] width 179 height 8
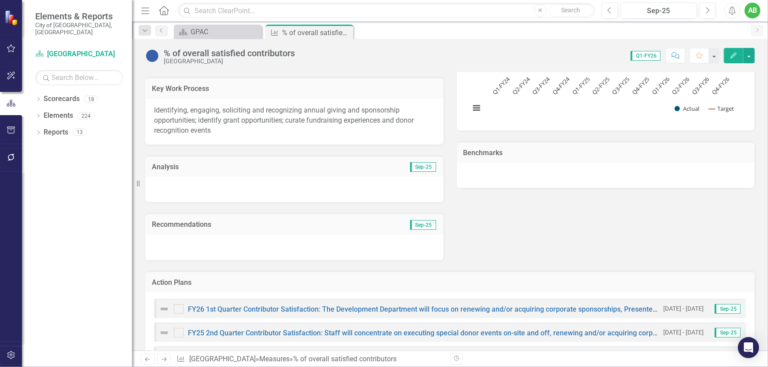
scroll to position [440, 0]
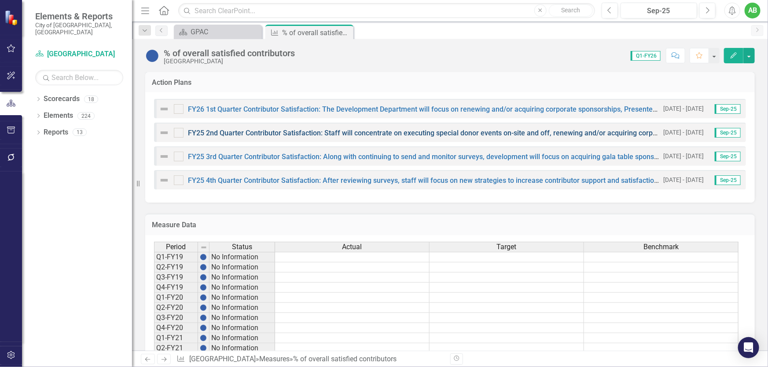
click at [296, 131] on link "FY25 2nd Quarter Contributor Satisfaction: Staff will concentrate on executing …" at bounding box center [643, 133] width 910 height 8
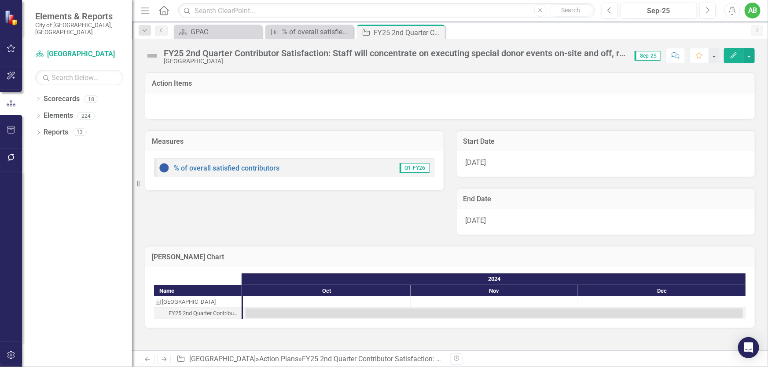
click at [181, 55] on div "FY25 2nd Quarter Contributor Satisfaction: Staff will concentrate on executing …" at bounding box center [395, 53] width 462 height 10
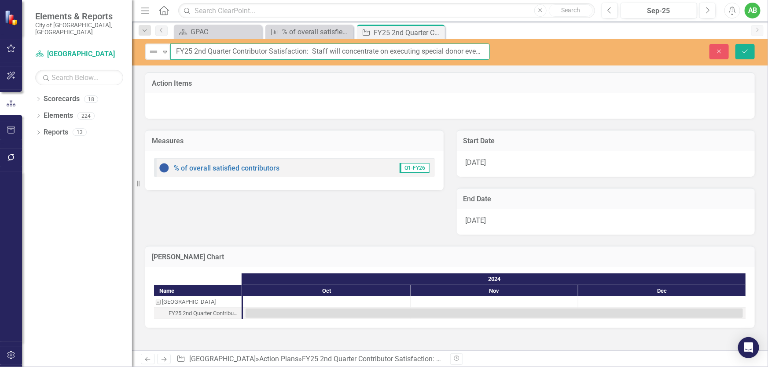
click at [185, 51] on input "FY25 2nd Quarter Contributor Satisfaction: Staff will concentrate on executing …" at bounding box center [329, 52] width 319 height 16
drag, startPoint x: 189, startPoint y: 50, endPoint x: 195, endPoint y: 50, distance: 6.2
click at [189, 50] on input "FY25 2nd Quarter Contributor Satisfaction: Staff will concentrate on executing …" at bounding box center [329, 52] width 319 height 16
type input "FY26 2nd Quarter Contributor Satisfaction: Staff will concentrate on executing …"
click at [496, 162] on div "[DATE]" at bounding box center [606, 164] width 298 height 26
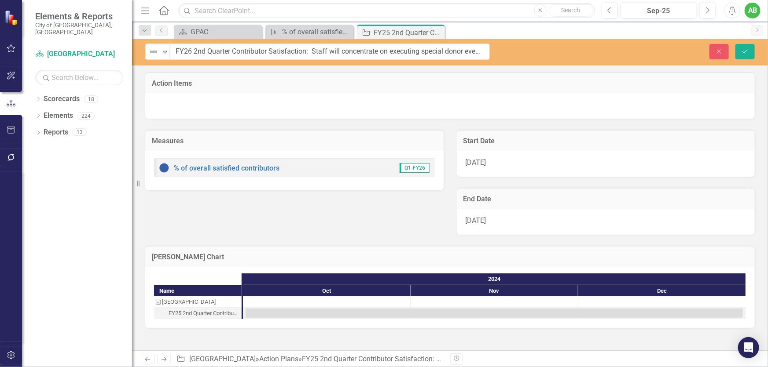
click at [496, 162] on div "[DATE]" at bounding box center [606, 164] width 298 height 26
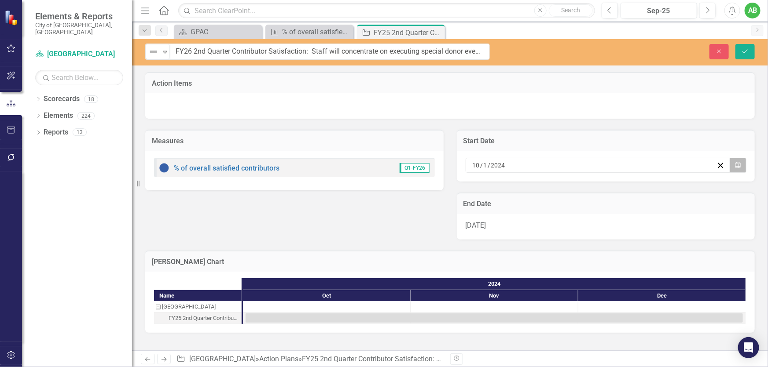
click at [738, 167] on icon "button" at bounding box center [737, 165] width 5 height 6
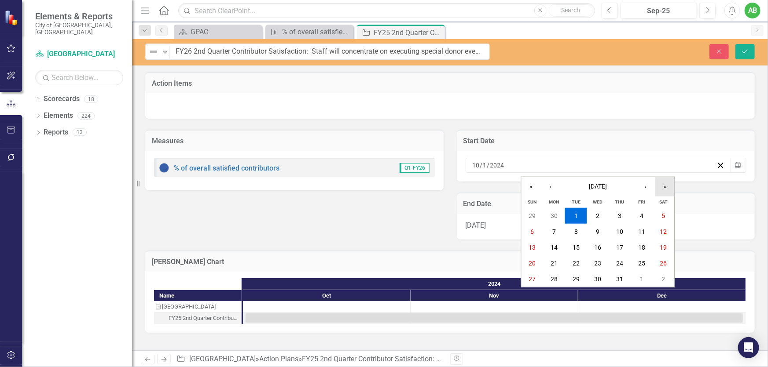
click at [666, 185] on button "»" at bounding box center [664, 186] width 19 height 19
click at [592, 216] on button "1" at bounding box center [598, 216] width 22 height 16
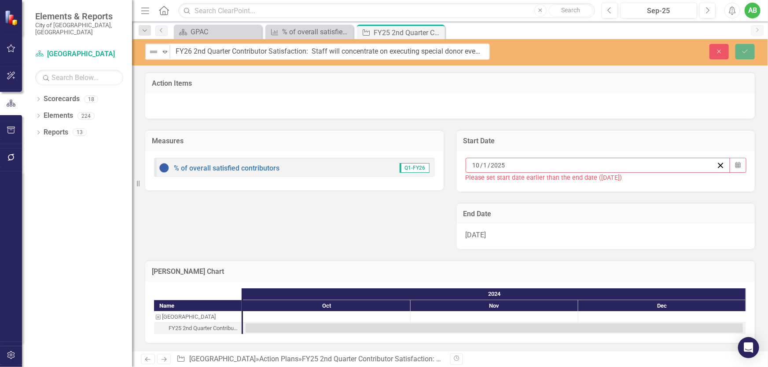
click at [693, 241] on div "[DATE]" at bounding box center [606, 237] width 298 height 26
click at [584, 237] on div "[DATE]" at bounding box center [606, 237] width 298 height 26
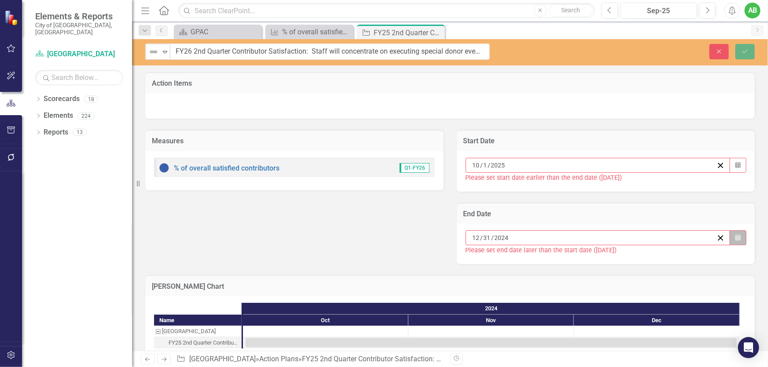
click at [735, 238] on icon "Calendar" at bounding box center [737, 238] width 5 height 6
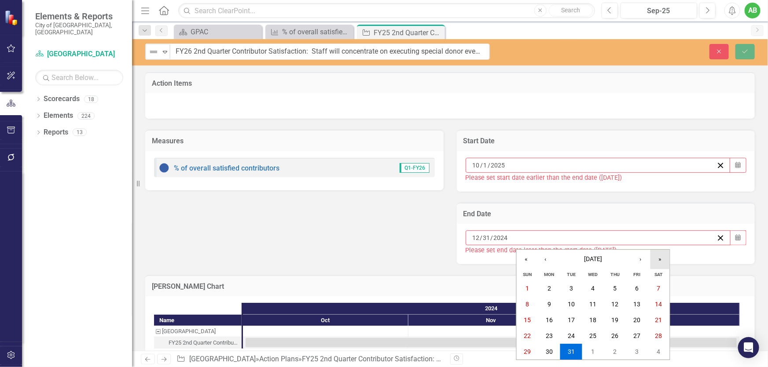
drag, startPoint x: 661, startPoint y: 260, endPoint x: 656, endPoint y: 263, distance: 5.7
click at [661, 260] on button "»" at bounding box center [659, 259] width 19 height 19
click at [592, 351] on abbr "31" at bounding box center [592, 352] width 7 height 7
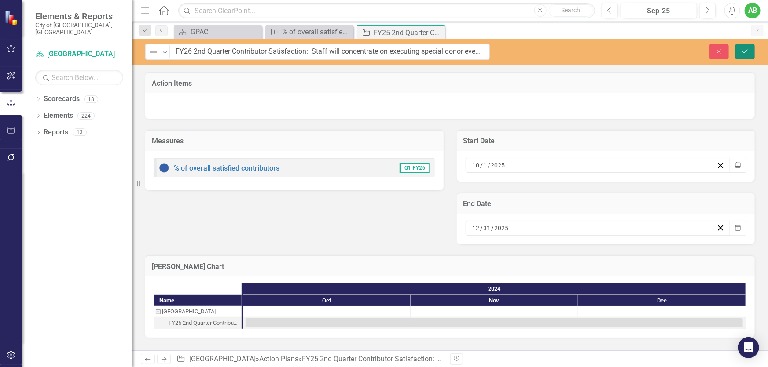
click at [740, 52] on button "Save" at bounding box center [744, 51] width 19 height 15
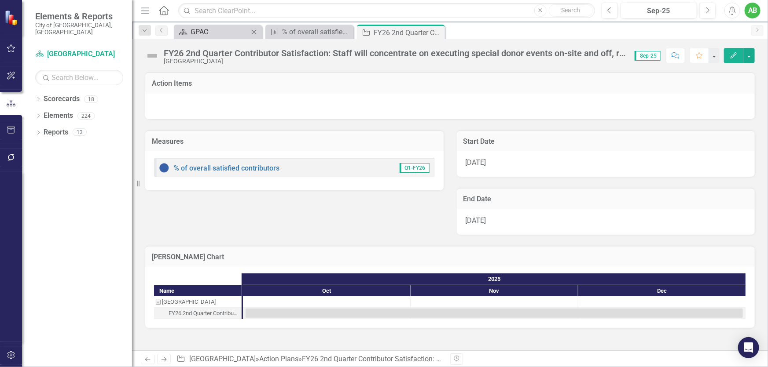
click at [220, 33] on div "GPAC" at bounding box center [219, 31] width 58 height 11
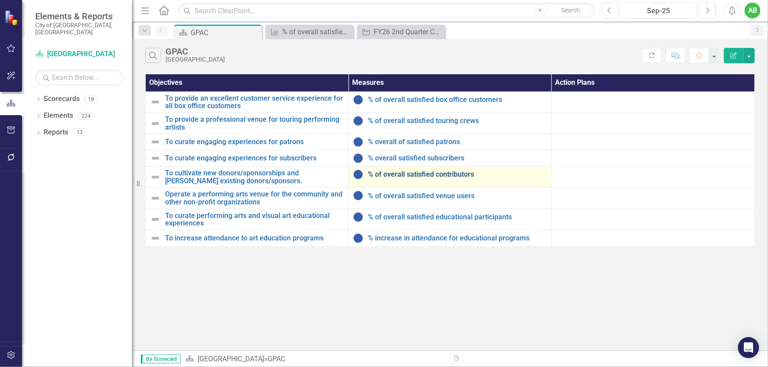
click at [453, 174] on link "% of overall satisfied contributors" at bounding box center [457, 175] width 179 height 8
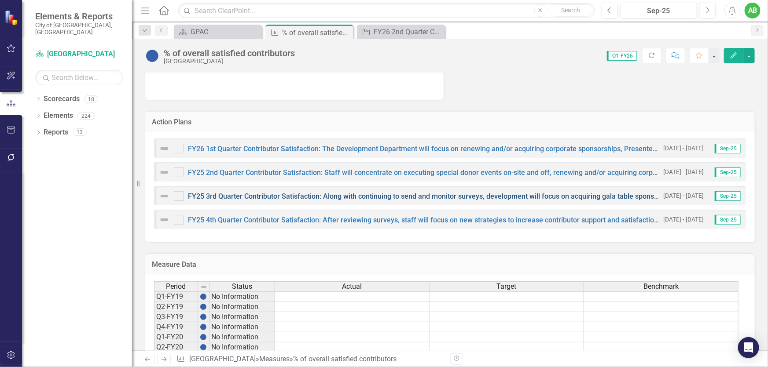
scroll to position [400, 0]
click at [343, 30] on icon "Close" at bounding box center [345, 32] width 9 height 7
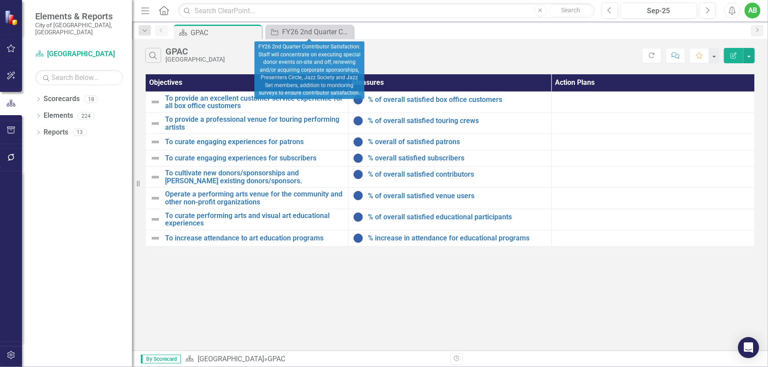
click at [0, 0] on icon "Close" at bounding box center [0, 0] width 0 height 0
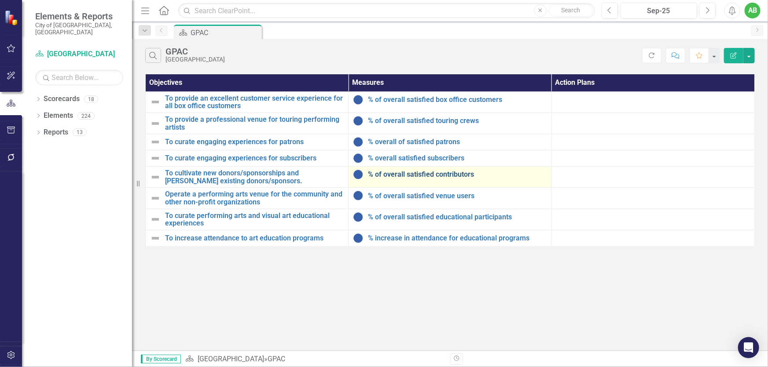
click at [425, 177] on link "% of overall satisfied contributors" at bounding box center [457, 175] width 179 height 8
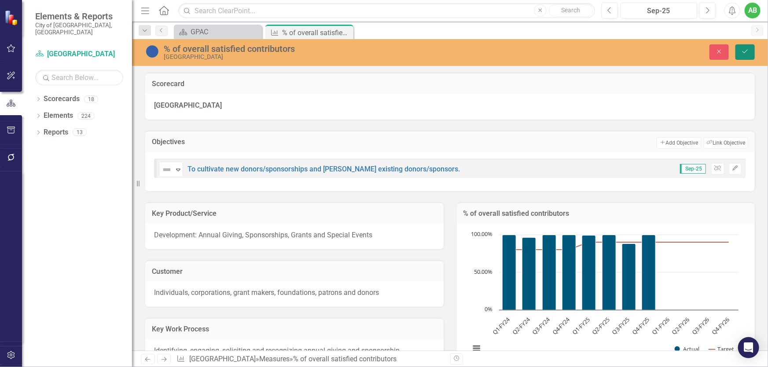
click at [748, 52] on icon "Save" at bounding box center [745, 51] width 8 height 6
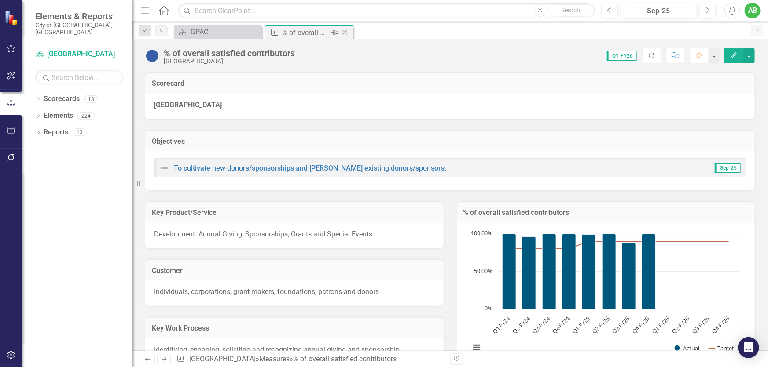
click at [349, 32] on icon "Close" at bounding box center [345, 32] width 9 height 7
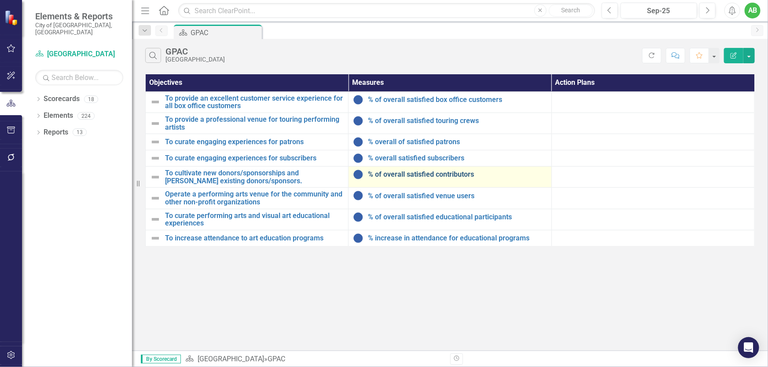
click at [421, 172] on link "% of overall satisfied contributors" at bounding box center [457, 175] width 179 height 8
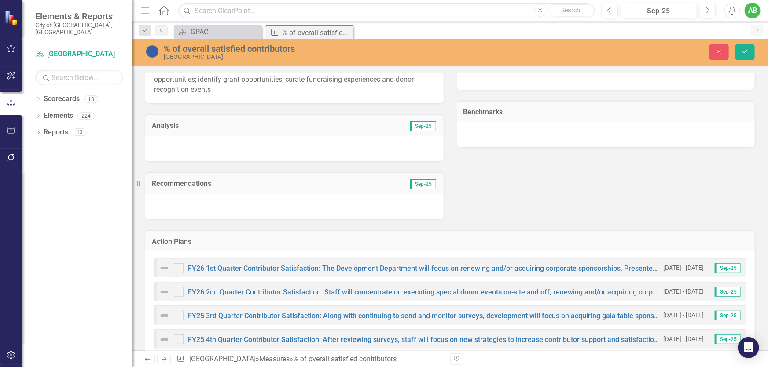
scroll to position [440, 0]
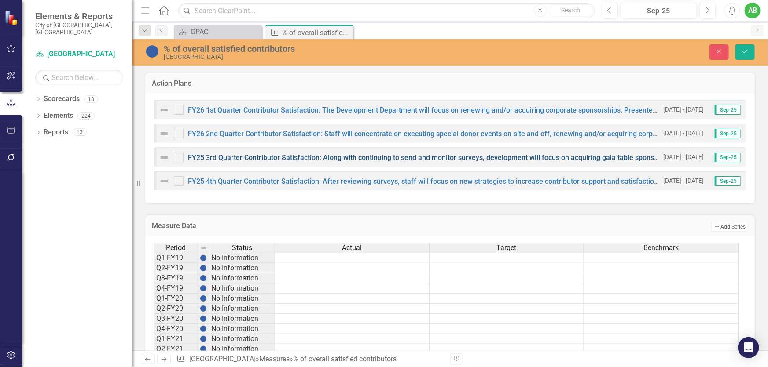
click at [243, 154] on link "FY25 3rd Quarter Contributor Satisfaction: Along with continuing to send and mo…" at bounding box center [580, 158] width 785 height 8
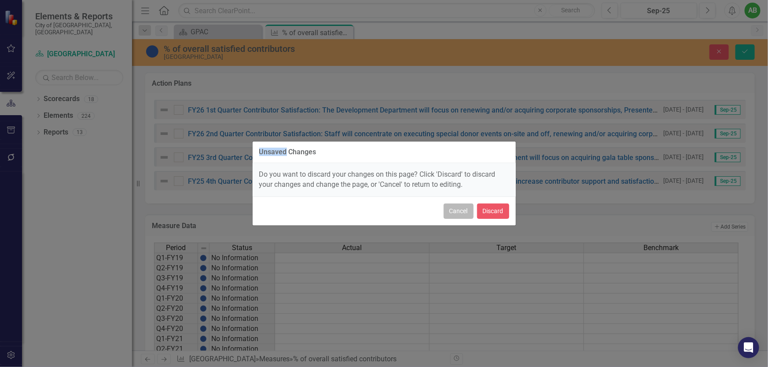
click at [459, 211] on button "Cancel" at bounding box center [458, 211] width 30 height 15
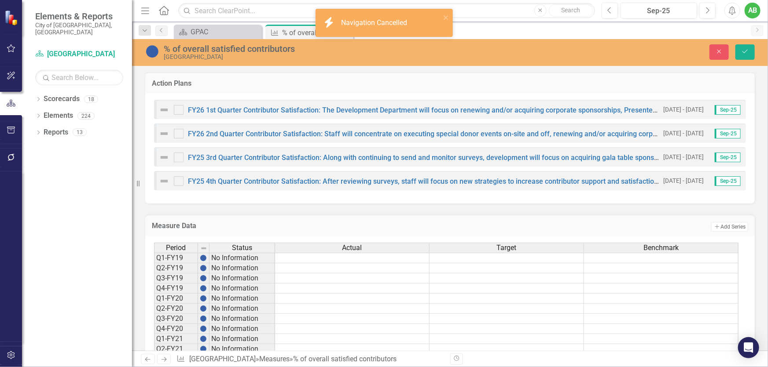
click at [241, 162] on div "FY25 3rd Quarter Contributor Satisfaction: Along with continuing to send and mo…" at bounding box center [450, 156] width 592 height 19
click at [245, 155] on link "FY25 3rd Quarter Contributor Satisfaction: Along with continuing to send and mo…" at bounding box center [580, 158] width 785 height 8
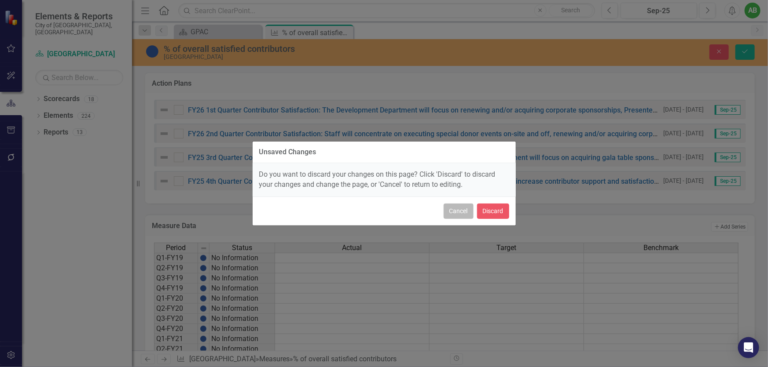
click at [454, 208] on button "Cancel" at bounding box center [458, 211] width 30 height 15
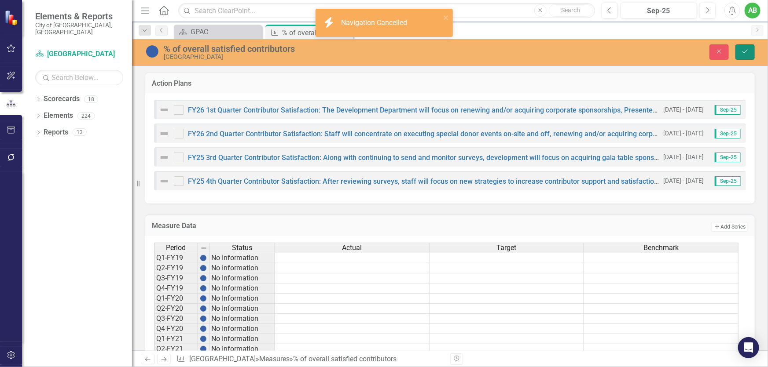
click at [750, 47] on button "Save" at bounding box center [744, 51] width 19 height 15
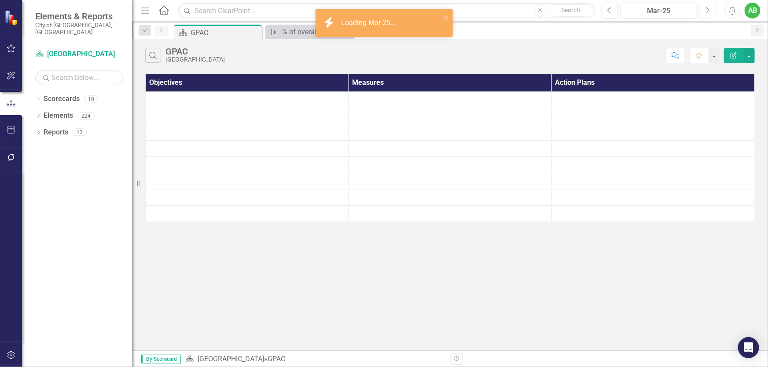
click at [708, 11] on icon "button" at bounding box center [708, 10] width 4 height 6
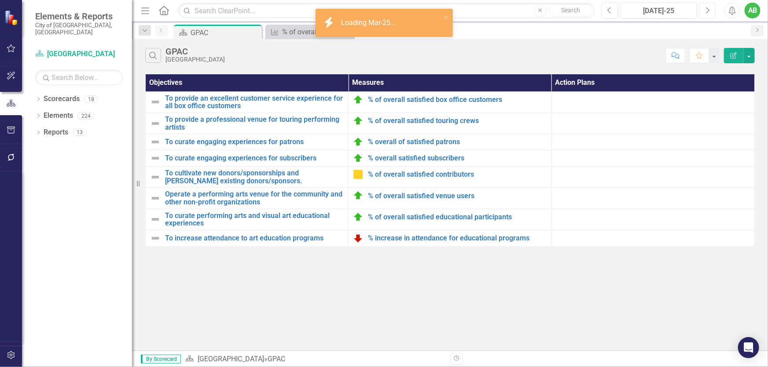
click at [708, 11] on icon "button" at bounding box center [708, 10] width 4 height 6
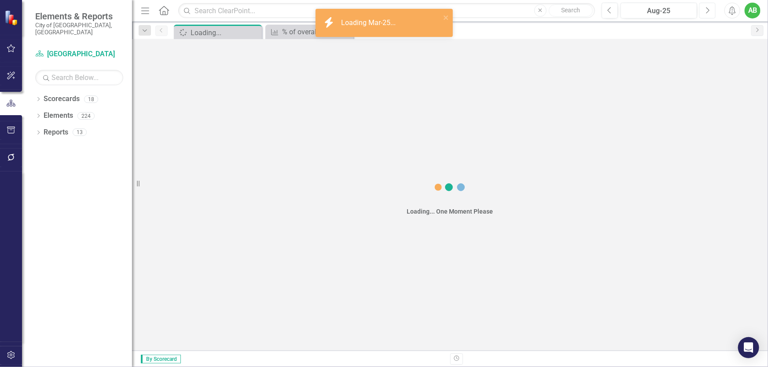
click at [708, 11] on icon "button" at bounding box center [708, 10] width 4 height 6
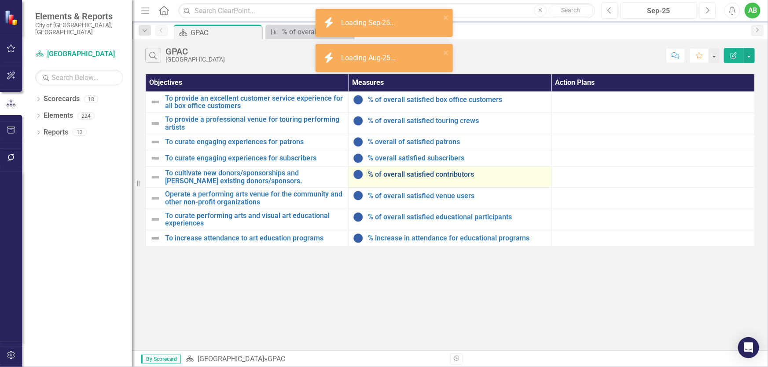
click at [412, 177] on link "% of overall satisfied contributors" at bounding box center [457, 175] width 179 height 8
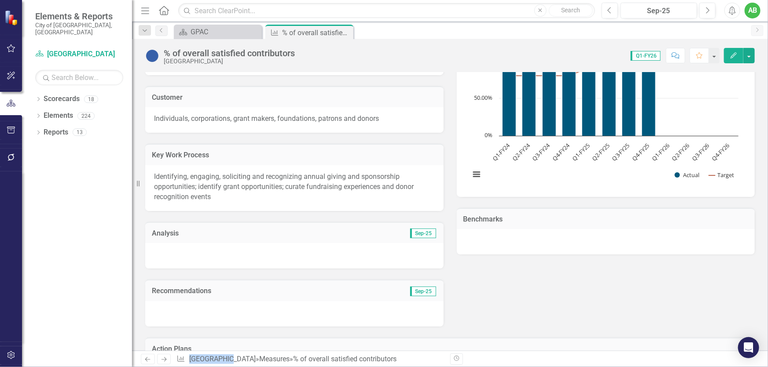
scroll to position [439, 0]
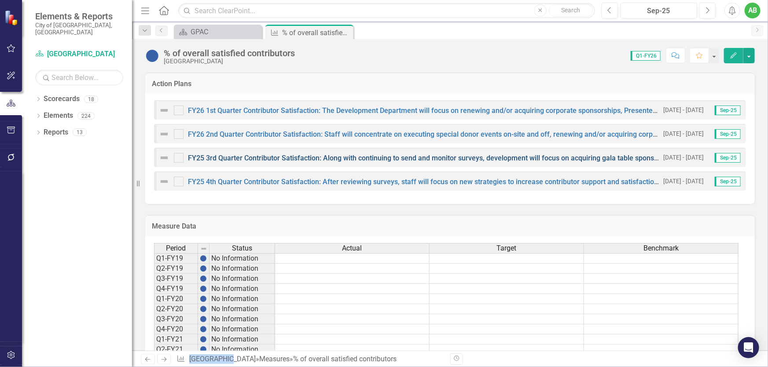
click at [244, 157] on link "FY25 3rd Quarter Contributor Satisfaction: Along with continuing to send and mo…" at bounding box center [580, 158] width 785 height 8
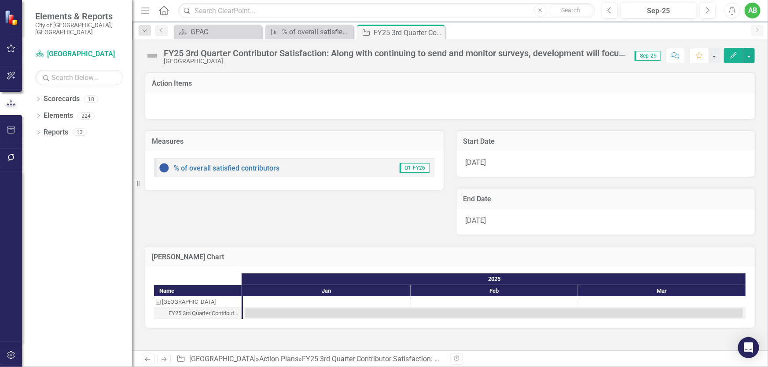
click at [194, 45] on div "FY25 3rd Quarter Contributor Satisfaction: Along with continuing to send and mo…" at bounding box center [450, 52] width 636 height 26
click at [195, 51] on div "FY25 3rd Quarter Contributor Satisfaction: Along with continuing to send and mo…" at bounding box center [395, 53] width 462 height 10
click at [168, 52] on div "FY25 3rd Quarter Contributor Satisfaction: Along with continuing to send and mo…" at bounding box center [395, 53] width 462 height 10
click at [179, 52] on div "FY25 3rd Quarter Contributor Satisfaction: Along with continuing to send and mo…" at bounding box center [395, 53] width 462 height 10
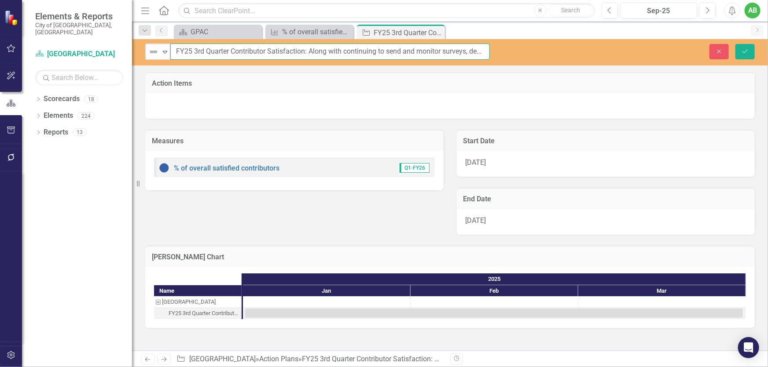
click at [190, 50] on input "FY25 3rd Quarter Contributor Satisfaction: Along with continuing to send and mo…" at bounding box center [329, 52] width 319 height 16
type input "FY26 3rd Quarter Contributor Satisfaction: Along with continuing to send and mo…"
click at [519, 160] on div "[DATE]" at bounding box center [606, 164] width 298 height 26
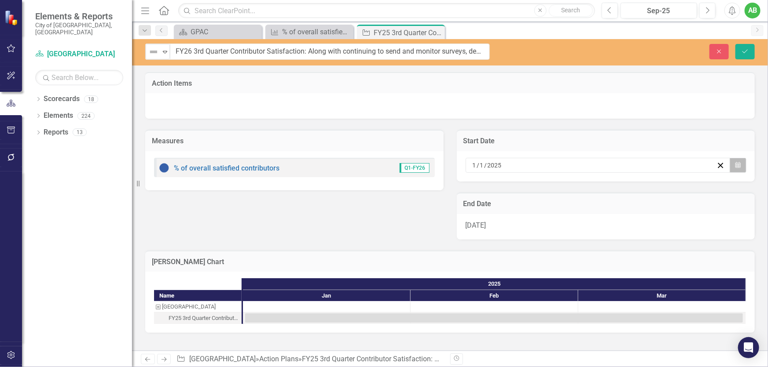
click at [740, 166] on icon "button" at bounding box center [737, 165] width 5 height 6
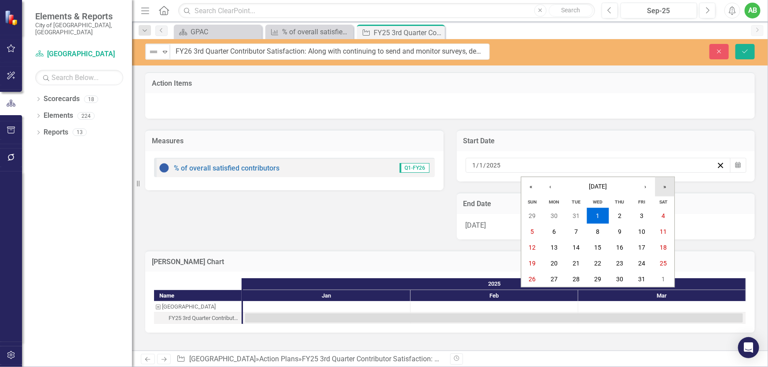
click at [662, 185] on button "»" at bounding box center [664, 186] width 19 height 19
click at [616, 215] on button "1" at bounding box center [619, 216] width 22 height 16
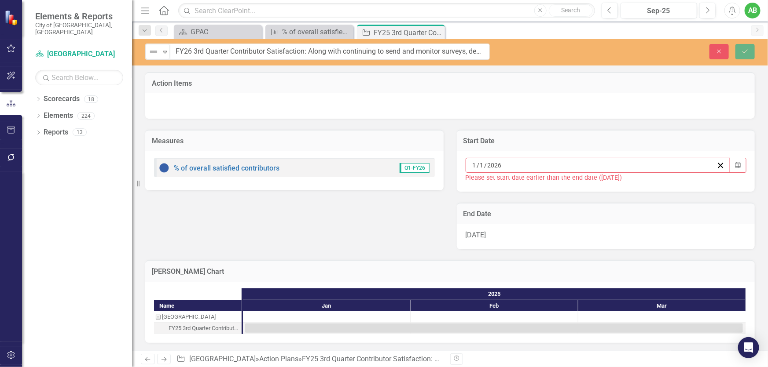
click at [609, 237] on div "[DATE]" at bounding box center [606, 237] width 298 height 26
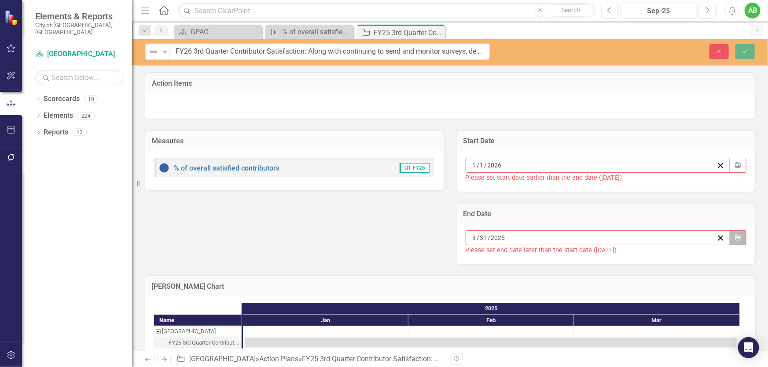
click at [729, 238] on button "Calendar" at bounding box center [737, 238] width 17 height 15
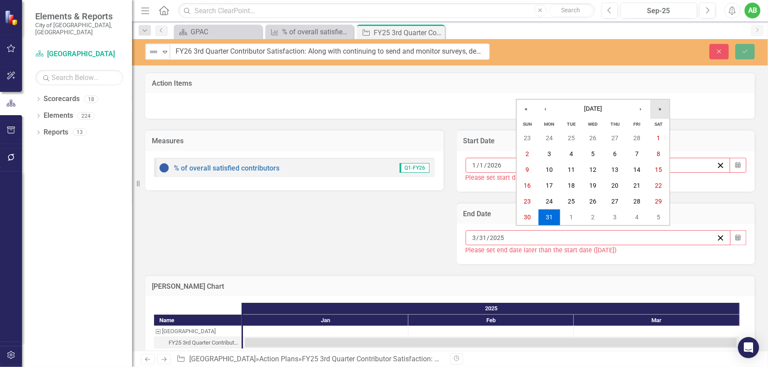
click at [655, 110] on button "»" at bounding box center [659, 108] width 19 height 19
click at [573, 201] on abbr "31" at bounding box center [571, 201] width 7 height 7
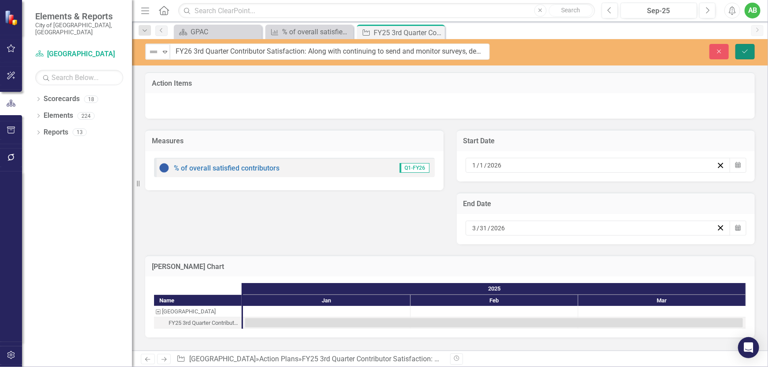
click at [737, 54] on button "Save" at bounding box center [744, 51] width 19 height 15
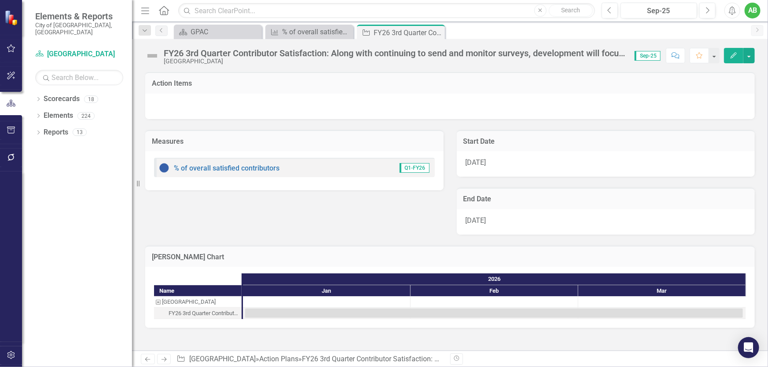
click at [737, 55] on icon "Edit" at bounding box center [733, 55] width 8 height 6
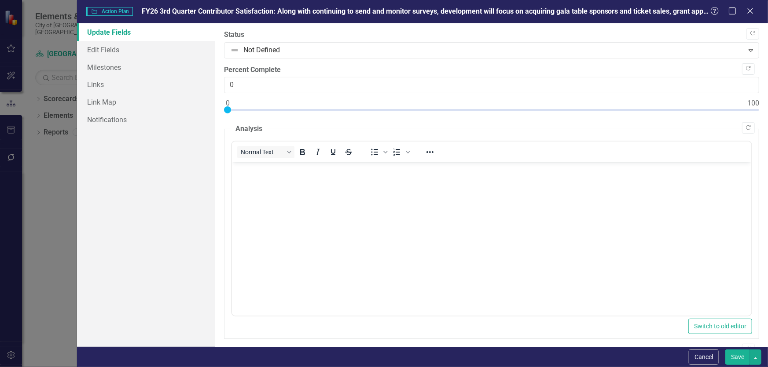
click at [739, 359] on button "Save" at bounding box center [737, 357] width 25 height 15
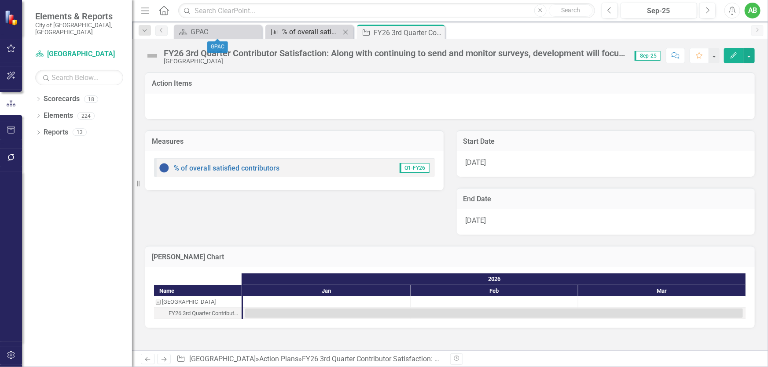
click at [302, 27] on div "% of overall satisfied contributors" at bounding box center [311, 31] width 58 height 11
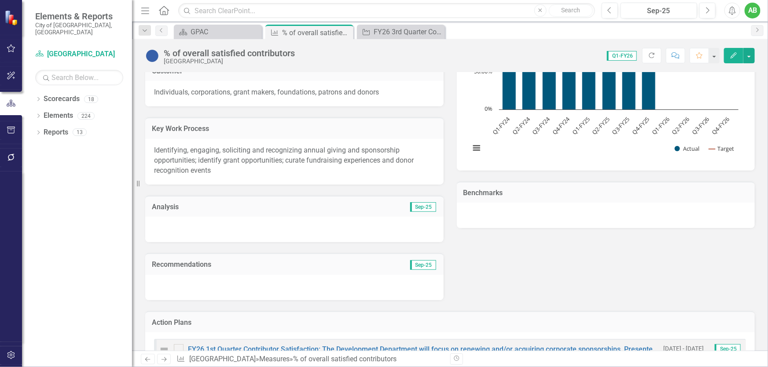
scroll to position [400, 0]
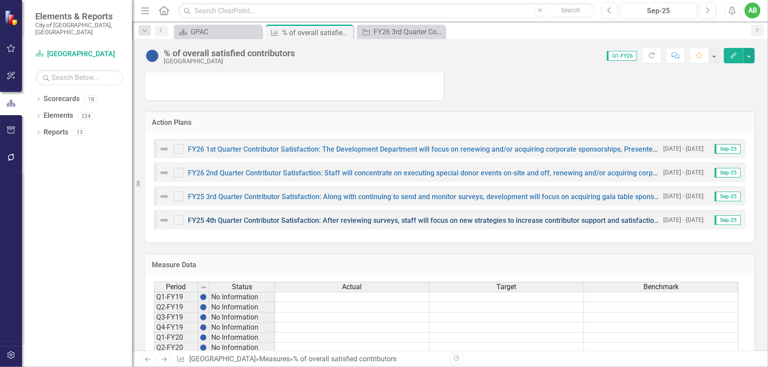
click at [330, 218] on link "FY25 4th Quarter Contributor Satisfaction: After reviewing surveys, staff will …" at bounding box center [562, 220] width 748 height 8
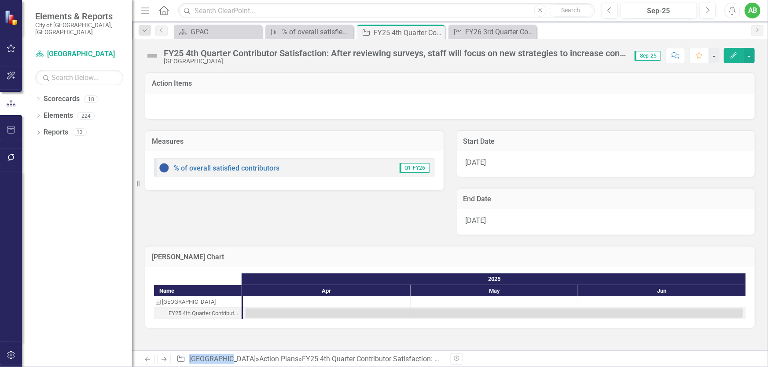
click at [484, 165] on span "[DATE]" at bounding box center [475, 162] width 21 height 8
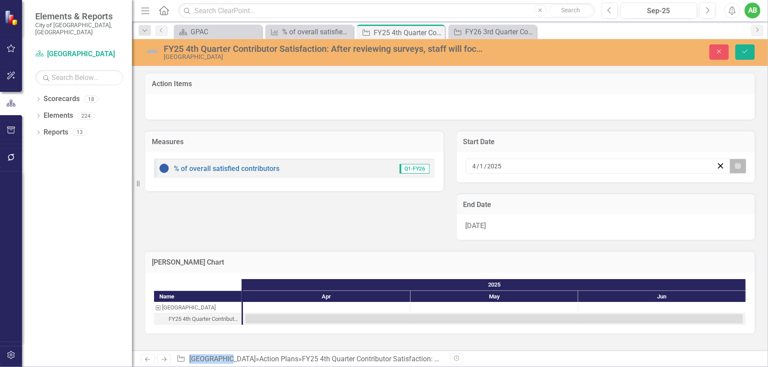
click at [738, 165] on icon "button" at bounding box center [737, 166] width 5 height 6
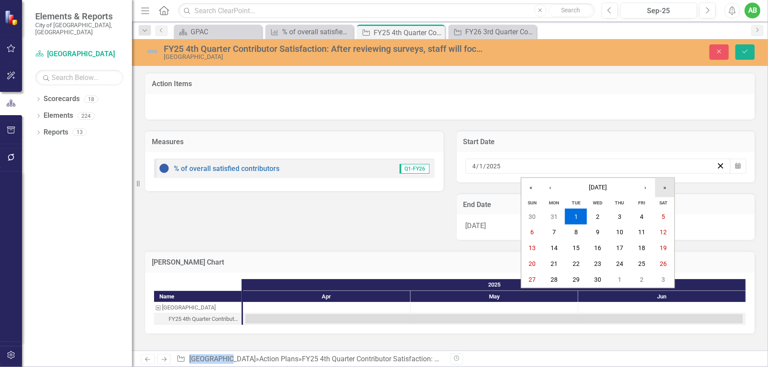
click at [665, 190] on button "»" at bounding box center [664, 187] width 19 height 19
click at [597, 220] on abbr "1" at bounding box center [598, 216] width 4 height 7
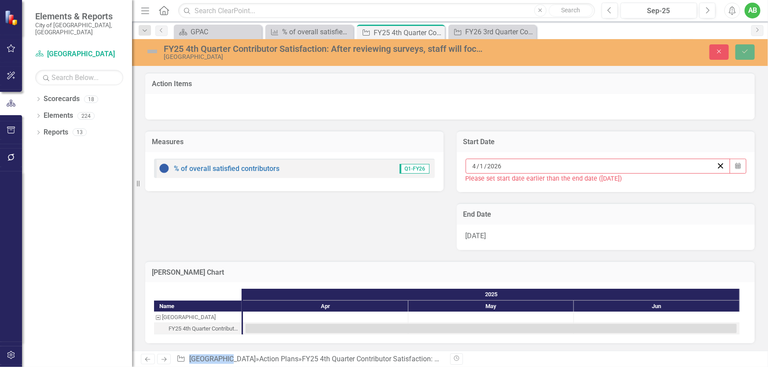
click at [568, 236] on div "[DATE]" at bounding box center [606, 238] width 298 height 26
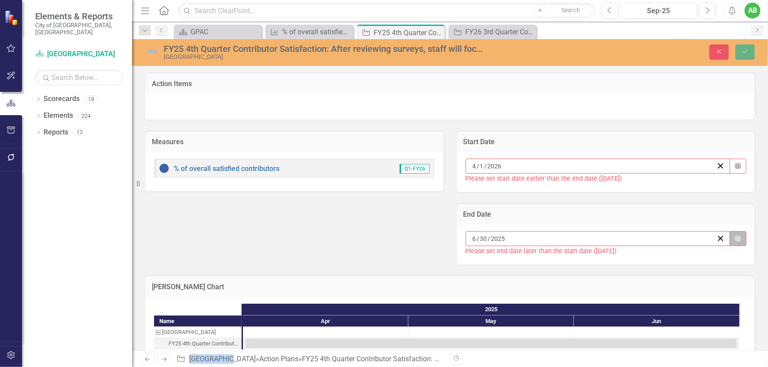
click at [729, 234] on button "Calendar" at bounding box center [737, 238] width 17 height 15
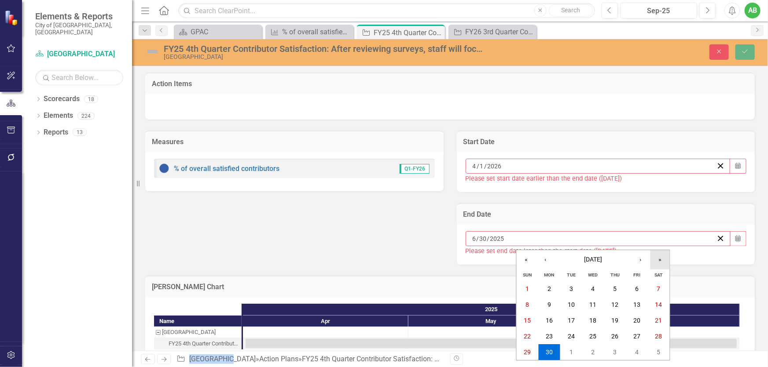
click at [656, 255] on button "»" at bounding box center [659, 259] width 19 height 19
click at [574, 354] on abbr "30" at bounding box center [571, 352] width 7 height 7
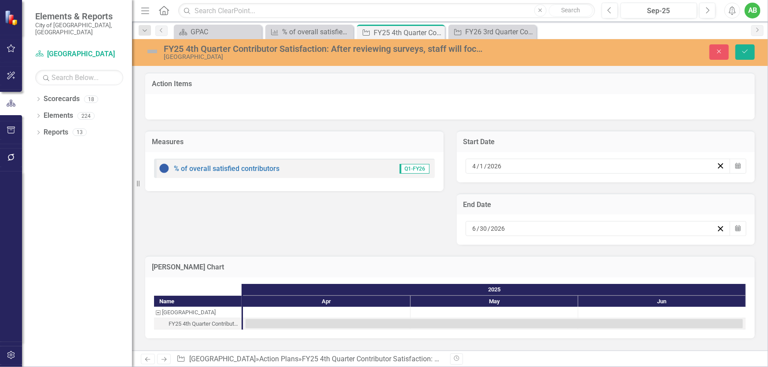
click at [210, 46] on div "FY25 4th Quarter Contributor Satisfaction: After reviewing surveys, staff will …" at bounding box center [325, 49] width 322 height 10
click at [190, 45] on div "FY25 4th Quarter Contributor Satisfaction: After reviewing surveys, staff will …" at bounding box center [325, 49] width 322 height 10
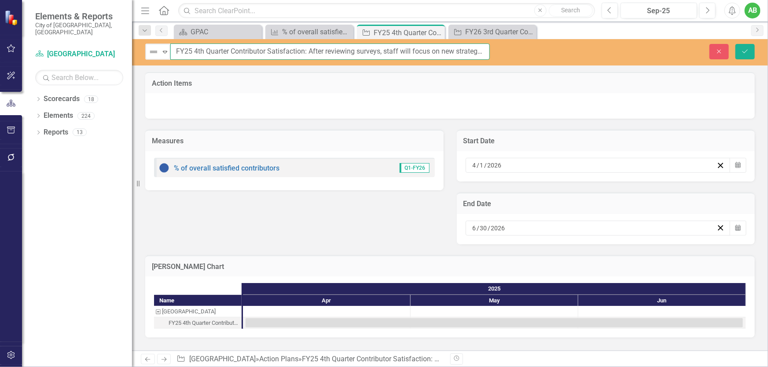
click at [189, 48] on input "FY25 4th Quarter Contributor Satisfaction: After reviewing surveys, staff will …" at bounding box center [329, 52] width 319 height 16
type input "FY26 4th Quarter Contributor Satisfaction: After reviewing surveys, staff will …"
click at [747, 48] on icon "Save" at bounding box center [745, 51] width 8 height 6
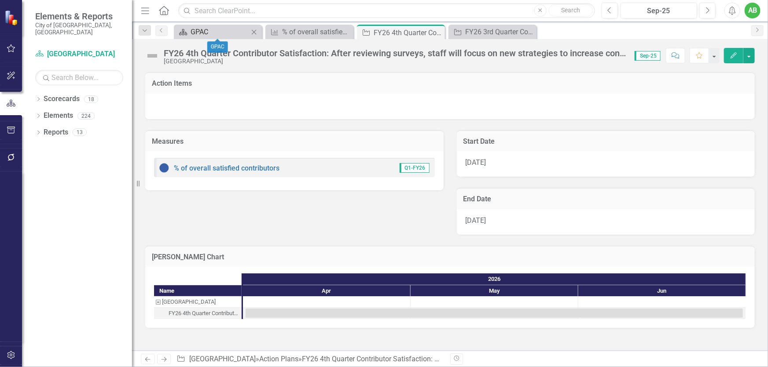
click at [212, 35] on div "GPAC" at bounding box center [219, 31] width 58 height 11
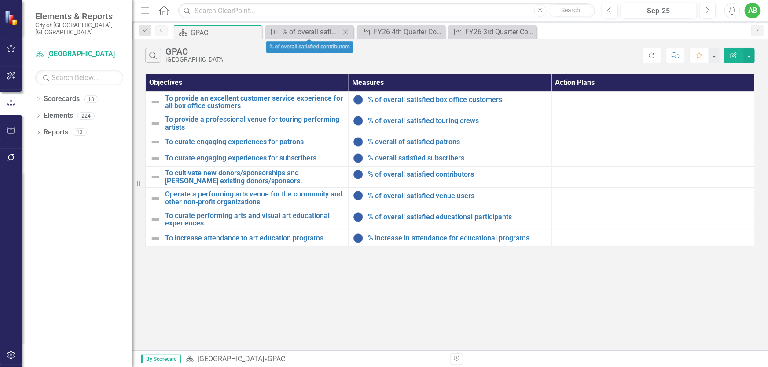
click at [345, 31] on icon at bounding box center [345, 31] width 5 height 5
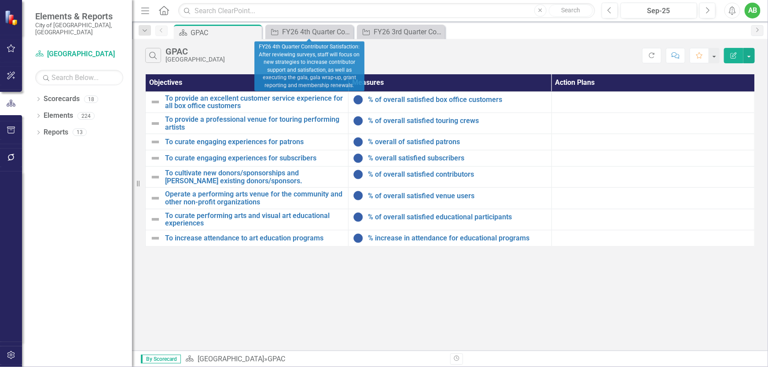
click at [0, 0] on icon at bounding box center [0, 0] width 0 height 0
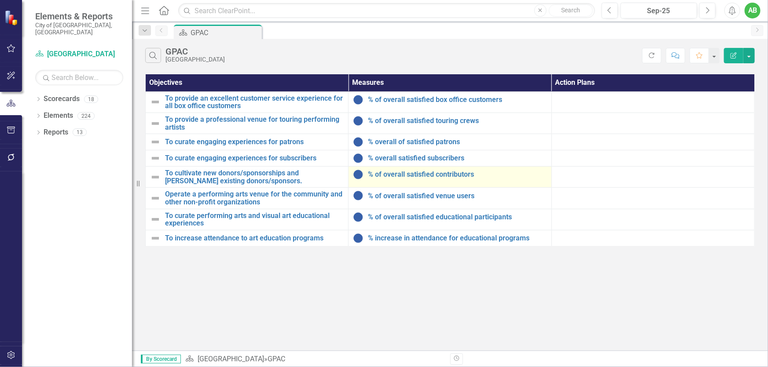
click at [441, 179] on div "% of overall satisfied contributors" at bounding box center [450, 174] width 194 height 11
click at [438, 176] on link "% of overall satisfied contributors" at bounding box center [457, 175] width 179 height 8
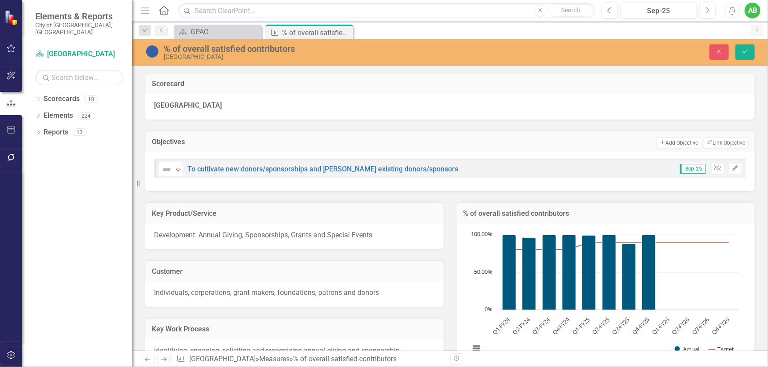
scroll to position [200, 0]
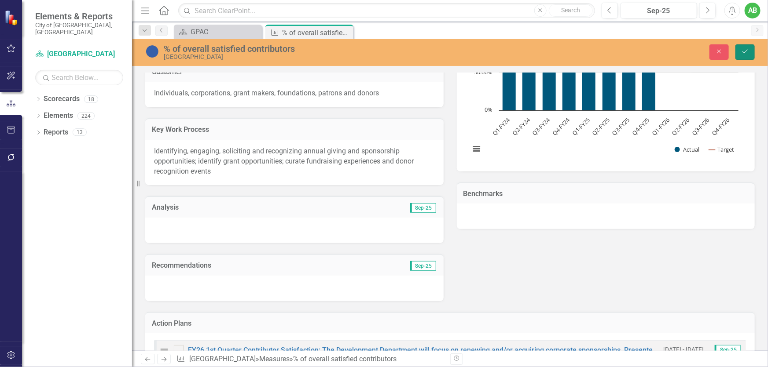
click at [747, 52] on icon "Save" at bounding box center [745, 51] width 8 height 6
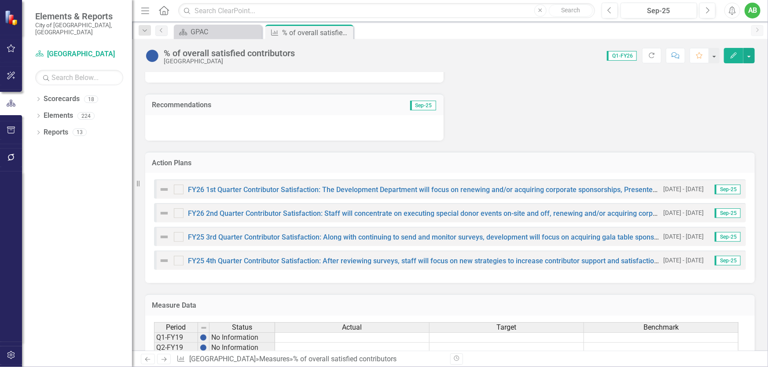
scroll to position [360, 0]
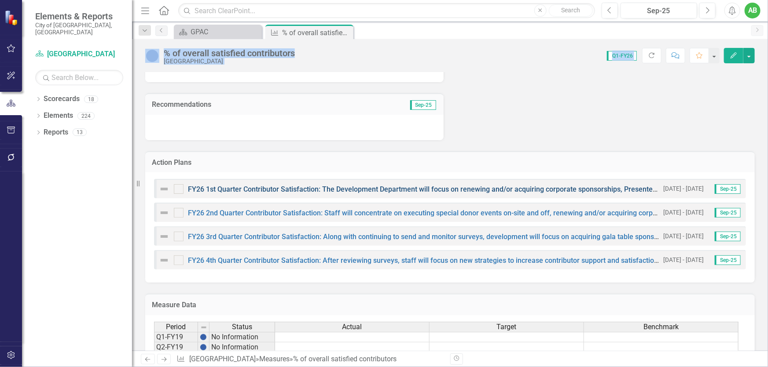
drag, startPoint x: 345, startPoint y: 32, endPoint x: 430, endPoint y: 192, distance: 180.7
click at [408, 181] on div "Menu Home Search Close Search Previous Sep-25 Next Alerts AB User Edit Profile …" at bounding box center [450, 183] width 636 height 367
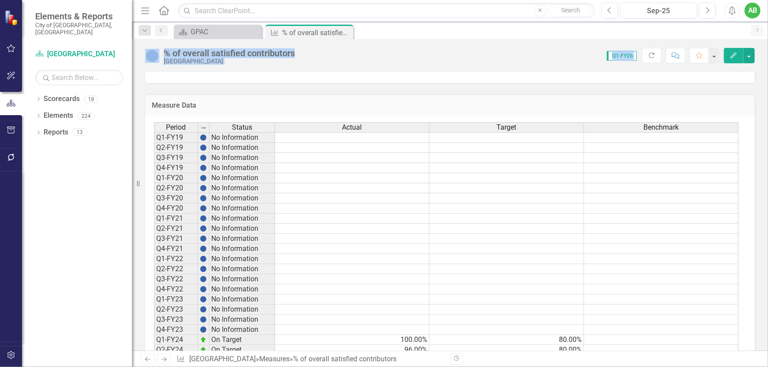
scroll to position [692, 0]
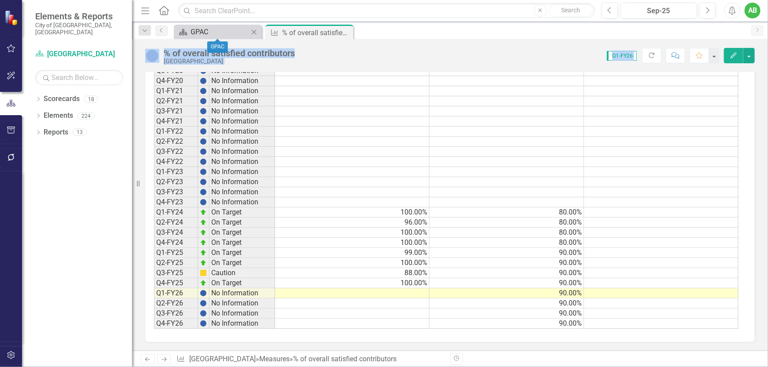
click at [228, 31] on div "GPAC" at bounding box center [219, 31] width 58 height 11
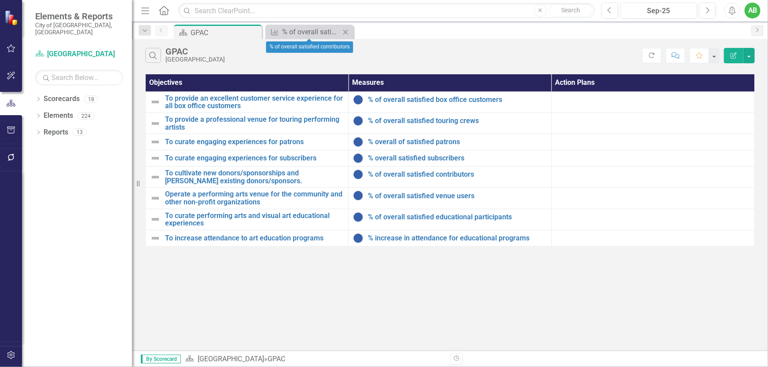
click at [343, 31] on icon "Close" at bounding box center [345, 32] width 9 height 7
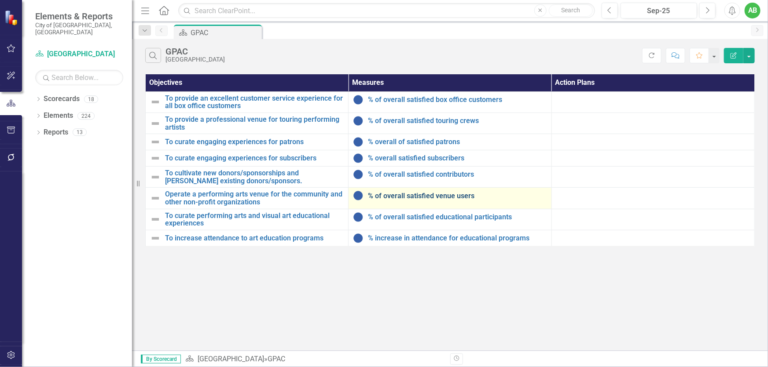
click at [445, 198] on link "% of overall satisfied venue users" at bounding box center [457, 196] width 179 height 8
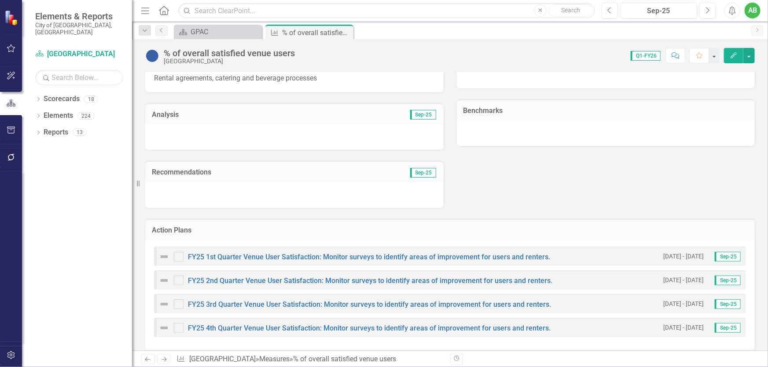
scroll to position [282, 0]
click at [385, 255] on link "FY25 1st Quarter Venue User Satisfaction: Monitor surveys to identify areas of …" at bounding box center [369, 257] width 362 height 8
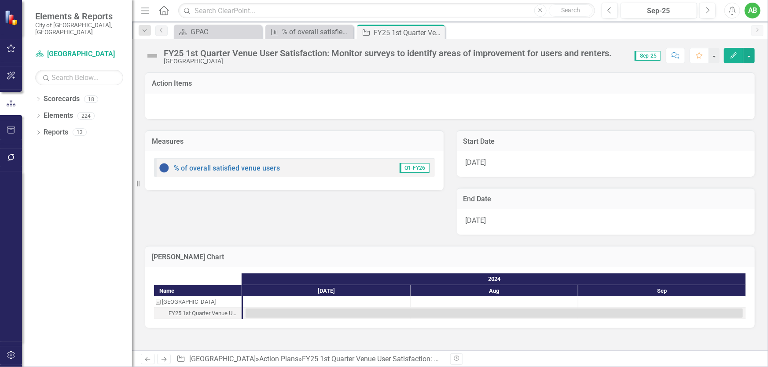
click at [210, 56] on div "FY25 1st Quarter Venue User Satisfaction: Monitor surveys to identify areas of …" at bounding box center [388, 53] width 448 height 10
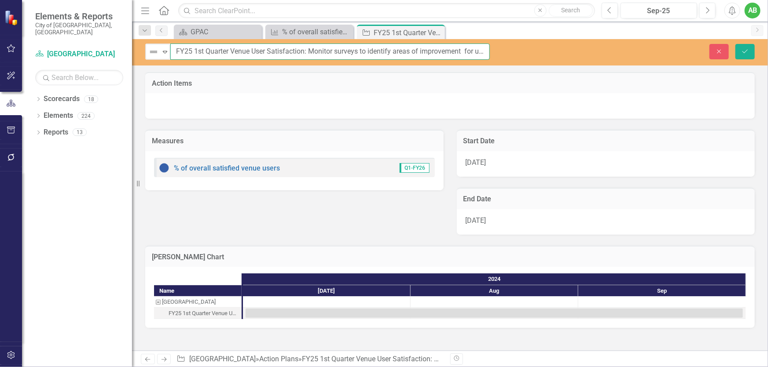
click at [190, 51] on input "FY25 1st Quarter Venue User Satisfaction: Monitor surveys to identify areas of …" at bounding box center [329, 52] width 319 height 16
type input "FY26 1st Quarter Venue User Satisfaction: Monitor surveys to identify areas of …"
click at [502, 166] on div "[DATE]" at bounding box center [606, 164] width 298 height 26
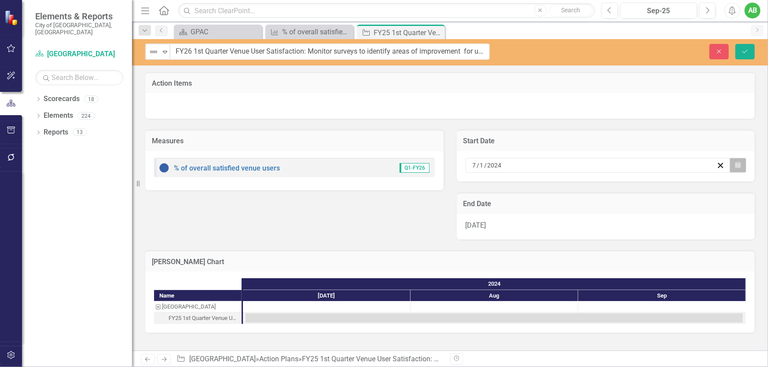
click at [737, 167] on icon "Calendar" at bounding box center [737, 165] width 5 height 6
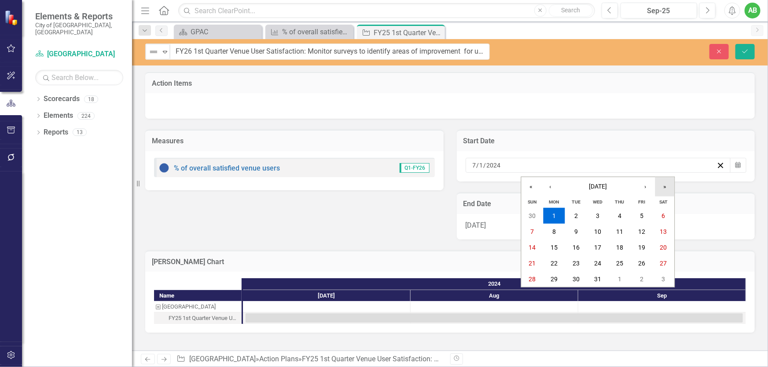
click at [662, 187] on button "»" at bounding box center [664, 186] width 19 height 19
click at [582, 214] on button "1" at bounding box center [576, 216] width 22 height 16
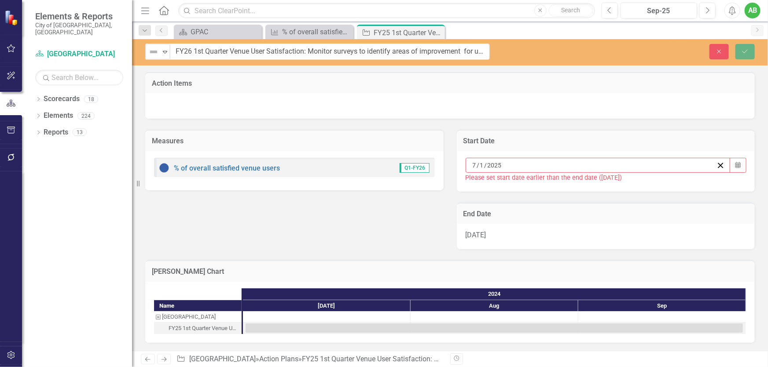
click at [648, 236] on div "[DATE]" at bounding box center [606, 237] width 298 height 26
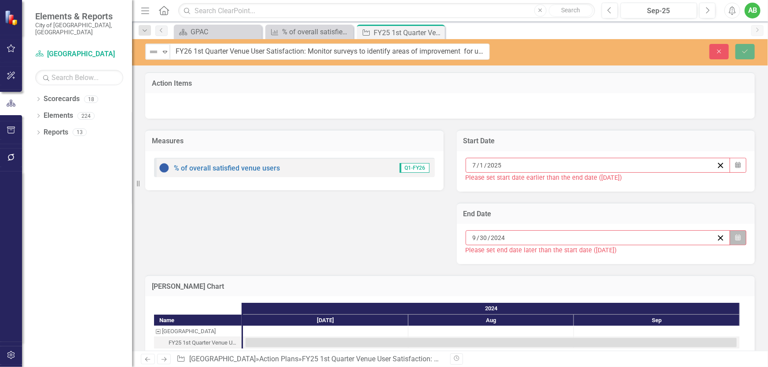
click at [731, 242] on button "Calendar" at bounding box center [737, 238] width 17 height 15
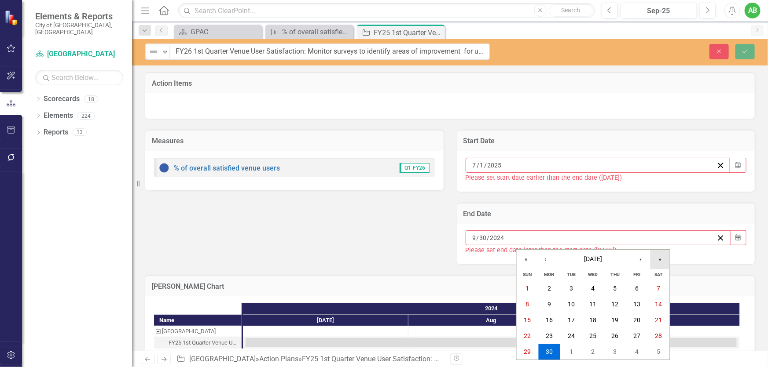
click at [662, 262] on button "»" at bounding box center [659, 259] width 19 height 19
click at [578, 352] on button "30" at bounding box center [571, 352] width 22 height 16
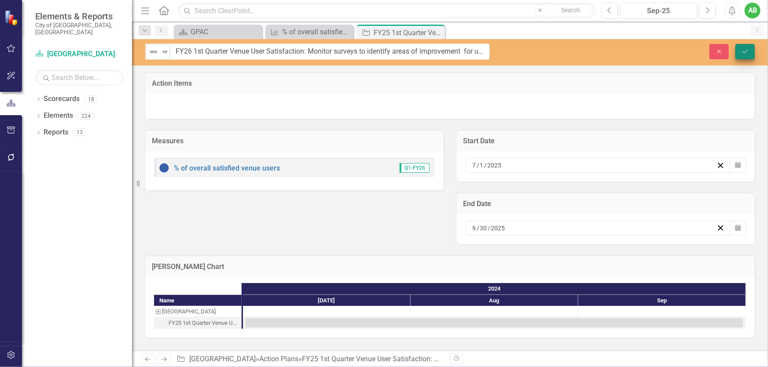
drag, startPoint x: 733, startPoint y: 52, endPoint x: 740, endPoint y: 52, distance: 7.5
click at [734, 52] on div "Close Save" at bounding box center [635, 51] width 252 height 15
click at [740, 52] on button "Save" at bounding box center [744, 51] width 19 height 15
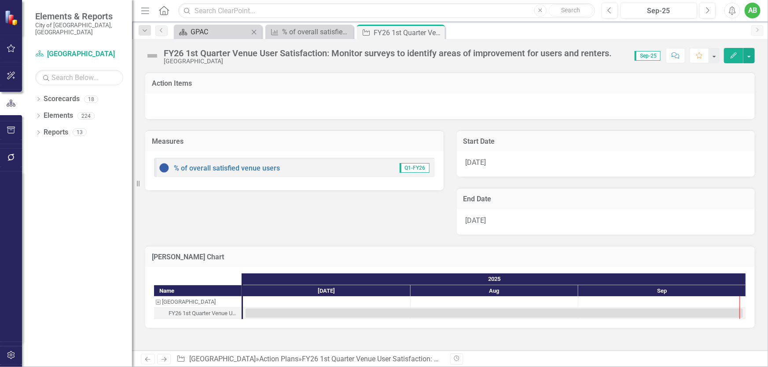
click at [200, 33] on div "GPAC" at bounding box center [219, 31] width 58 height 11
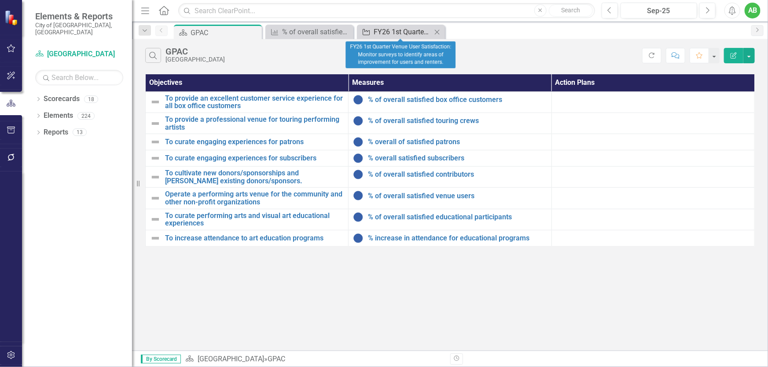
click at [405, 31] on div "FY26 1st Quarter Venue User Satisfaction: Monitor surveys to identify areas of …" at bounding box center [402, 31] width 58 height 11
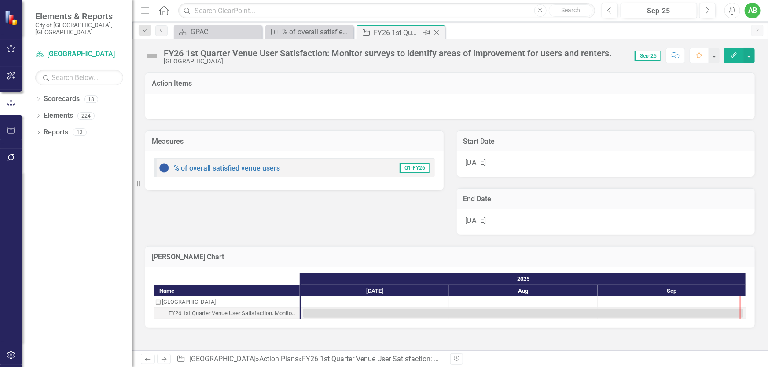
click at [437, 31] on icon "Close" at bounding box center [436, 32] width 9 height 7
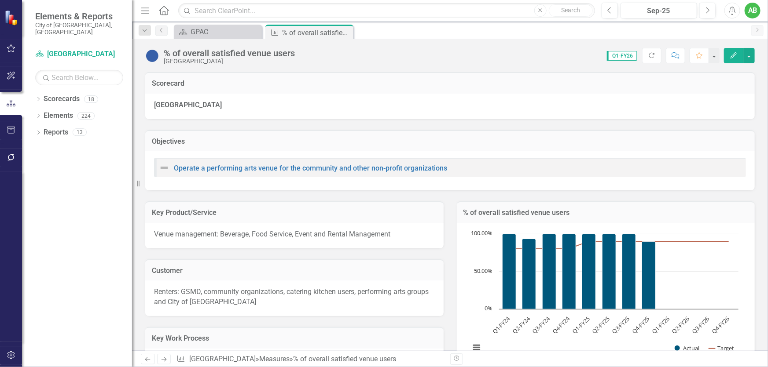
click at [327, 31] on div "% of overall satisfied venue users" at bounding box center [316, 32] width 69 height 11
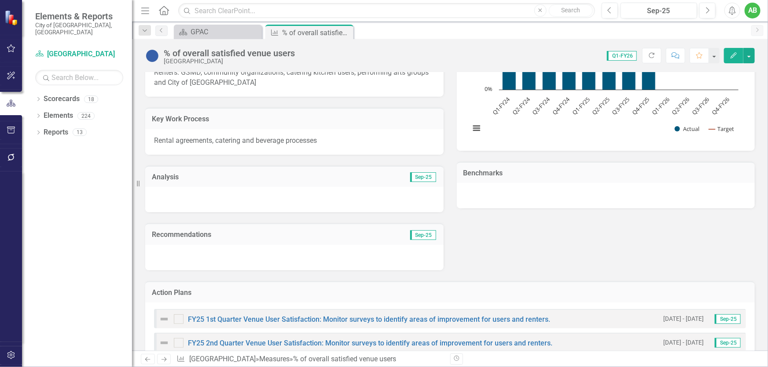
scroll to position [400, 0]
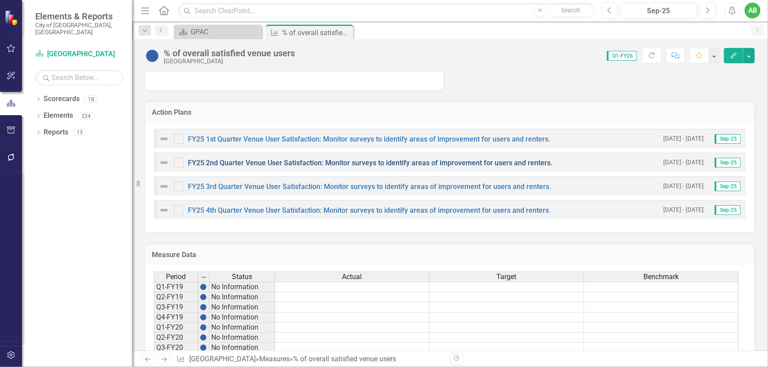
click at [431, 163] on link "FY25 2nd Quarter Venue User Satisfaction: Monitor surveys to identify areas of …" at bounding box center [370, 163] width 364 height 8
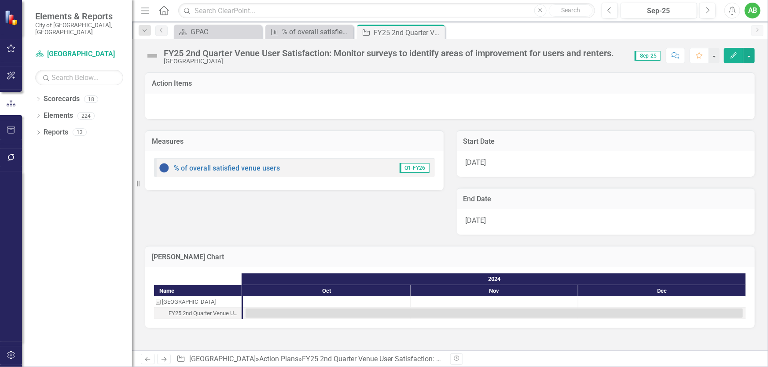
click at [485, 164] on span "[DATE]" at bounding box center [475, 162] width 21 height 8
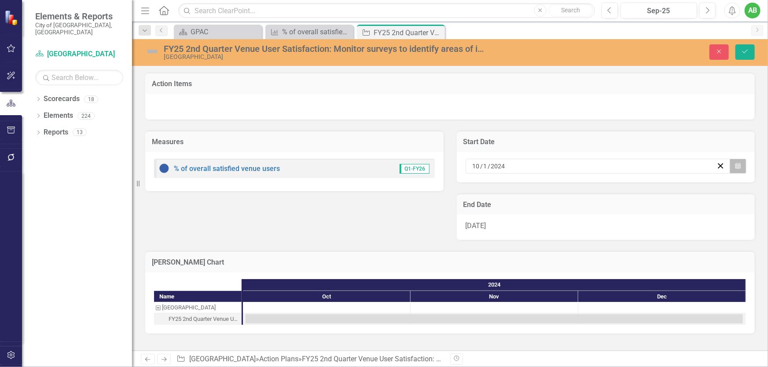
click at [736, 165] on icon "button" at bounding box center [737, 166] width 5 height 6
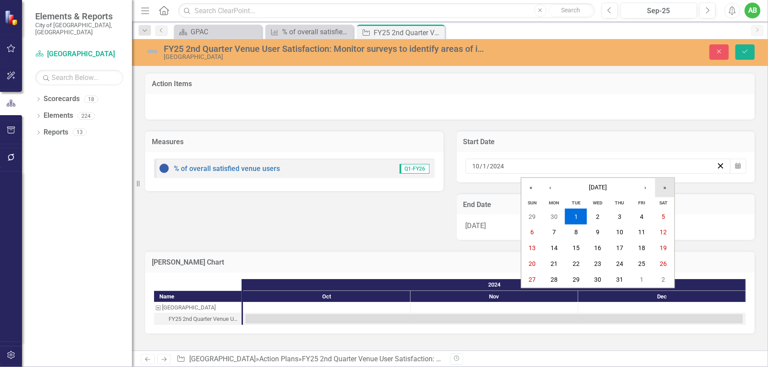
click at [666, 187] on button "»" at bounding box center [664, 187] width 19 height 19
click at [597, 217] on abbr "1" at bounding box center [598, 216] width 4 height 7
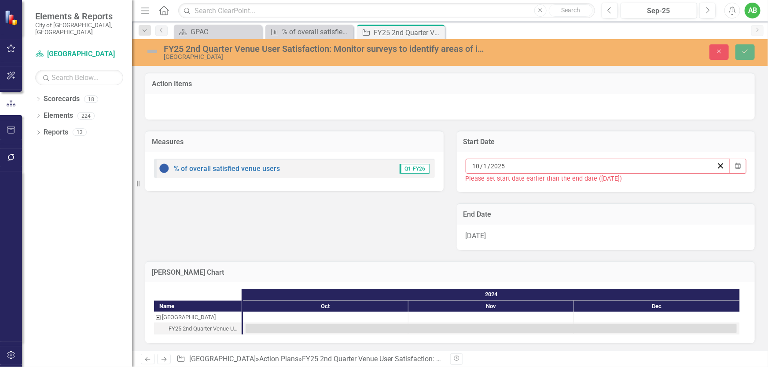
click at [611, 229] on div "[DATE]" at bounding box center [606, 238] width 298 height 26
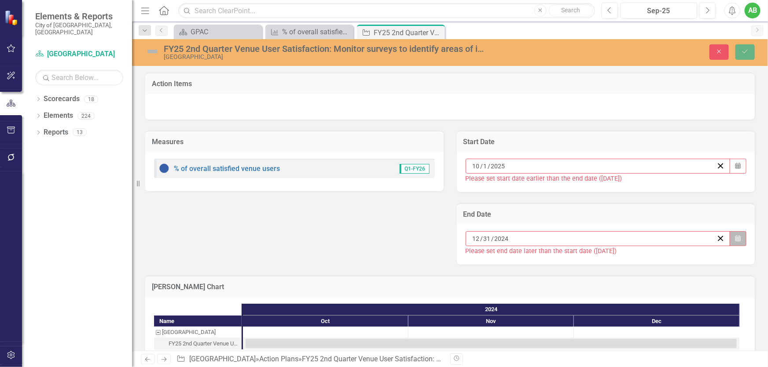
click at [729, 234] on button "Calendar" at bounding box center [737, 238] width 17 height 15
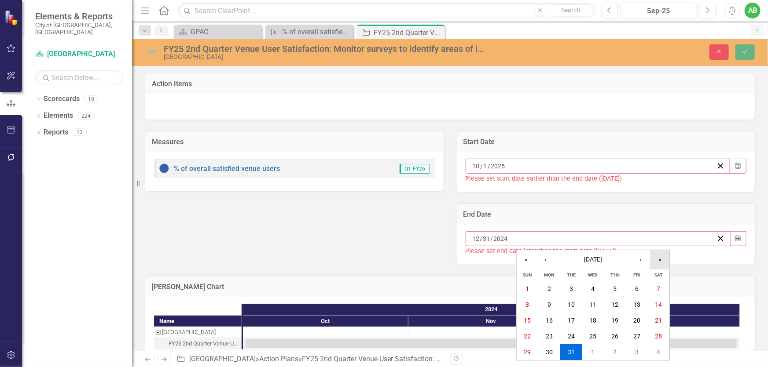
click at [658, 255] on button "»" at bounding box center [659, 259] width 19 height 19
click at [599, 351] on button "31" at bounding box center [593, 352] width 22 height 16
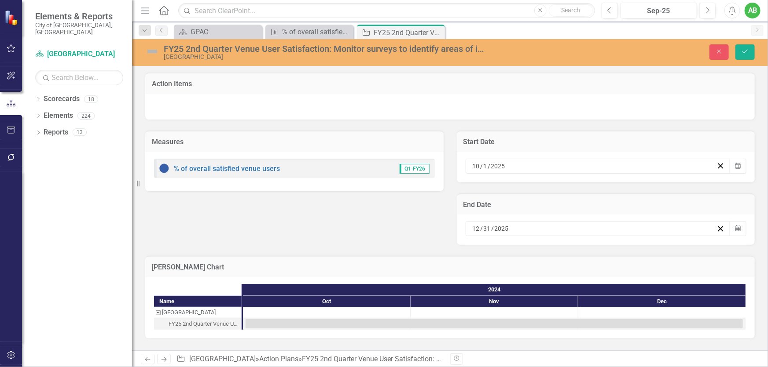
click at [190, 49] on div "FY25 2nd Quarter Venue User Satisfaction: Monitor surveys to identify areas of …" at bounding box center [325, 49] width 322 height 10
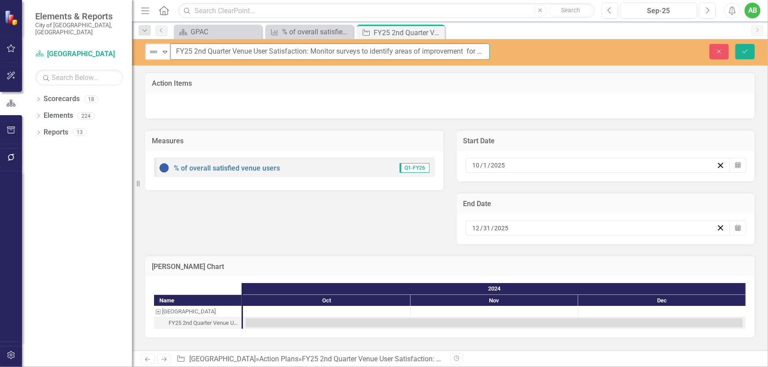
click at [189, 49] on input "FY25 2nd Quarter Venue User Satisfaction: Monitor surveys to identify areas of …" at bounding box center [329, 52] width 319 height 16
type input "FY26 2nd Quarter Venue User Satisfaction: Monitor surveys to identify areas of …"
drag, startPoint x: 760, startPoint y: 51, endPoint x: 752, endPoint y: 52, distance: 8.0
click at [755, 52] on div "Close Save" at bounding box center [635, 51] width 252 height 15
click at [750, 53] on button "Save" at bounding box center [744, 51] width 19 height 15
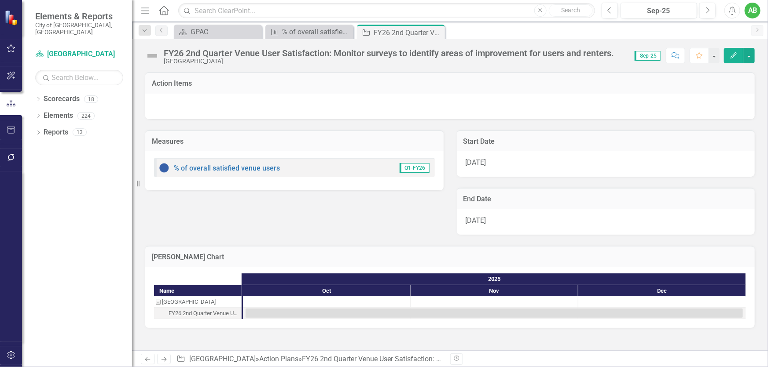
drag, startPoint x: 435, startPoint y: 32, endPoint x: 356, endPoint y: 32, distance: 78.7
click at [0, 0] on icon "Close" at bounding box center [0, 0] width 0 height 0
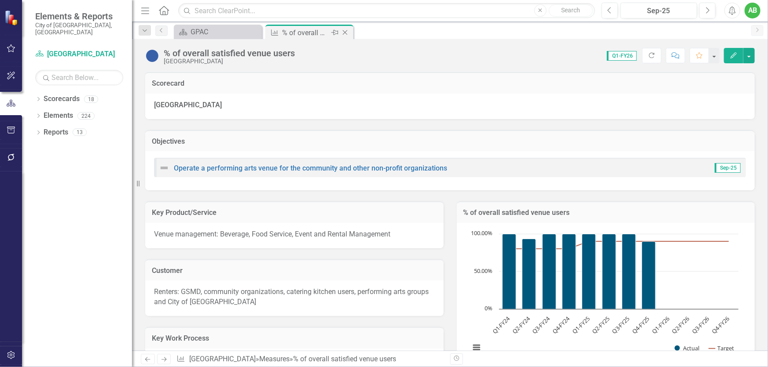
click at [344, 30] on icon "Close" at bounding box center [345, 32] width 9 height 7
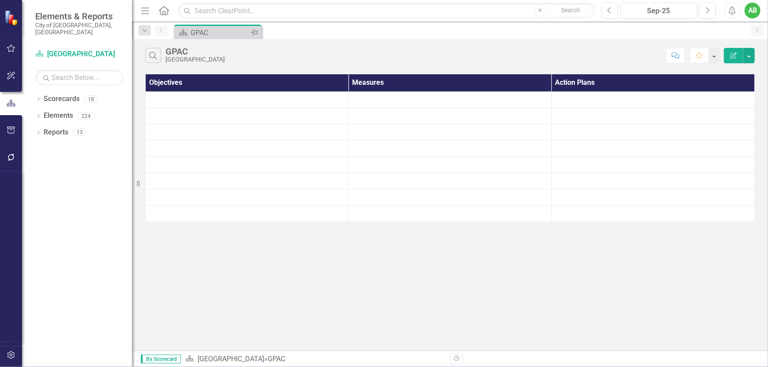
click at [225, 33] on div "GPAC" at bounding box center [219, 32] width 58 height 11
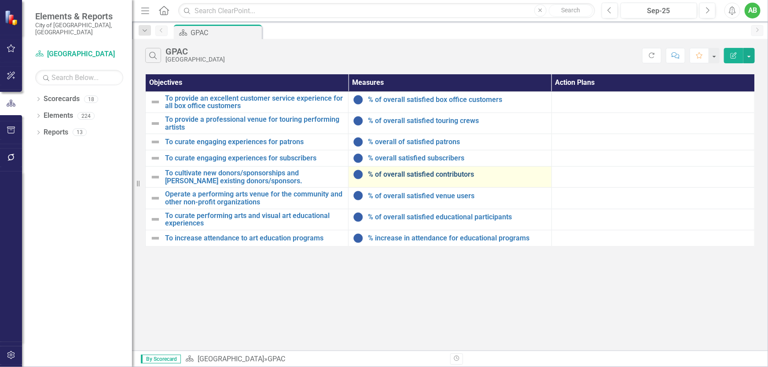
click at [427, 174] on link "% of overall satisfied contributors" at bounding box center [457, 175] width 179 height 8
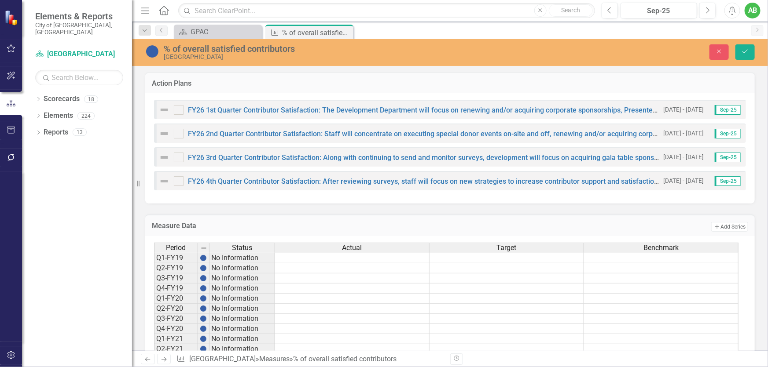
scroll to position [280, 0]
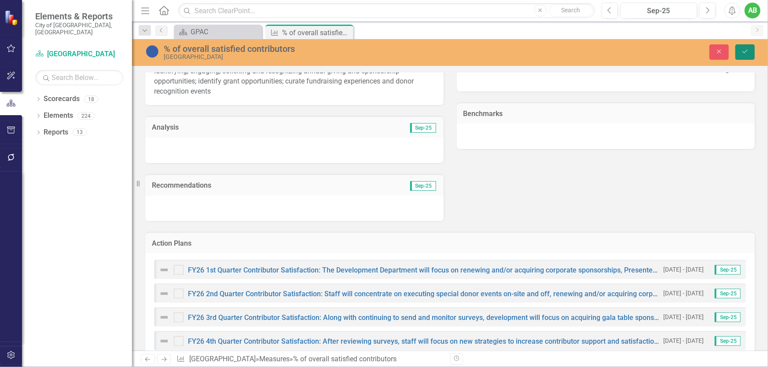
click at [743, 50] on icon "Save" at bounding box center [745, 51] width 8 height 6
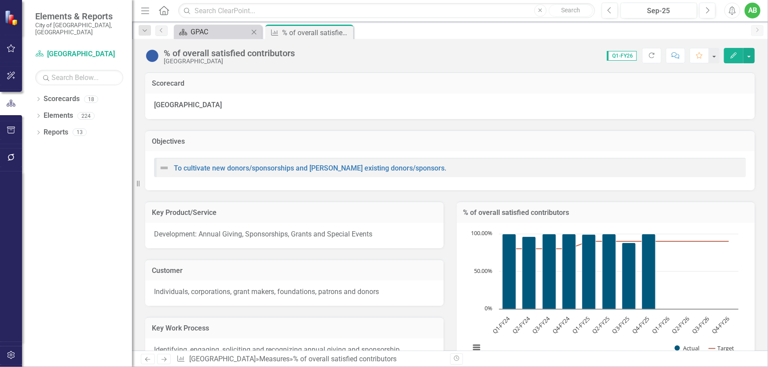
click at [213, 32] on div "GPAC" at bounding box center [219, 31] width 58 height 11
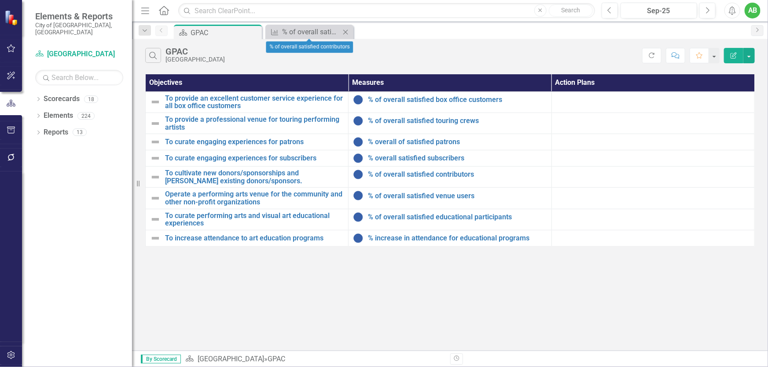
click at [348, 31] on icon "Close" at bounding box center [345, 32] width 9 height 7
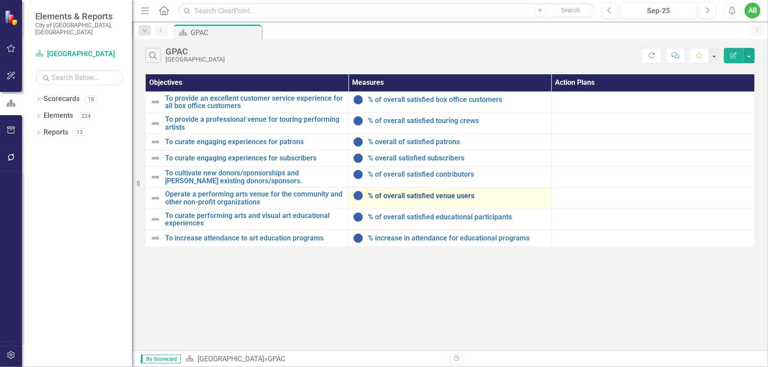
click at [447, 195] on link "% of overall satisfied venue users" at bounding box center [457, 196] width 179 height 8
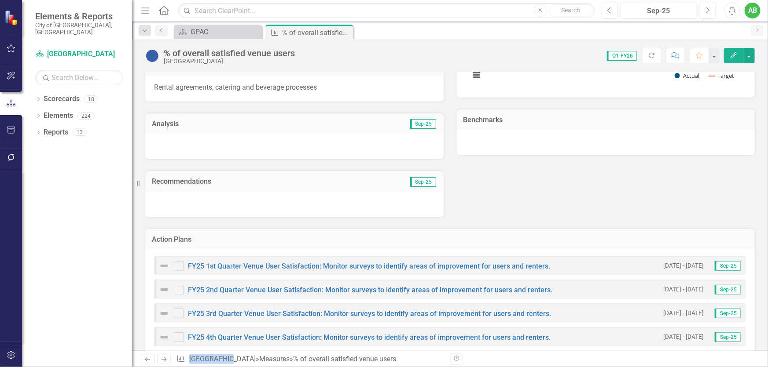
scroll to position [360, 0]
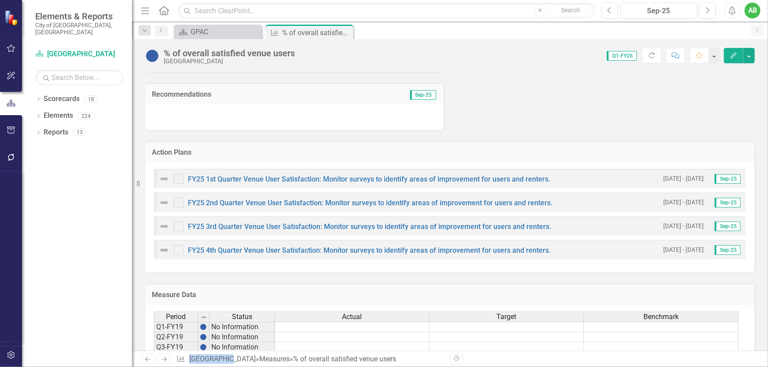
click at [440, 189] on div "FY25 1st Quarter Venue User Satisfaction: Monitor surveys to identify areas of …" at bounding box center [449, 217] width 609 height 110
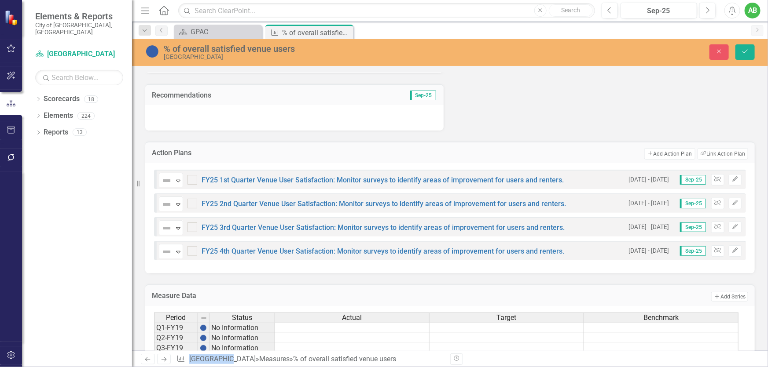
click at [444, 183] on div "Not Defined Expand FY25 1st Quarter Venue User Satisfaction: Monitor surveys to…" at bounding box center [361, 179] width 405 height 15
click at [445, 180] on link "FY25 1st Quarter Venue User Satisfaction: Monitor surveys to identify areas of …" at bounding box center [382, 180] width 362 height 8
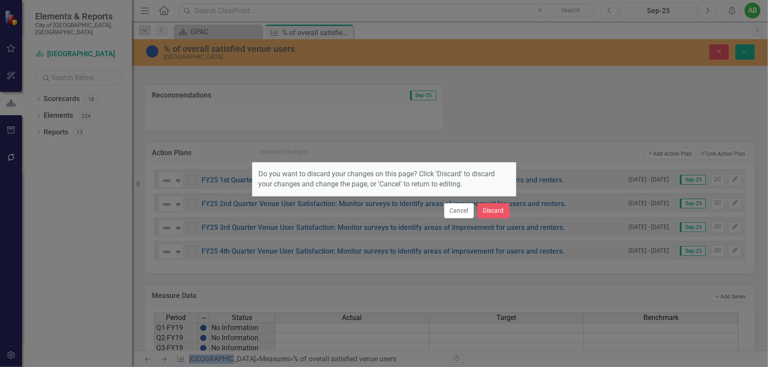
click at [445, 180] on div "Do you want to discard your changes on this page? Click 'Discard' to discard yo…" at bounding box center [384, 179] width 264 height 33
click at [488, 214] on button "Discard" at bounding box center [493, 210] width 32 height 15
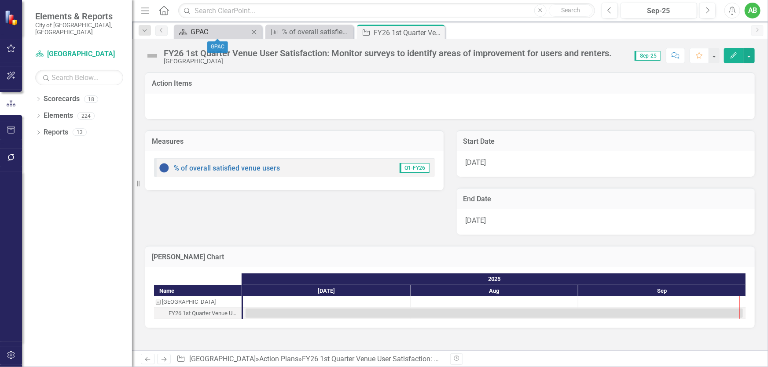
click at [208, 32] on div "GPAC" at bounding box center [219, 31] width 58 height 11
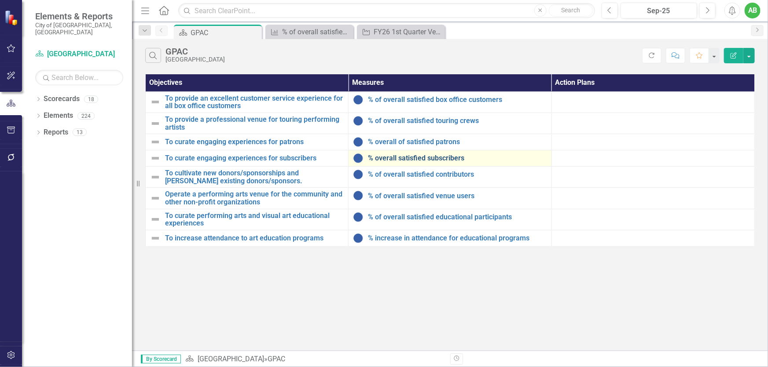
click at [447, 159] on link "% overall satisfied subscribers" at bounding box center [457, 158] width 179 height 8
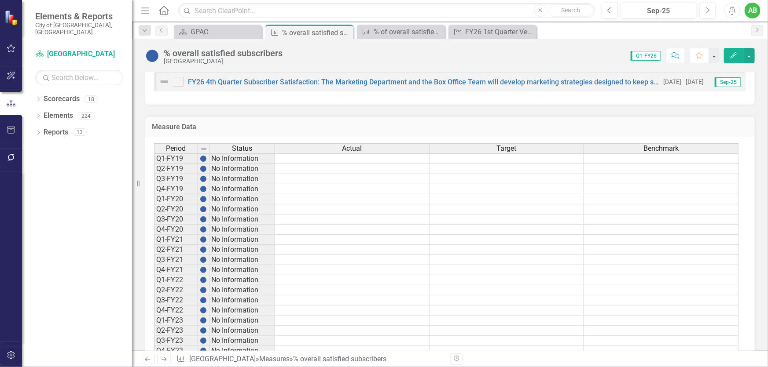
scroll to position [318, 0]
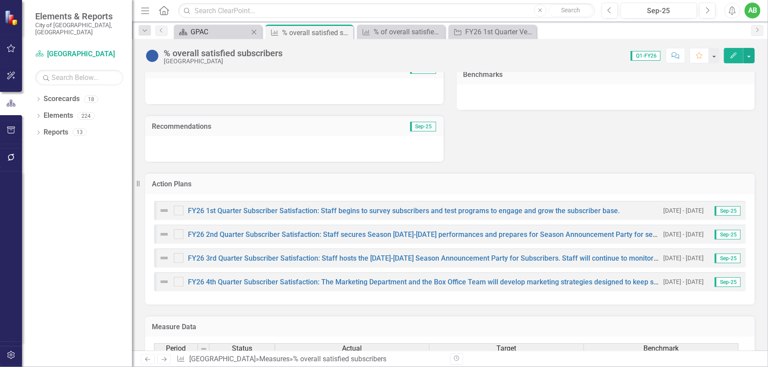
click at [210, 35] on div "GPAC" at bounding box center [219, 31] width 58 height 11
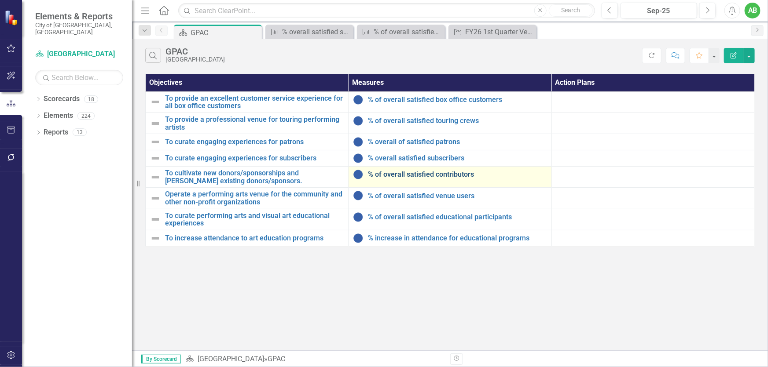
click at [429, 178] on link "% of overall satisfied contributors" at bounding box center [457, 175] width 179 height 8
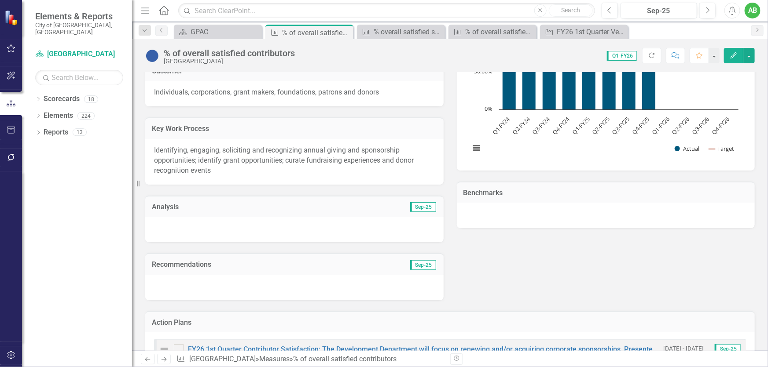
scroll to position [440, 0]
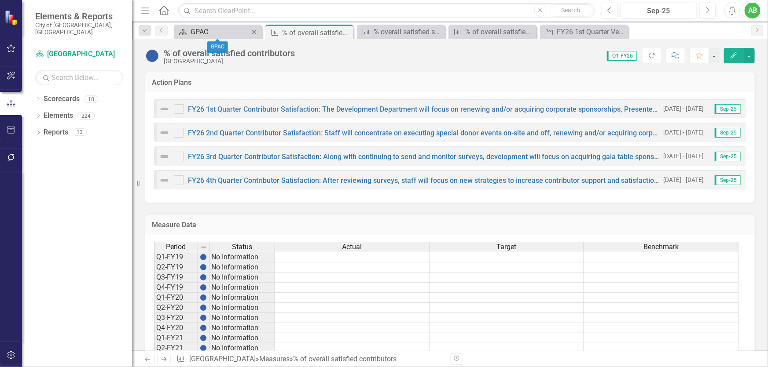
click at [196, 36] on div "GPAC" at bounding box center [219, 31] width 58 height 11
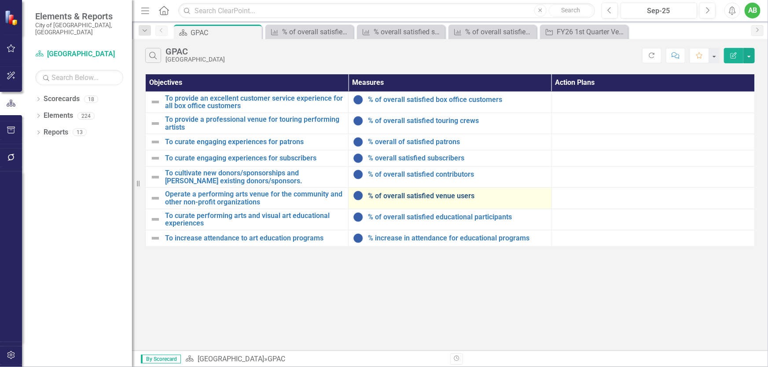
click at [436, 194] on link "% of overall satisfied venue users" at bounding box center [457, 196] width 179 height 8
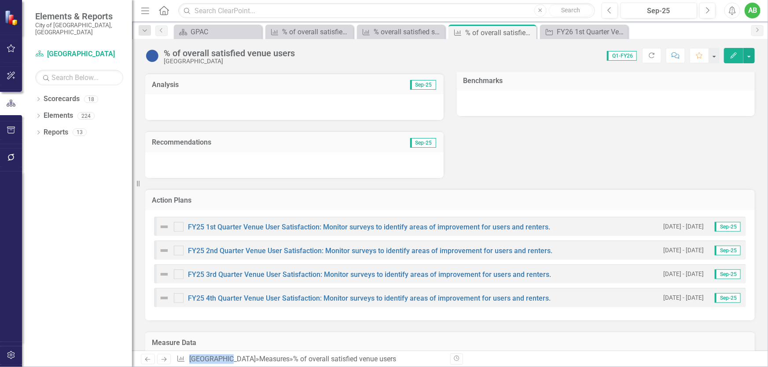
scroll to position [400, 0]
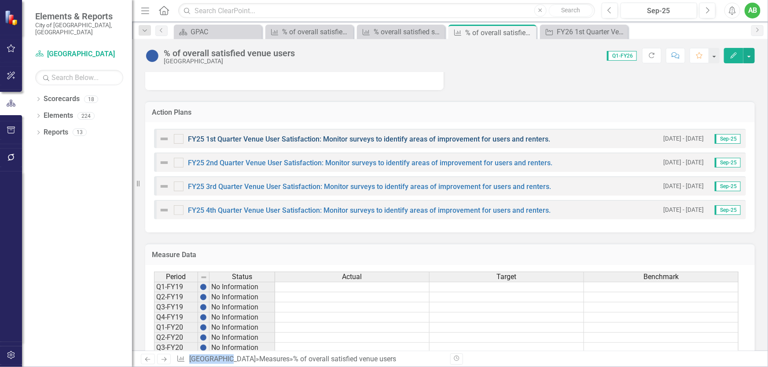
click at [303, 139] on link "FY25 1st Quarter Venue User Satisfaction: Monitor surveys to identify areas of …" at bounding box center [369, 139] width 362 height 8
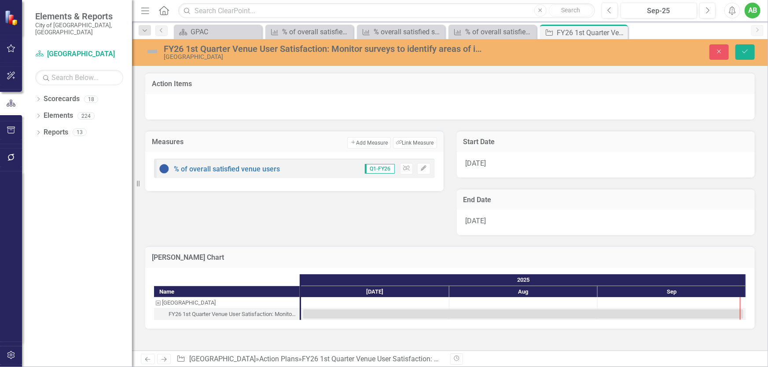
click at [211, 60] on div "[GEOGRAPHIC_DATA]" at bounding box center [325, 57] width 322 height 7
click at [214, 52] on div "FY26 1st Quarter Venue User Satisfaction: Monitor surveys to identify areas of …" at bounding box center [325, 49] width 322 height 10
click at [215, 48] on div "FY26 1st Quarter Venue User Satisfaction: Monitor surveys to identify areas of …" at bounding box center [325, 49] width 322 height 10
click at [198, 44] on div "FY26 1st Quarter Venue User Satisfaction: Monitor surveys to identify areas of …" at bounding box center [325, 49] width 322 height 10
click at [190, 44] on div "FY26 1st Quarter Venue User Satisfaction: Monitor surveys to identify areas of …" at bounding box center [325, 49] width 322 height 10
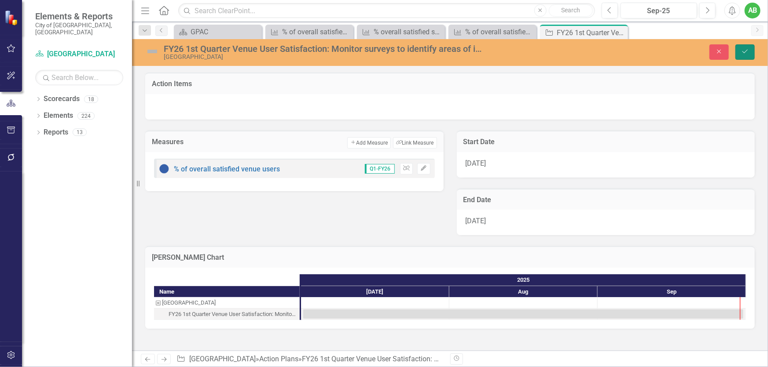
click at [746, 53] on icon "Save" at bounding box center [745, 51] width 8 height 6
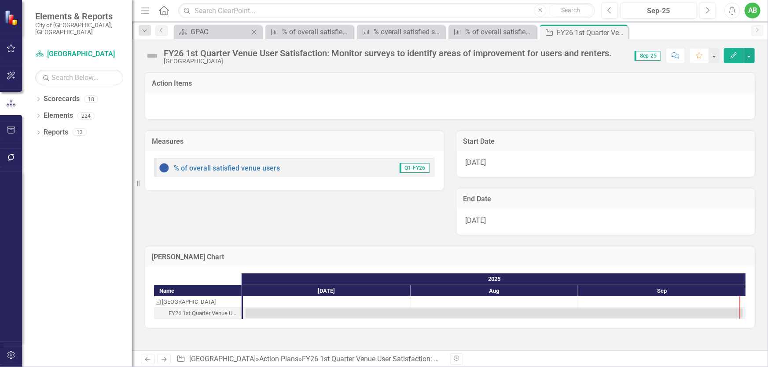
click at [254, 33] on icon "Close" at bounding box center [253, 32] width 9 height 7
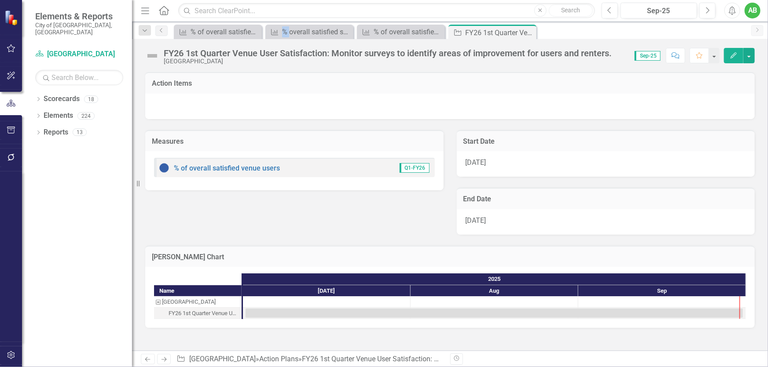
click at [0, 0] on icon "Close" at bounding box center [0, 0] width 0 height 0
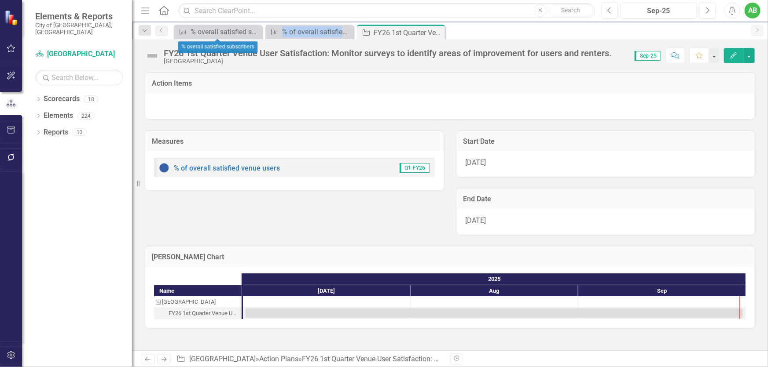
click at [0, 0] on icon "Close" at bounding box center [0, 0] width 0 height 0
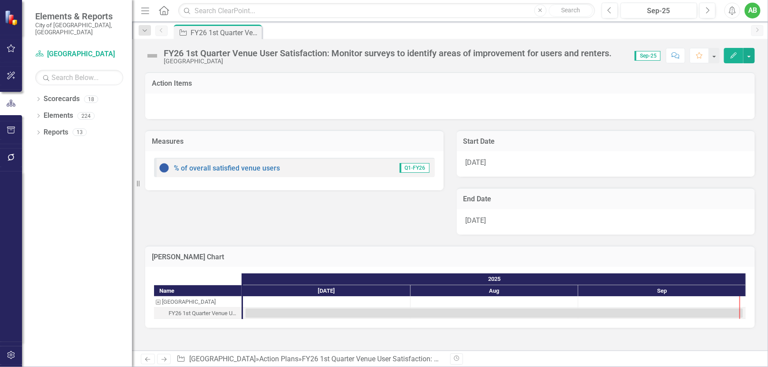
click at [0, 0] on icon "Pin" at bounding box center [0, 0] width 0 height 0
click at [54, 94] on link "Scorecards" at bounding box center [62, 99] width 36 height 10
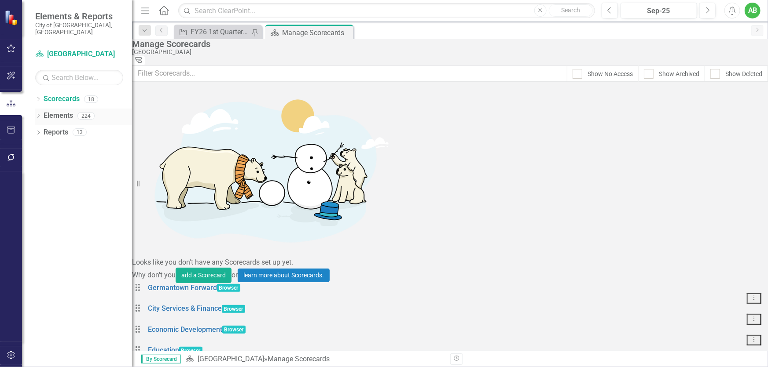
click at [48, 111] on link "Elements" at bounding box center [58, 116] width 29 height 10
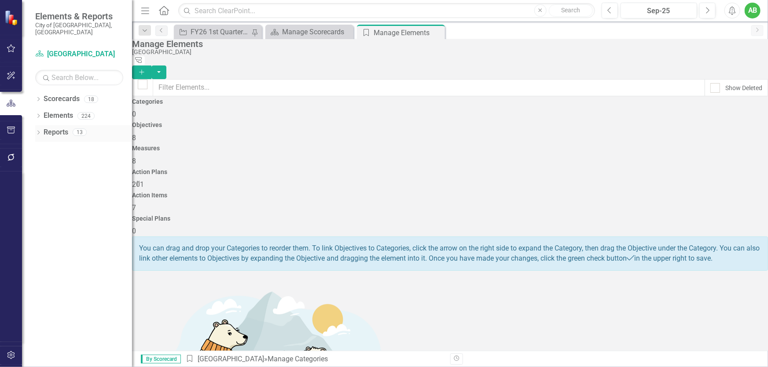
click at [58, 128] on link "Reports" at bounding box center [56, 133] width 25 height 10
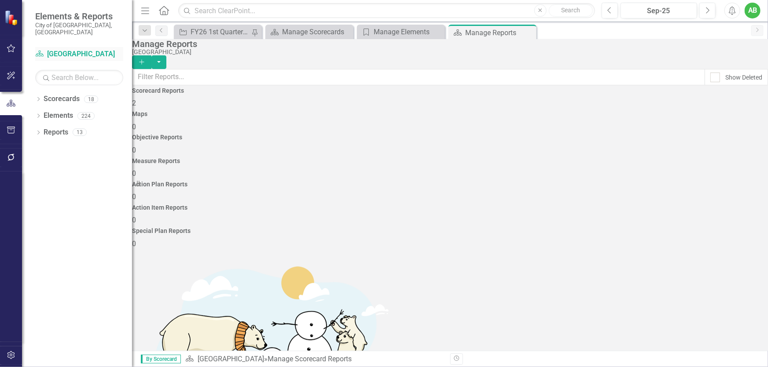
click at [71, 51] on link "Scorecard [GEOGRAPHIC_DATA]" at bounding box center [79, 54] width 88 height 10
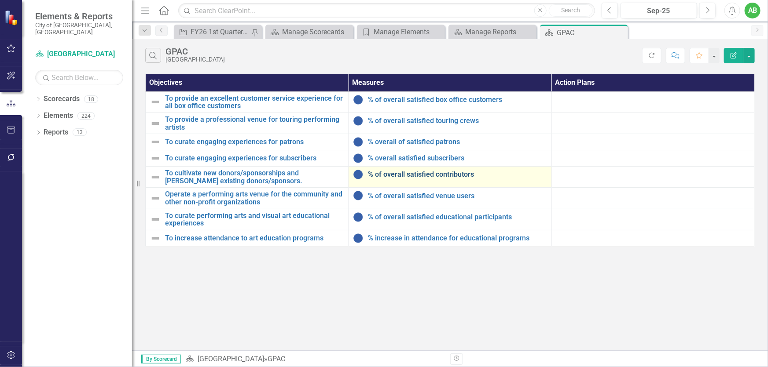
click at [450, 177] on link "% of overall satisfied contributors" at bounding box center [457, 175] width 179 height 8
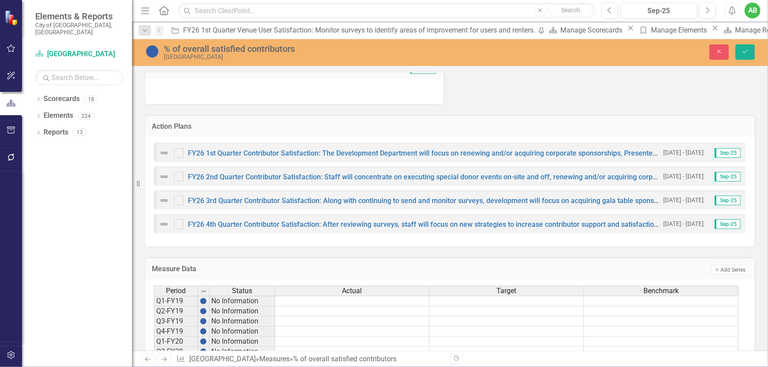
scroll to position [440, 0]
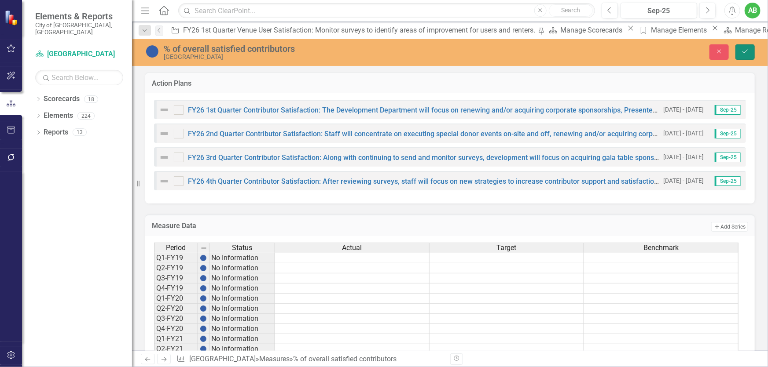
click at [749, 51] on button "Save" at bounding box center [744, 51] width 19 height 15
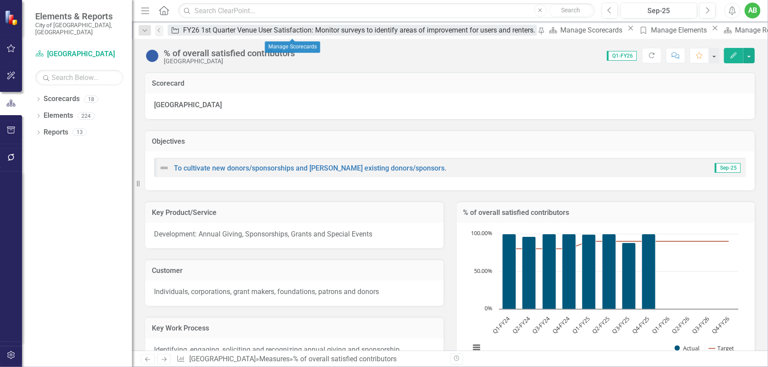
click at [215, 33] on div "FY26 1st Quarter Venue User Satisfaction: Monitor surveys to identify areas of …" at bounding box center [360, 30] width 354 height 11
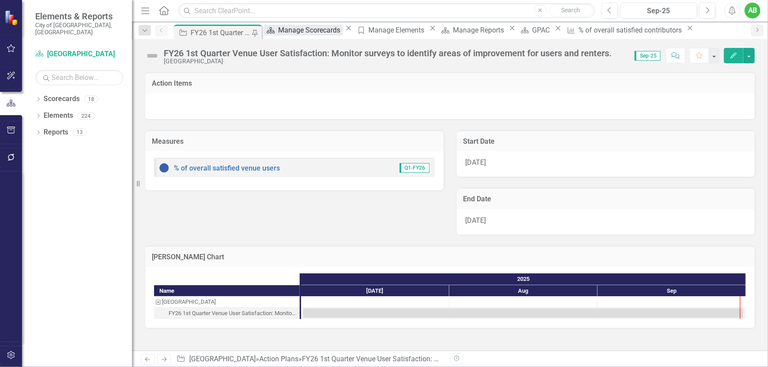
click at [297, 26] on div "Manage Scorecards" at bounding box center [310, 30] width 65 height 11
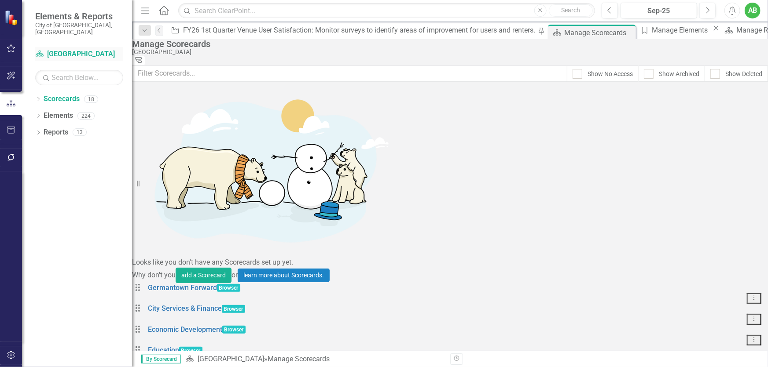
click at [88, 49] on link "Scorecard [GEOGRAPHIC_DATA]" at bounding box center [79, 54] width 88 height 10
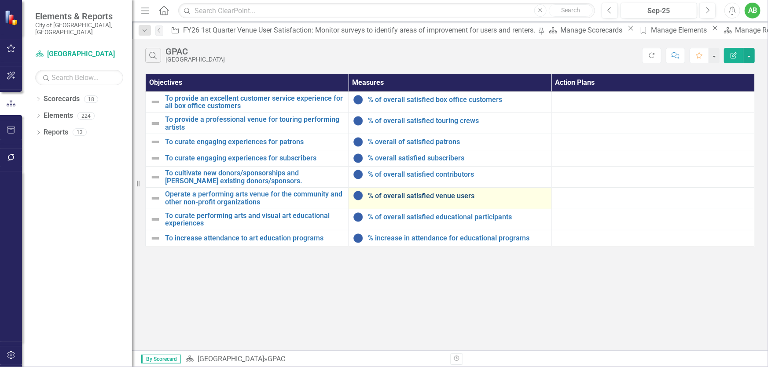
click at [450, 193] on link "% of overall satisfied venue users" at bounding box center [457, 196] width 179 height 8
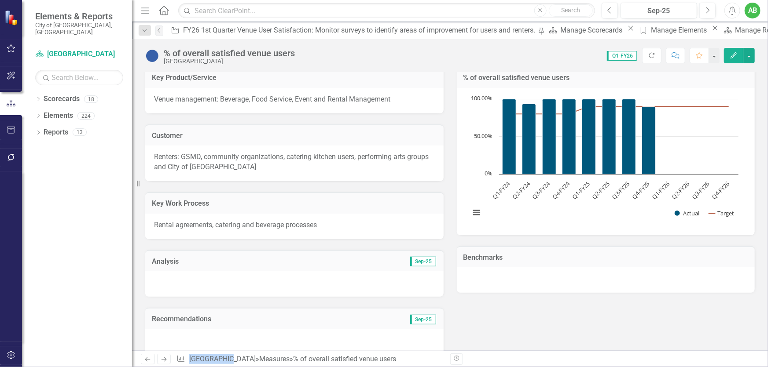
scroll to position [280, 0]
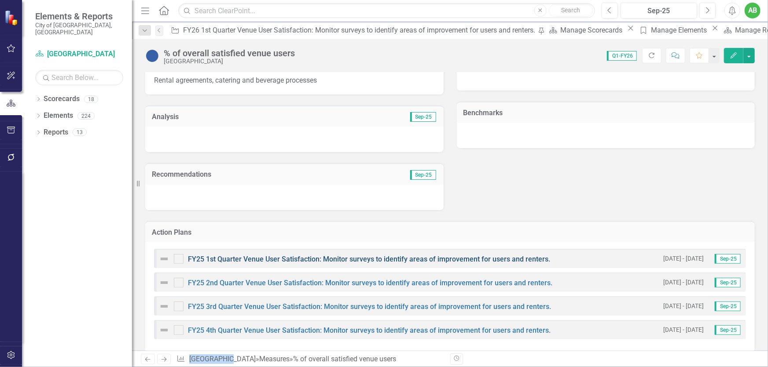
click at [436, 258] on link "FY25 1st Quarter Venue User Satisfaction: Monitor surveys to identify areas of …" at bounding box center [369, 259] width 362 height 8
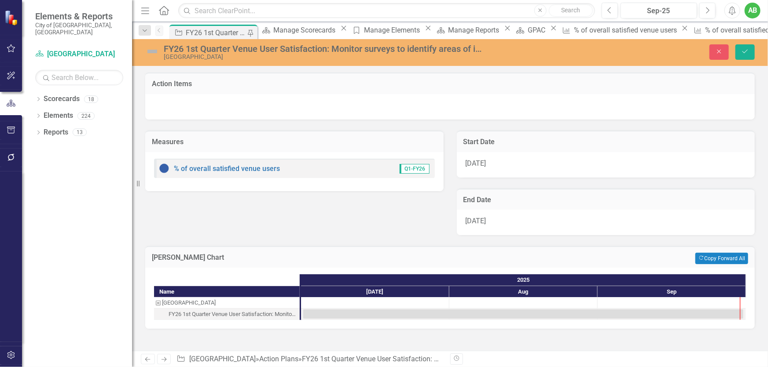
click at [237, 52] on div "FY26 1st Quarter Venue User Satisfaction: Monitor surveys to identify areas of …" at bounding box center [325, 49] width 322 height 10
click at [746, 49] on icon "Save" at bounding box center [745, 51] width 8 height 6
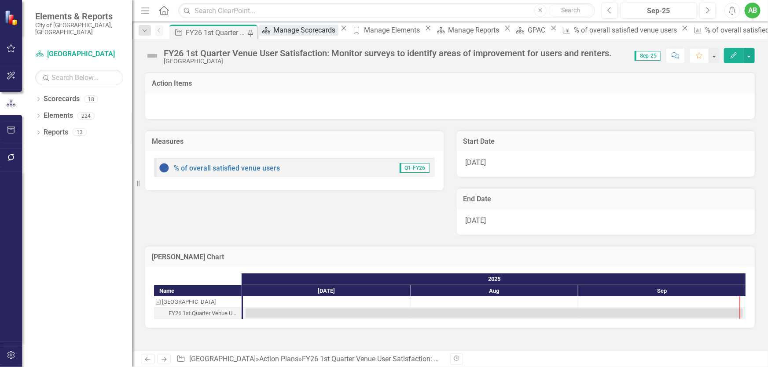
click at [286, 28] on div "Manage Scorecards" at bounding box center [306, 30] width 65 height 11
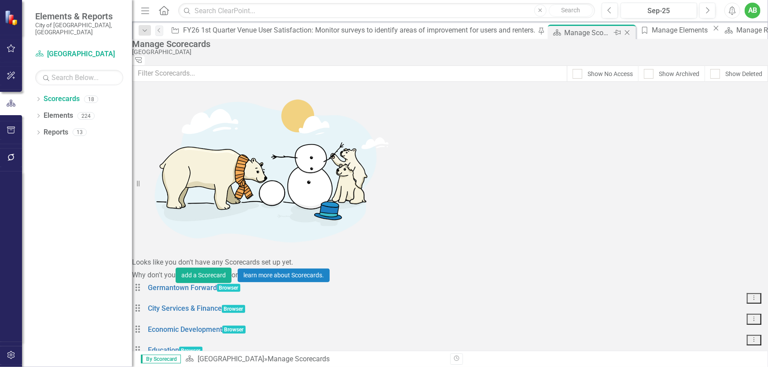
click at [564, 35] on div "Manage Scorecards" at bounding box center [587, 32] width 47 height 11
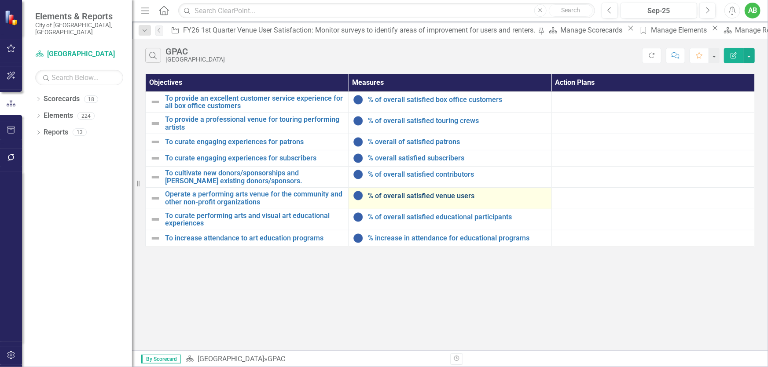
click at [417, 192] on link "% of overall satisfied venue users" at bounding box center [457, 196] width 179 height 8
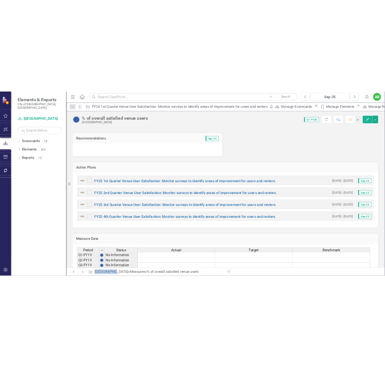
scroll to position [440, 0]
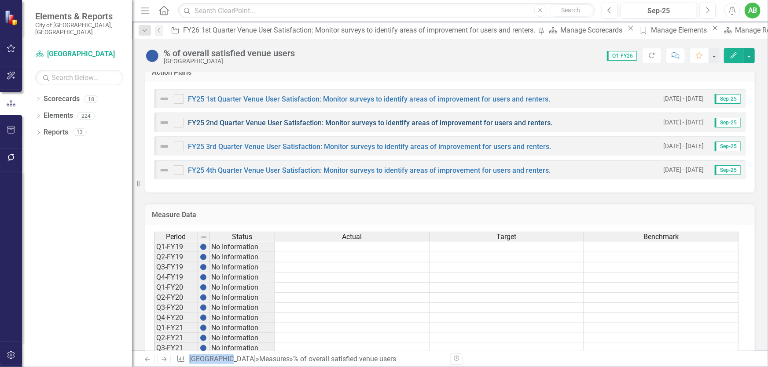
click at [283, 124] on link "FY25 2nd Quarter Venue User Satisfaction: Monitor surveys to identify areas of …" at bounding box center [370, 123] width 364 height 8
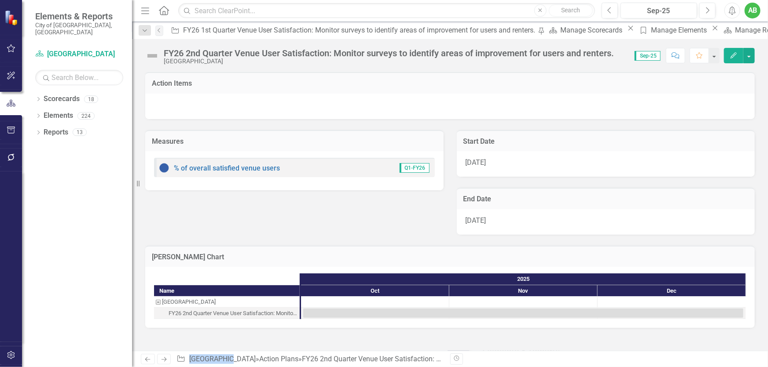
click at [500, 162] on div "[DATE]" at bounding box center [606, 164] width 298 height 26
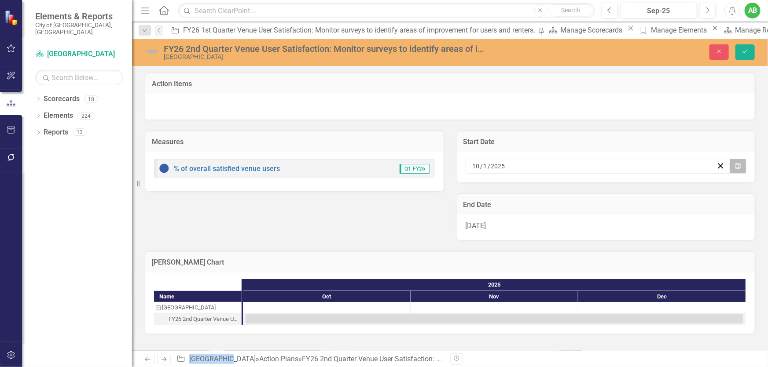
click at [738, 163] on icon "Calendar" at bounding box center [737, 166] width 5 height 6
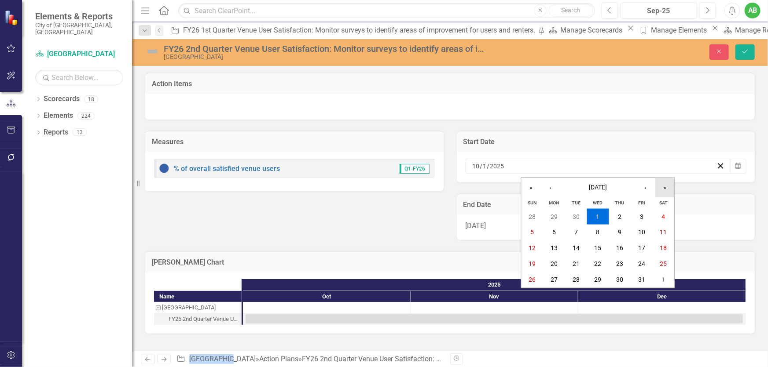
click at [663, 187] on button "»" at bounding box center [664, 187] width 19 height 19
click at [616, 218] on button "1" at bounding box center [619, 217] width 22 height 16
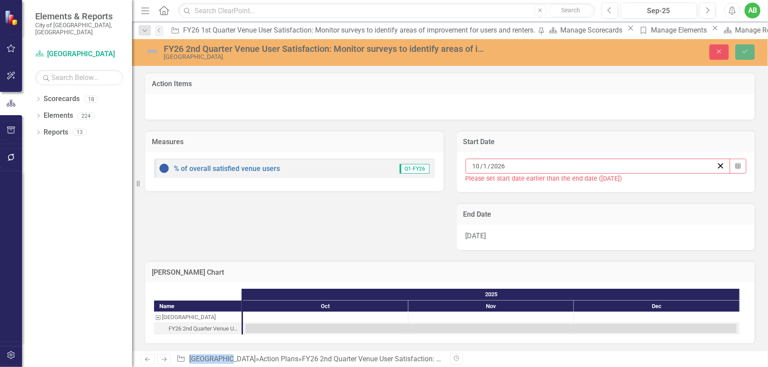
click at [537, 238] on div "[DATE]" at bounding box center [606, 238] width 298 height 26
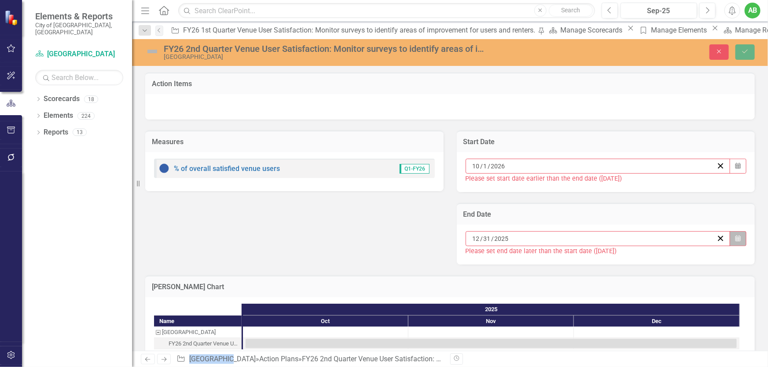
click at [729, 238] on button "Calendar" at bounding box center [737, 238] width 17 height 15
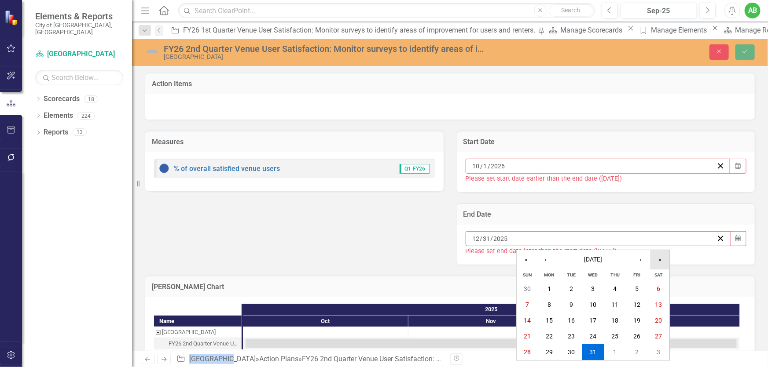
click at [655, 261] on button "»" at bounding box center [659, 259] width 19 height 19
click at [611, 353] on abbr "31" at bounding box center [614, 352] width 7 height 7
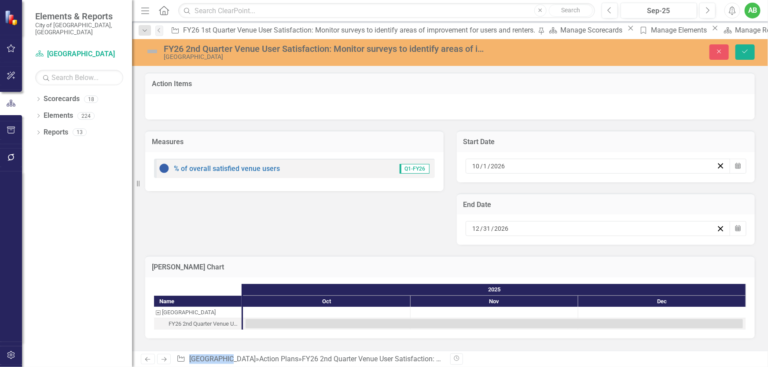
click at [632, 168] on div "[DATE]" at bounding box center [593, 166] width 245 height 9
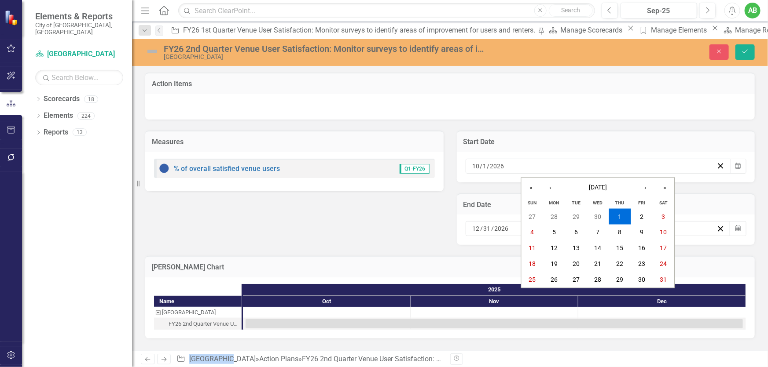
click at [632, 168] on div "[DATE] [DATE]" at bounding box center [593, 166] width 245 height 9
click at [551, 190] on button "‹" at bounding box center [550, 187] width 19 height 19
click at [579, 219] on button "1" at bounding box center [576, 217] width 22 height 16
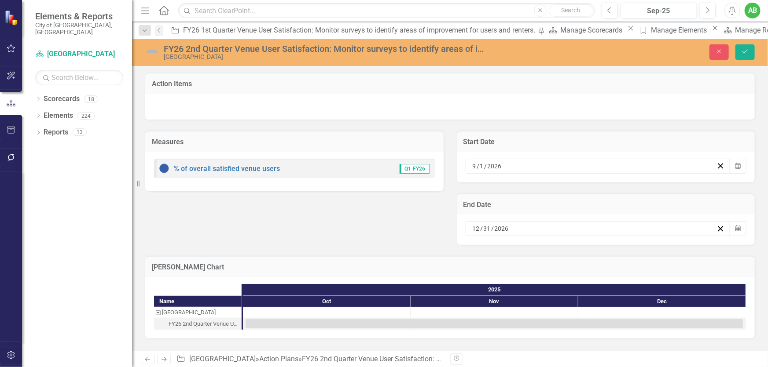
click at [581, 177] on div "[DATE] Calendar" at bounding box center [606, 167] width 298 height 30
click at [582, 169] on div "[DATE]" at bounding box center [593, 166] width 245 height 9
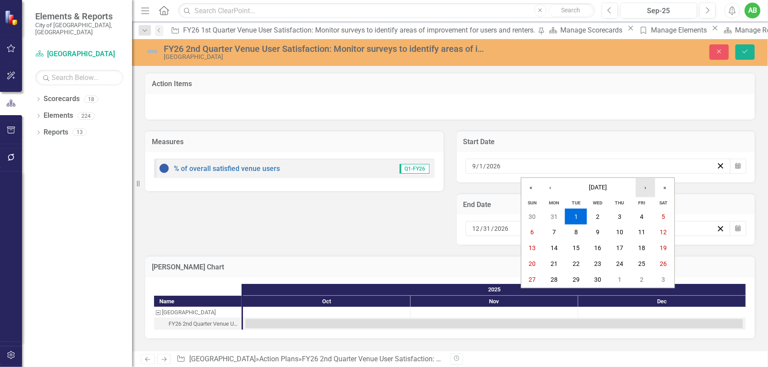
click at [646, 191] on button "›" at bounding box center [645, 187] width 19 height 19
click at [719, 52] on icon "Close" at bounding box center [719, 51] width 8 height 6
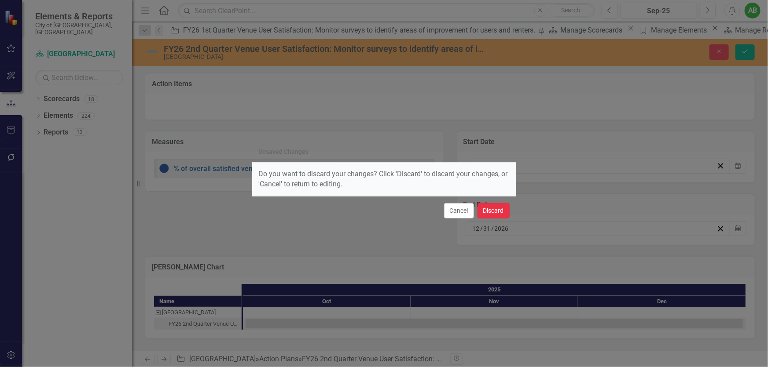
click at [494, 212] on button "Discard" at bounding box center [493, 210] width 32 height 15
